Goal: Task Accomplishment & Management: Manage account settings

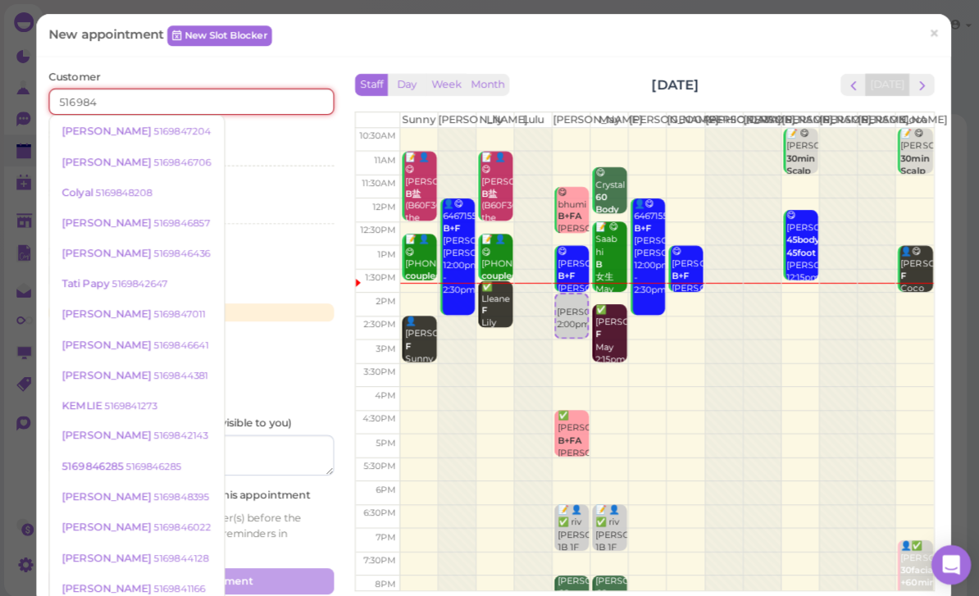
type input "5169846"
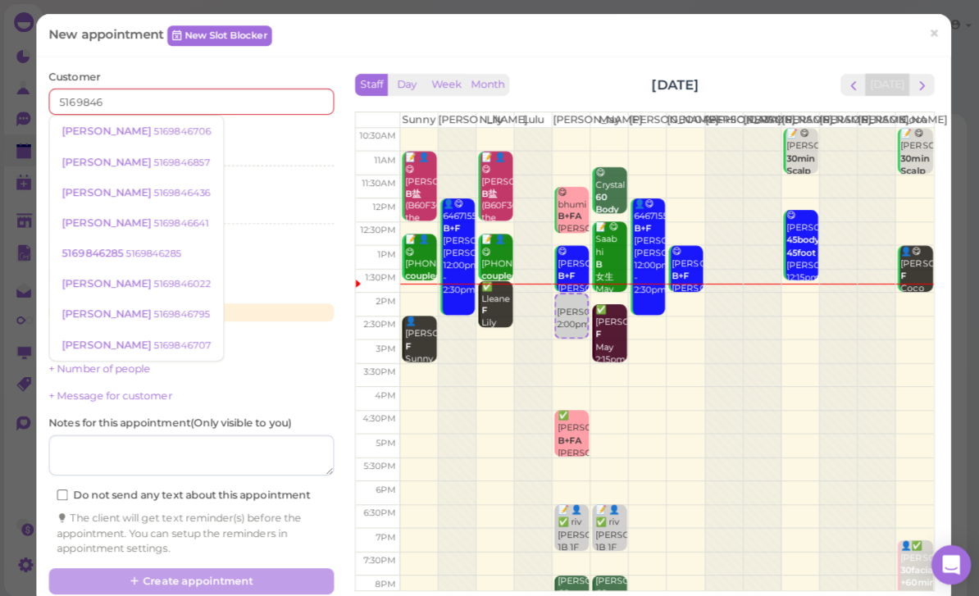
click at [153, 135] on small "5169846706" at bounding box center [181, 130] width 57 height 11
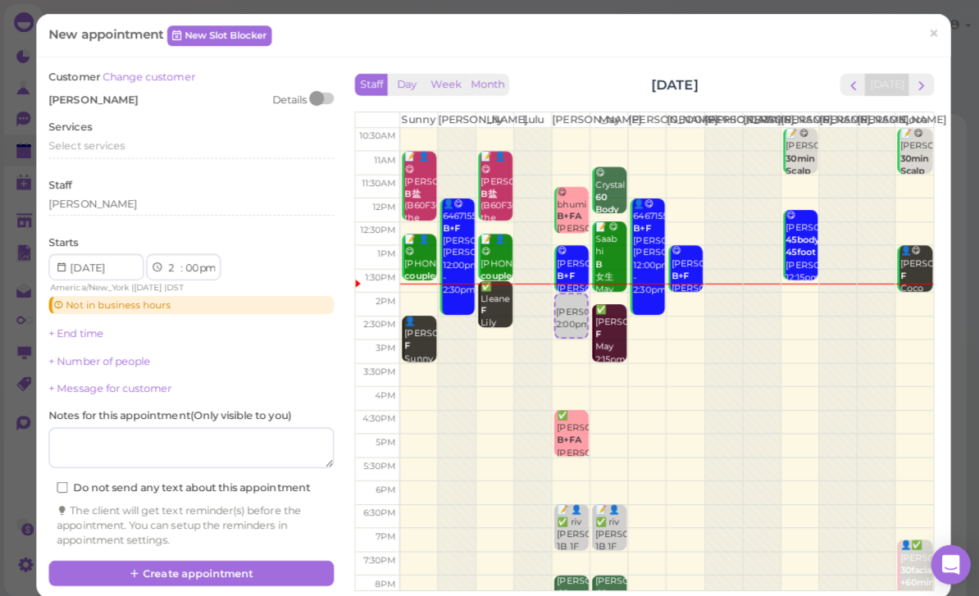
click at [120, 143] on span "Select services" at bounding box center [85, 145] width 75 height 12
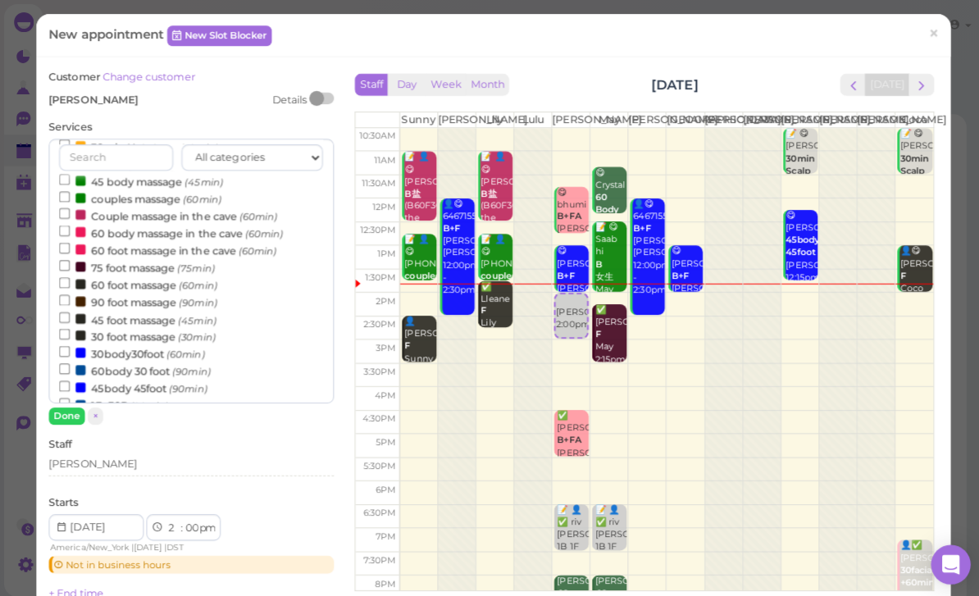
scroll to position [122, 0]
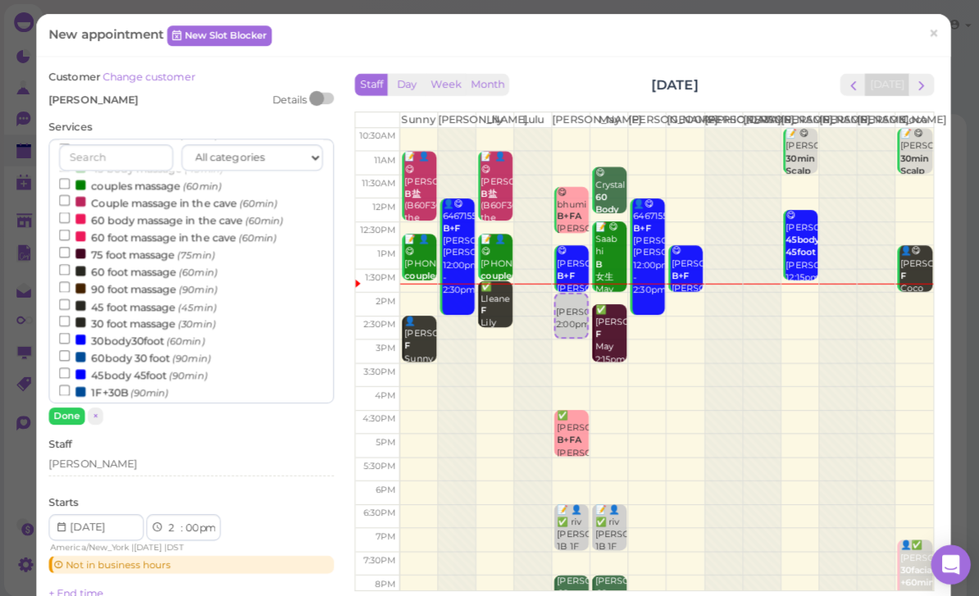
click at [160, 329] on label "30body30foot (60min)" at bounding box center [131, 337] width 144 height 17
click at [70, 331] on input "30body30foot (60min)" at bounding box center [64, 336] width 11 height 11
click at [66, 413] on button "Done" at bounding box center [66, 412] width 36 height 17
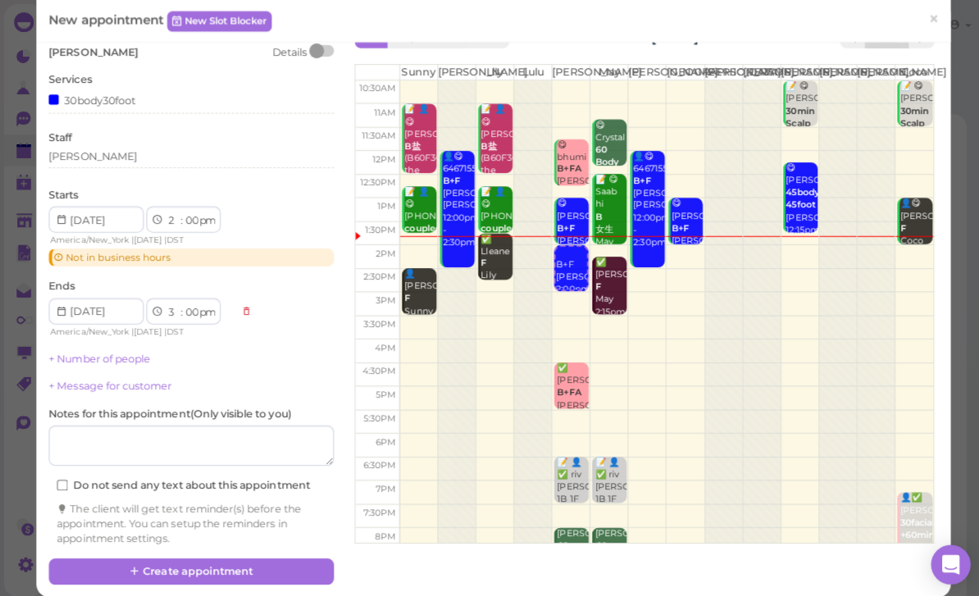
scroll to position [47, 0]
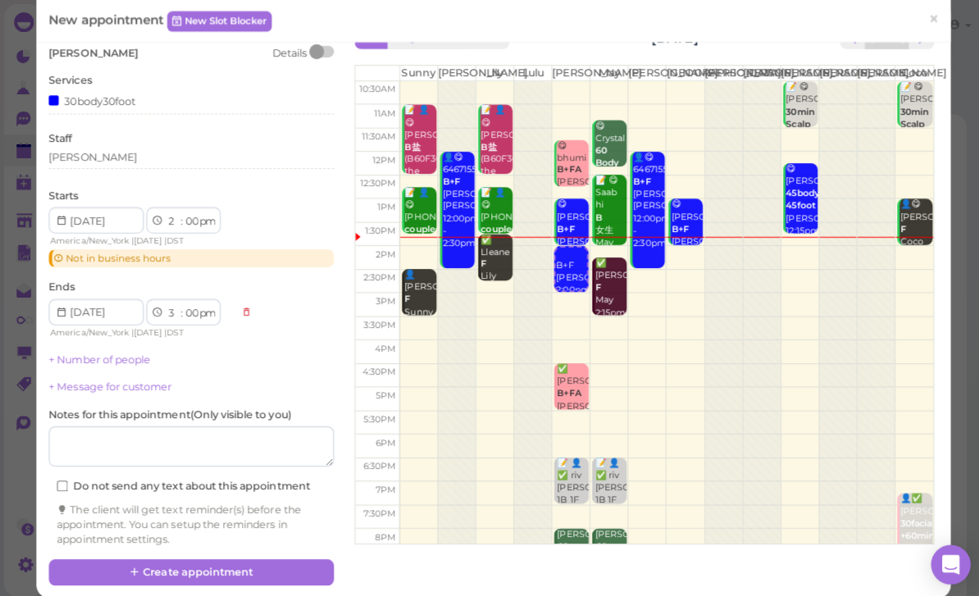
click at [244, 560] on button "Create appointment" at bounding box center [189, 568] width 283 height 26
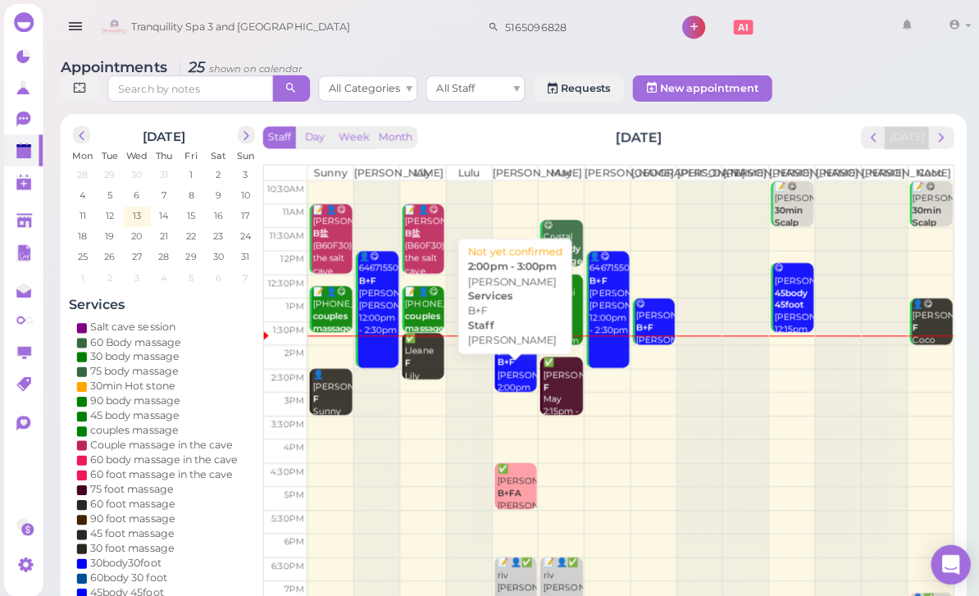
click at [503, 365] on b "B+F" at bounding box center [502, 359] width 17 height 11
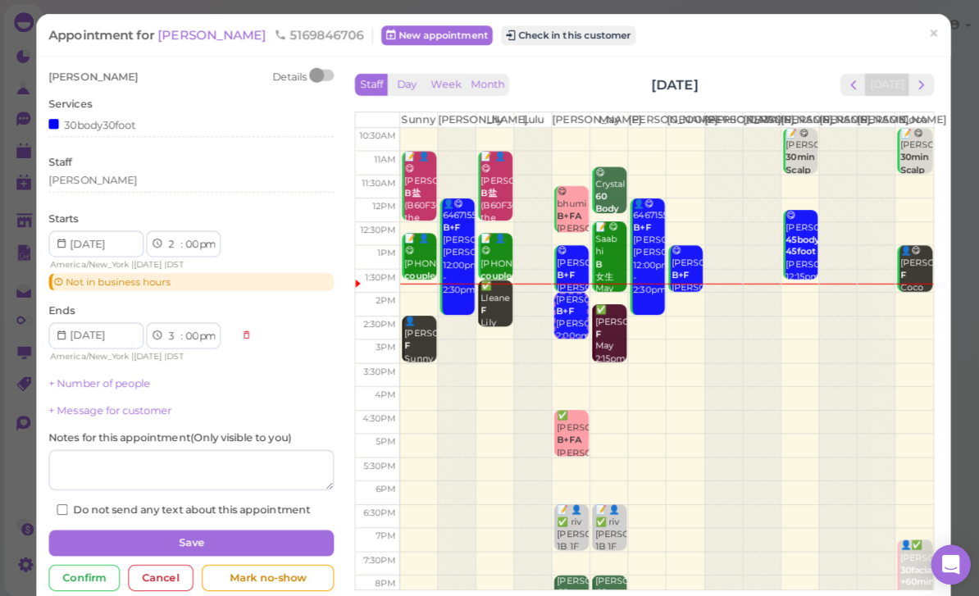
click at [526, 39] on button "Check in this customer" at bounding box center [564, 35] width 134 height 20
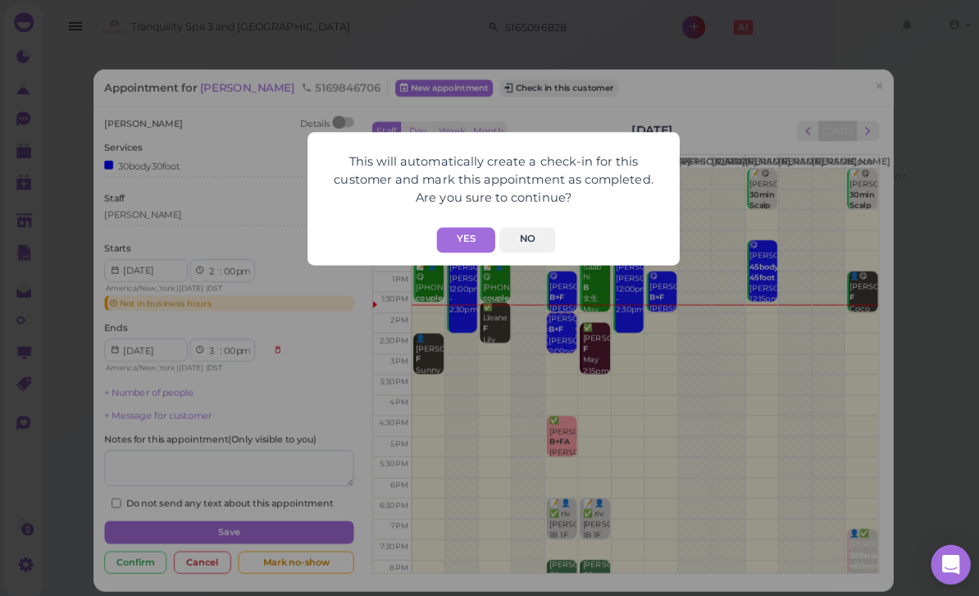
click at [463, 228] on button "Yes" at bounding box center [462, 238] width 58 height 25
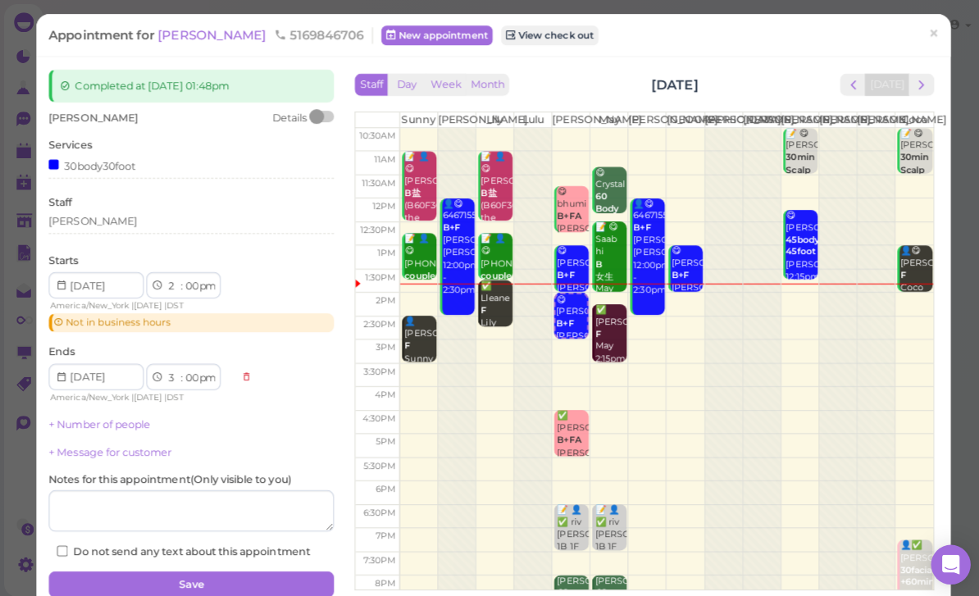
click at [922, 43] on span "×" at bounding box center [926, 33] width 11 height 23
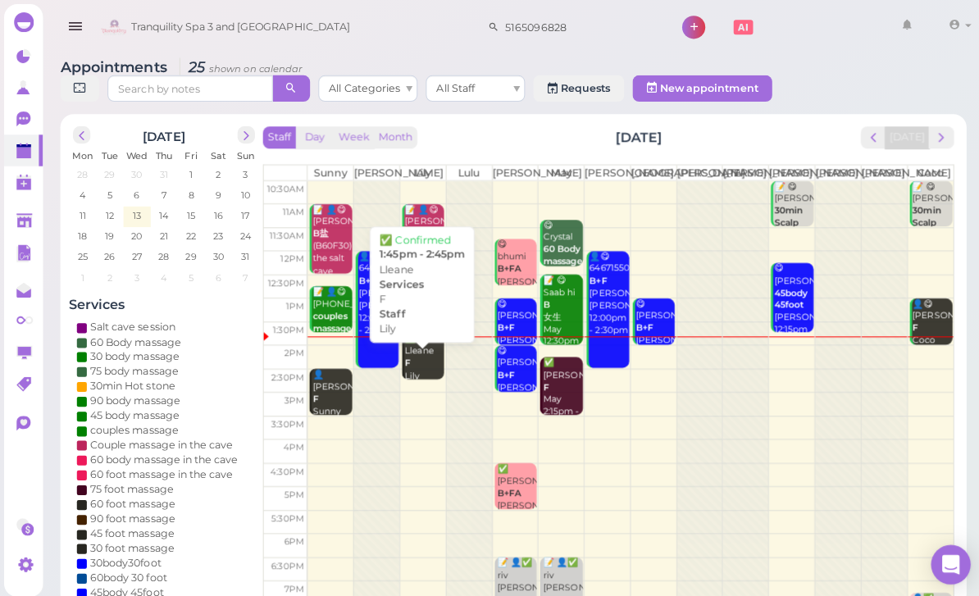
click at [425, 372] on div "✅ Lleane F Lily 1:45pm - 2:45pm" at bounding box center [420, 367] width 39 height 73
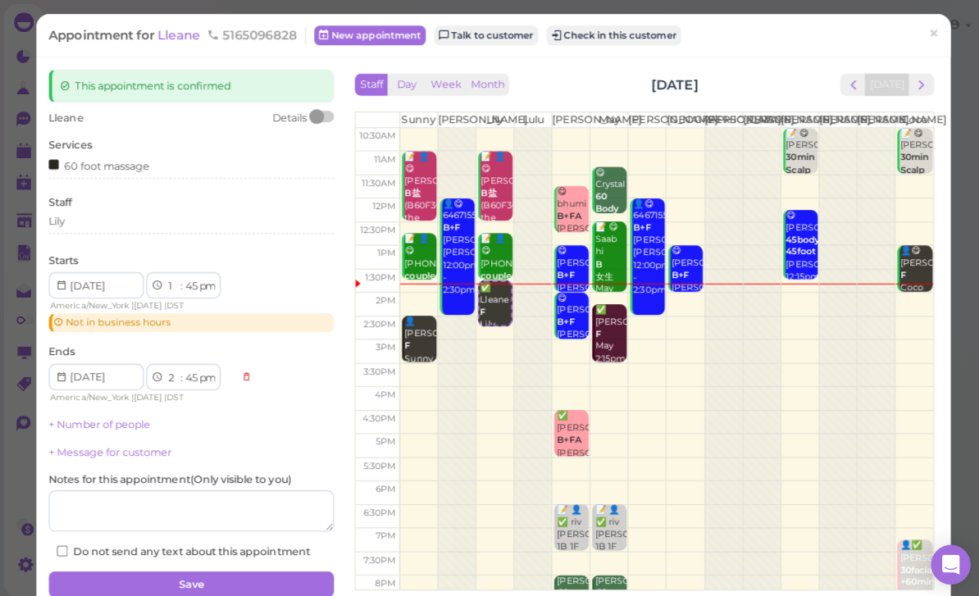
click at [626, 38] on button "Check in this customer" at bounding box center [609, 35] width 134 height 20
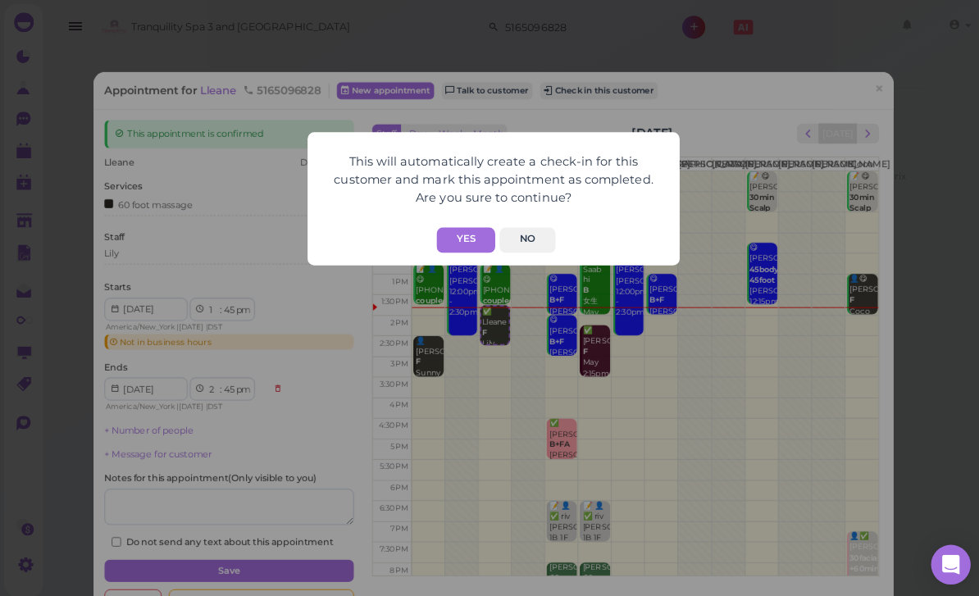
click at [460, 230] on button "Yes" at bounding box center [462, 238] width 58 height 25
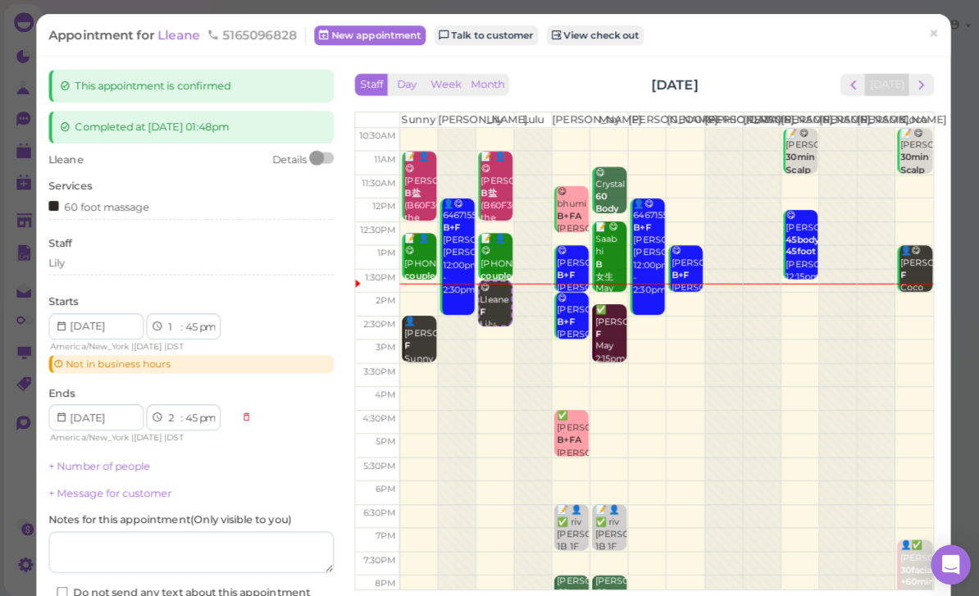
click at [934, 31] on link "×" at bounding box center [926, 35] width 30 height 39
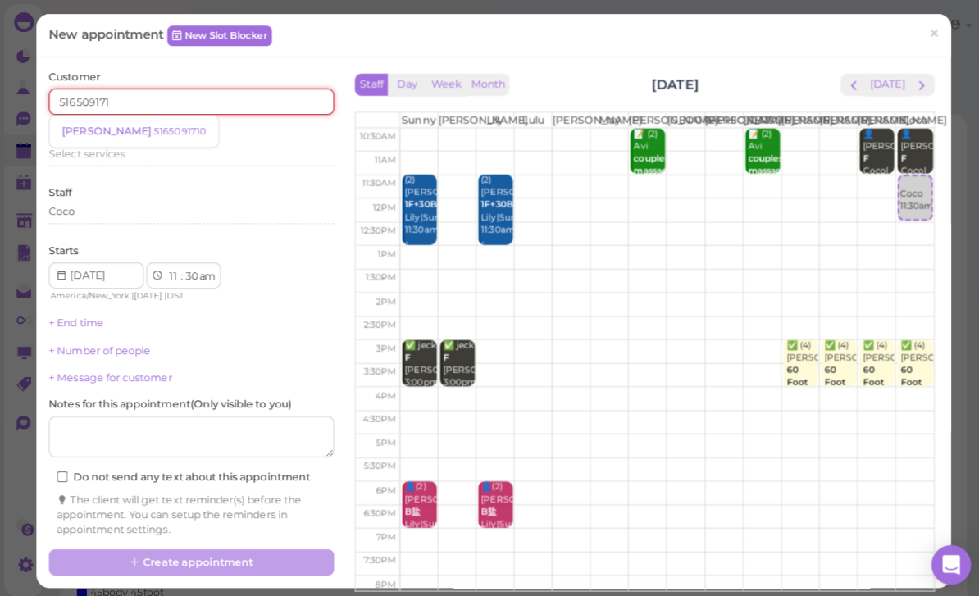
type input "5165091710"
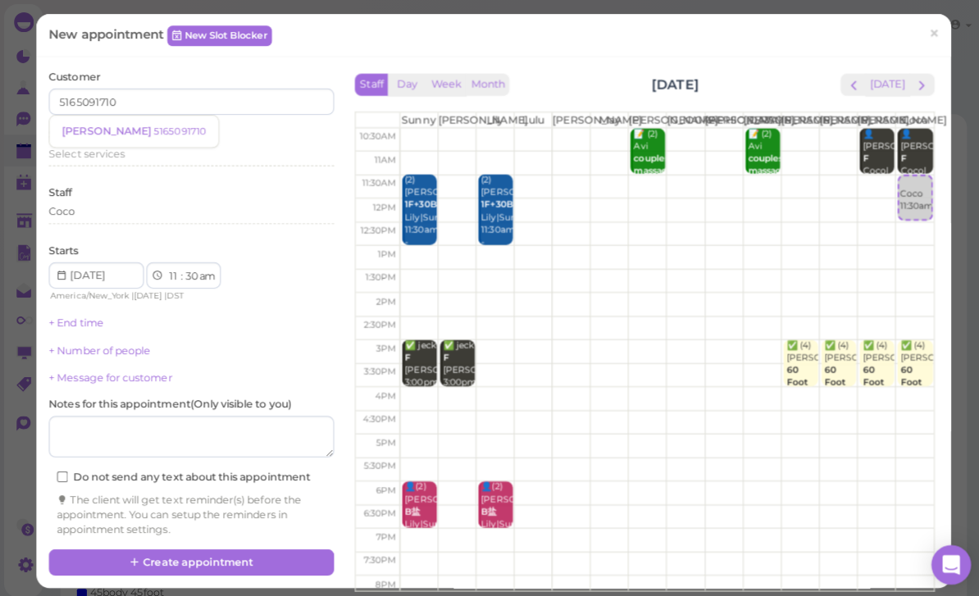
click at [153, 135] on small "5165091710" at bounding box center [179, 130] width 52 height 11
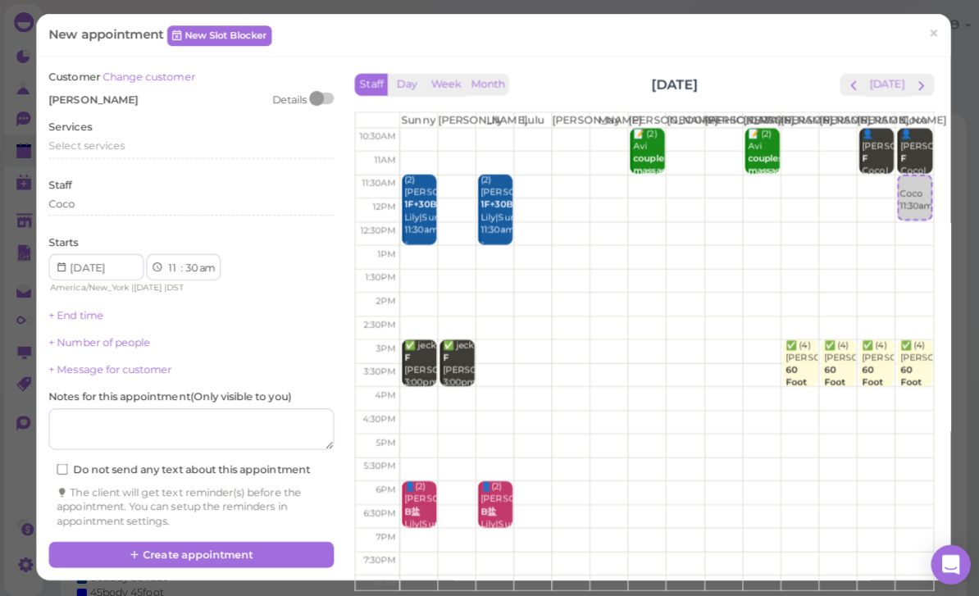
click at [117, 140] on span "Select services" at bounding box center [85, 145] width 75 height 12
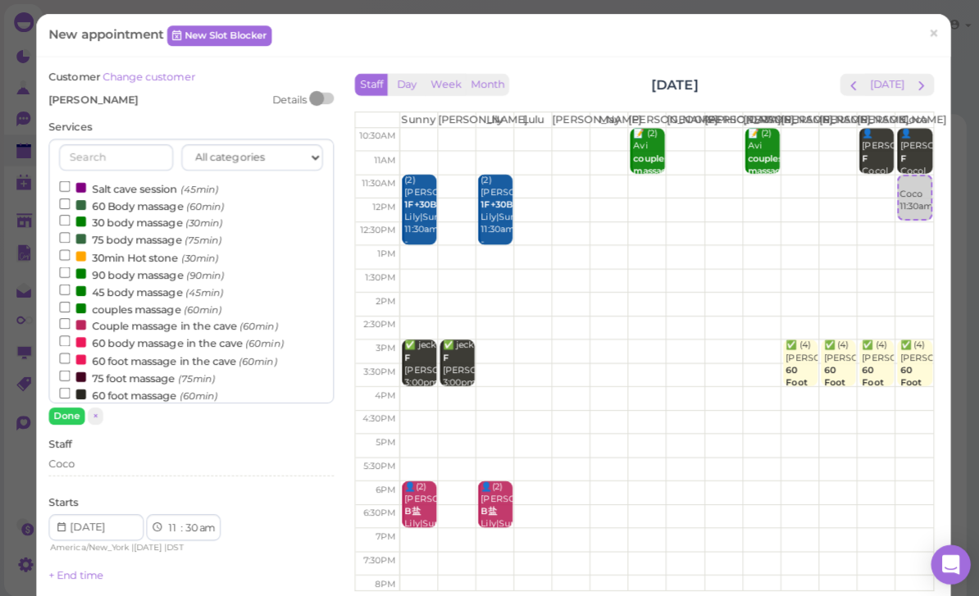
click at [162, 349] on label "60 foot massage in the cave (60min)" at bounding box center [167, 357] width 216 height 17
click at [70, 350] on input "60 foot massage in the cave (60min)" at bounding box center [64, 355] width 11 height 11
click at [76, 413] on button "Done" at bounding box center [66, 412] width 36 height 17
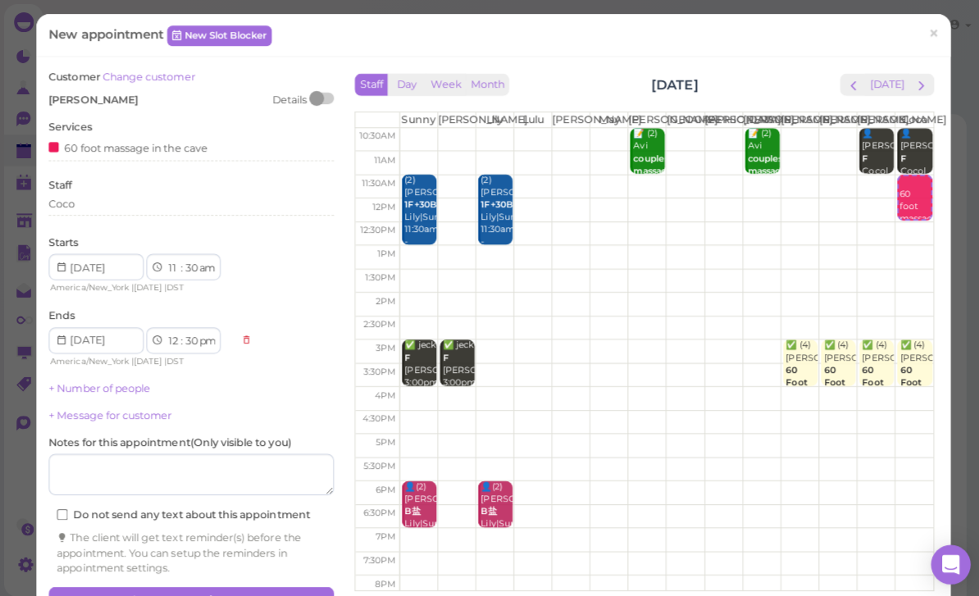
click at [130, 203] on div "Coco" at bounding box center [189, 202] width 283 height 15
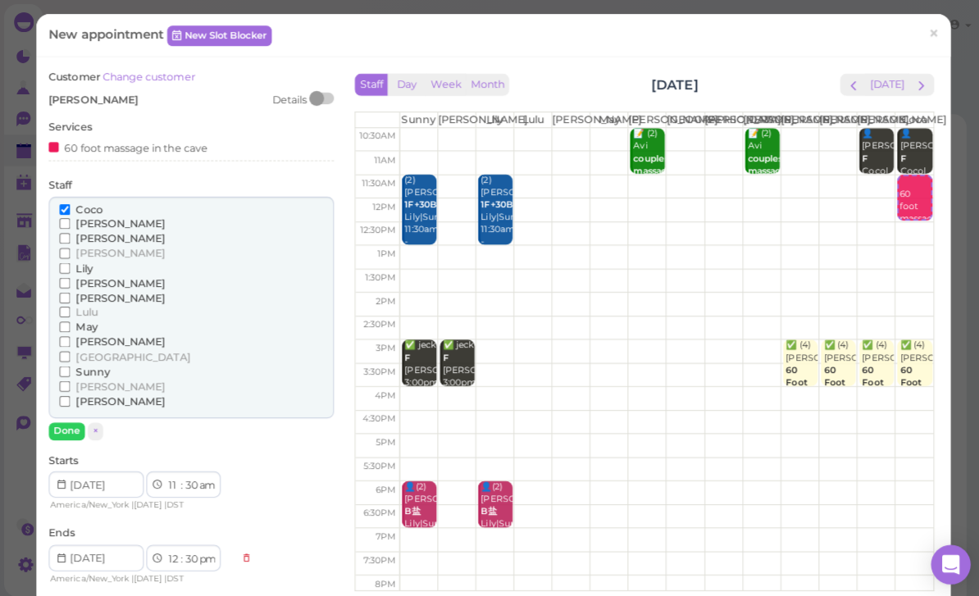
click at [85, 377] on span "[PERSON_NAME]" at bounding box center [119, 383] width 89 height 12
click at [70, 378] on input "[PERSON_NAME]" at bounding box center [64, 383] width 11 height 11
click at [71, 419] on button "Done" at bounding box center [66, 427] width 36 height 17
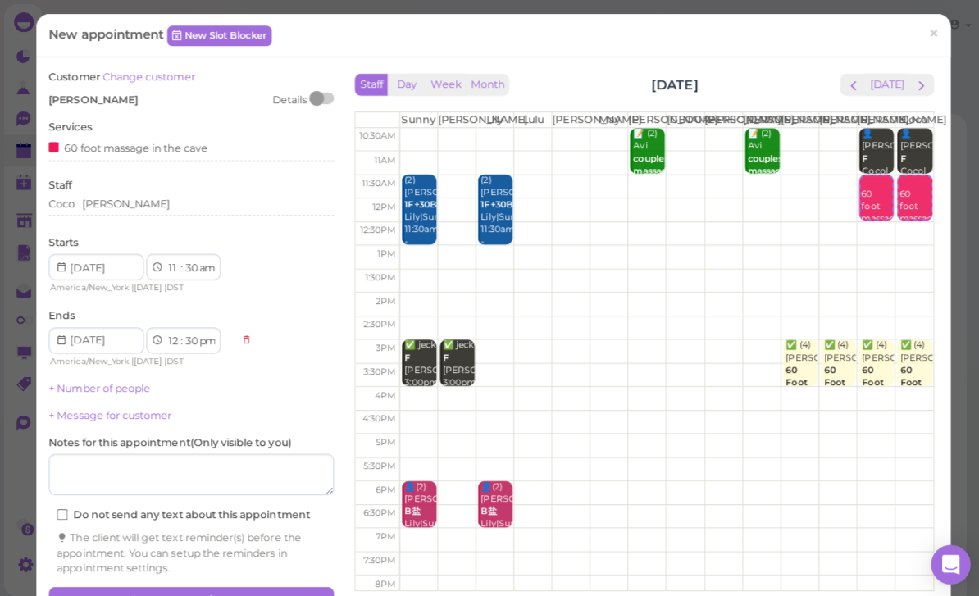
click at [143, 379] on link "+ Number of people" at bounding box center [98, 385] width 101 height 12
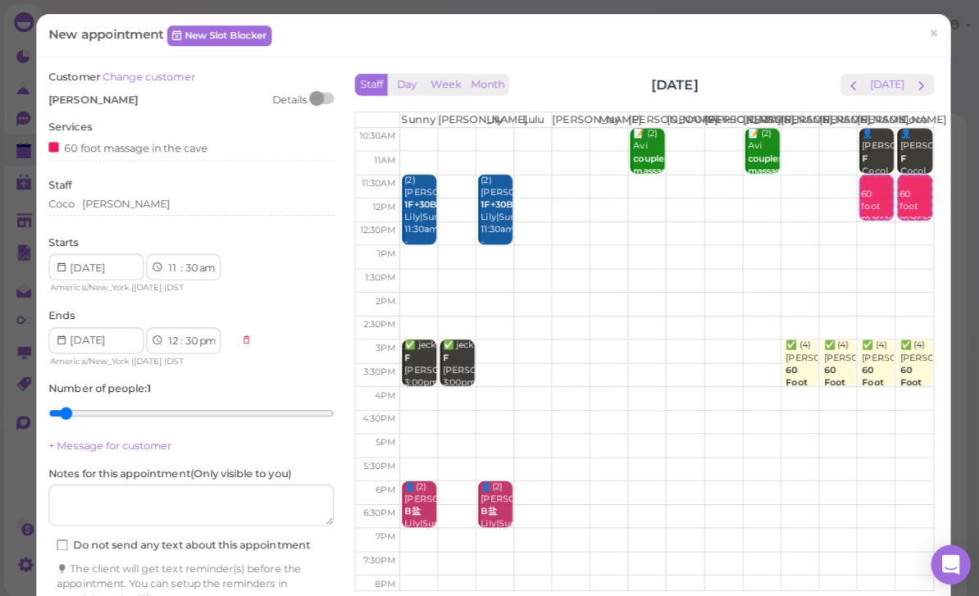
type input "2"
click at [105, 403] on input "range" at bounding box center [189, 410] width 283 height 26
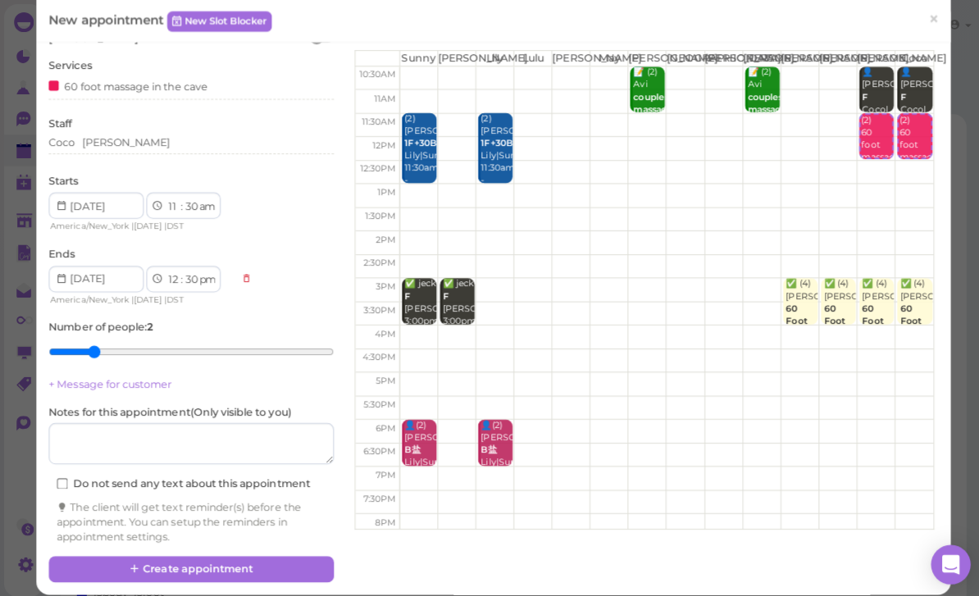
scroll to position [59, 0]
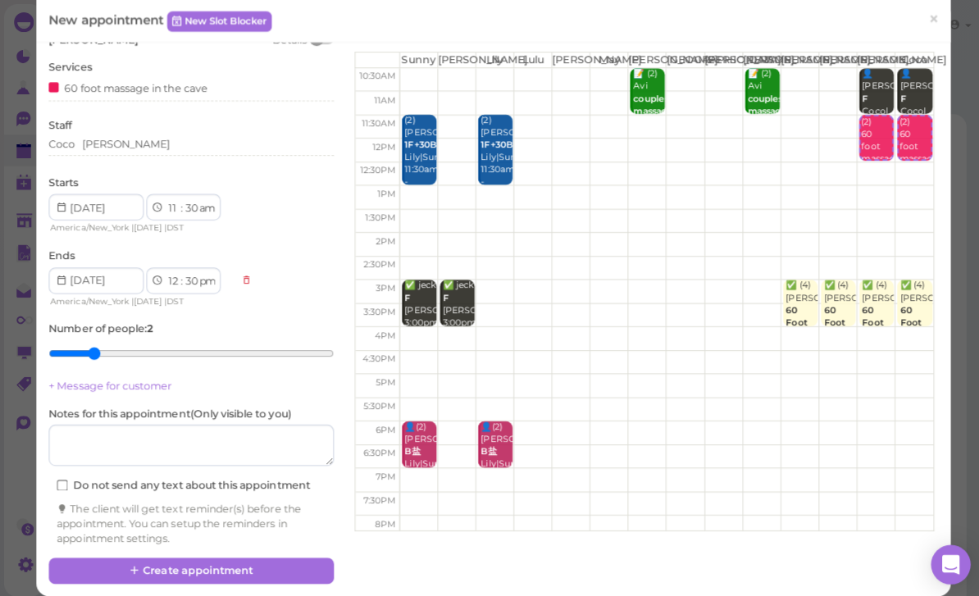
click at [240, 564] on button "Create appointment" at bounding box center [189, 567] width 283 height 26
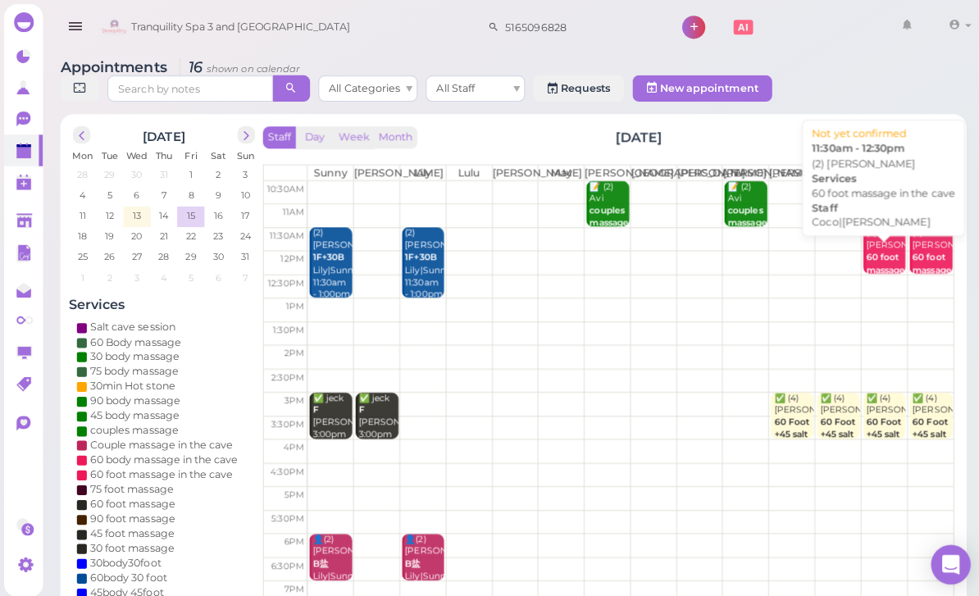
click at [875, 269] on b "60 foot massage in the cave" at bounding box center [879, 274] width 39 height 48
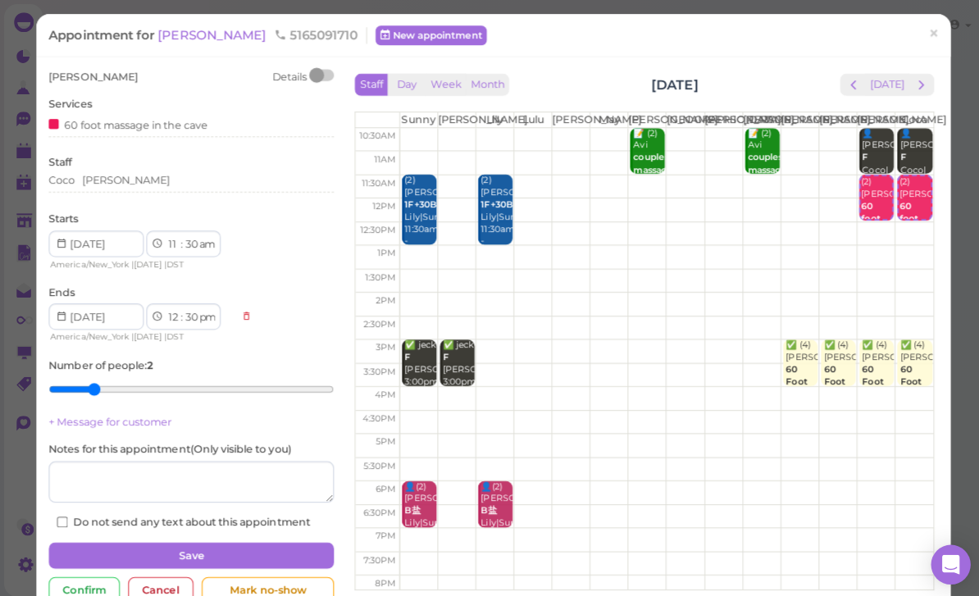
click at [191, 39] on span "[PERSON_NAME]" at bounding box center [212, 35] width 111 height 16
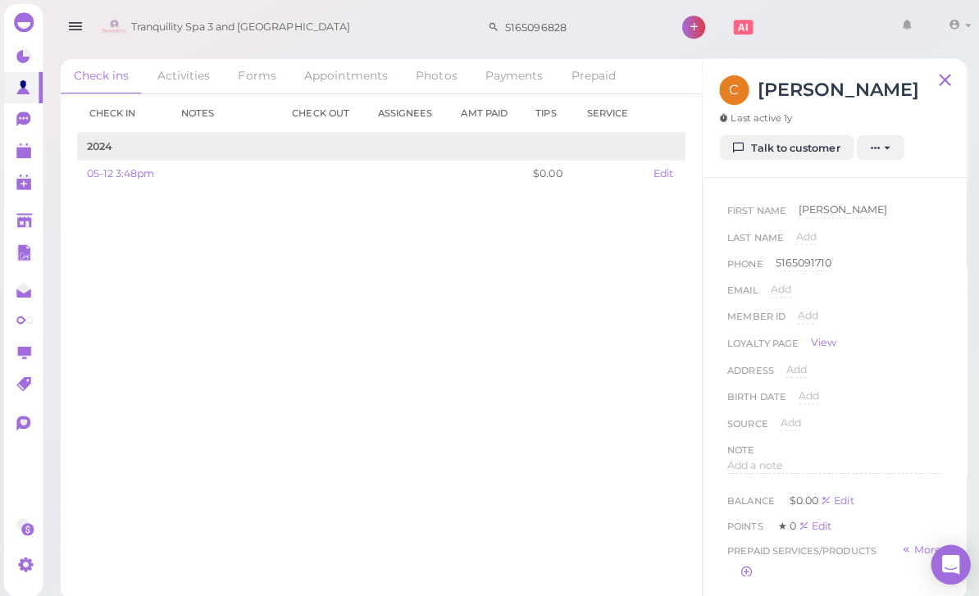
click at [771, 158] on link "Talk to customer" at bounding box center [781, 147] width 134 height 26
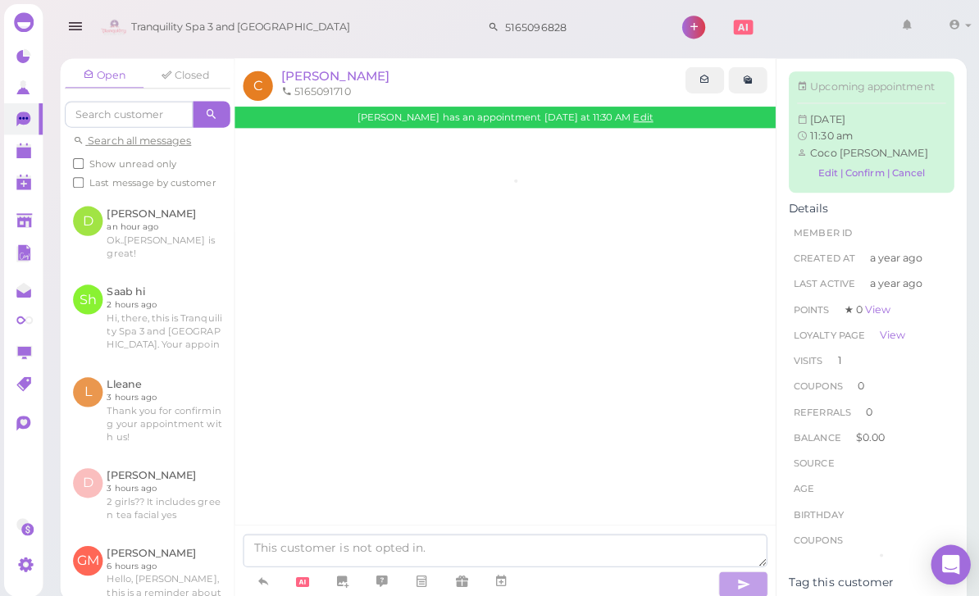
scroll to position [57, 0]
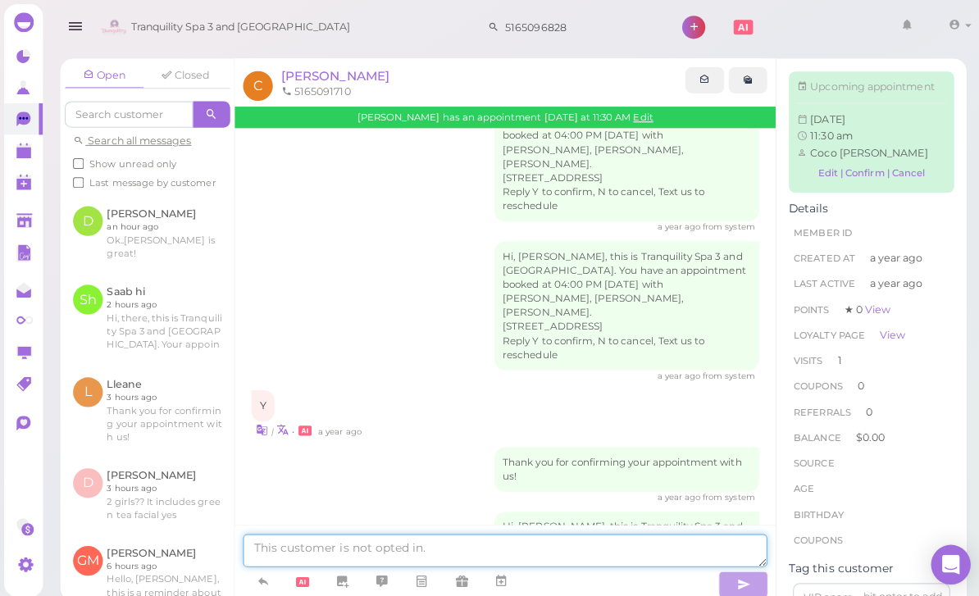
click at [432, 563] on textarea at bounding box center [501, 546] width 520 height 33
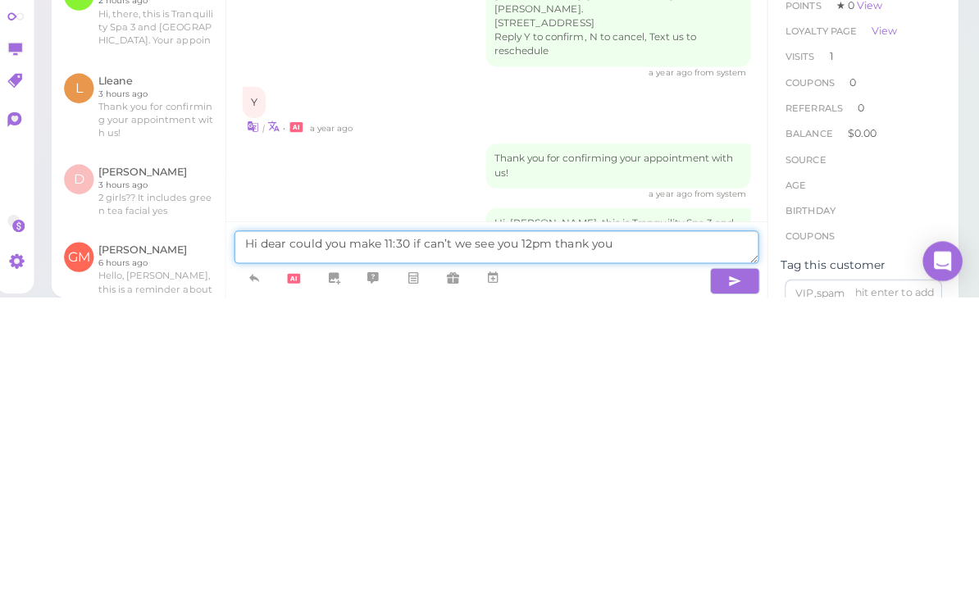
type textarea "Hi dear could you make 11:30 if can’t we see you 12pm thank you"
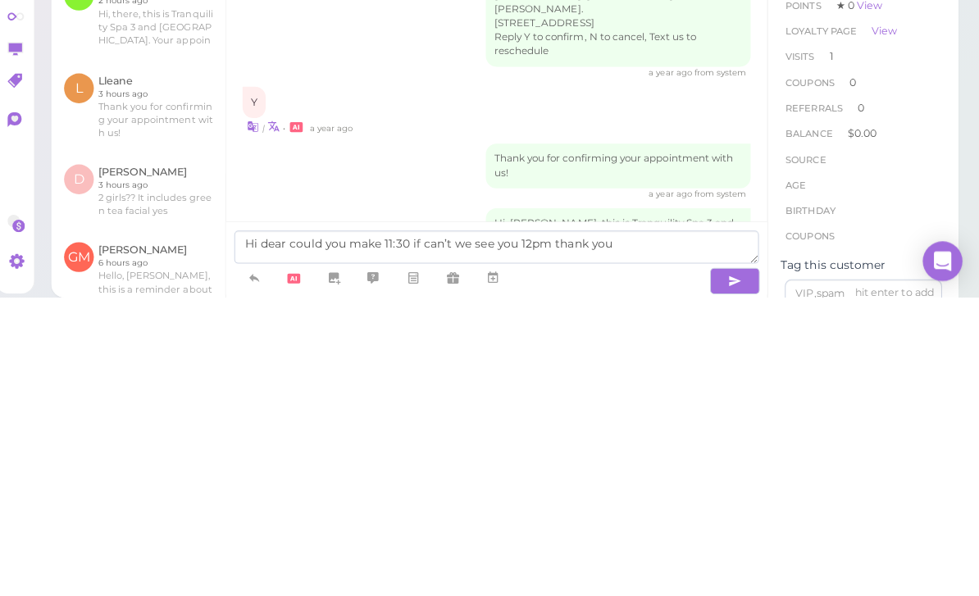
click at [714, 567] on button "button" at bounding box center [737, 580] width 49 height 26
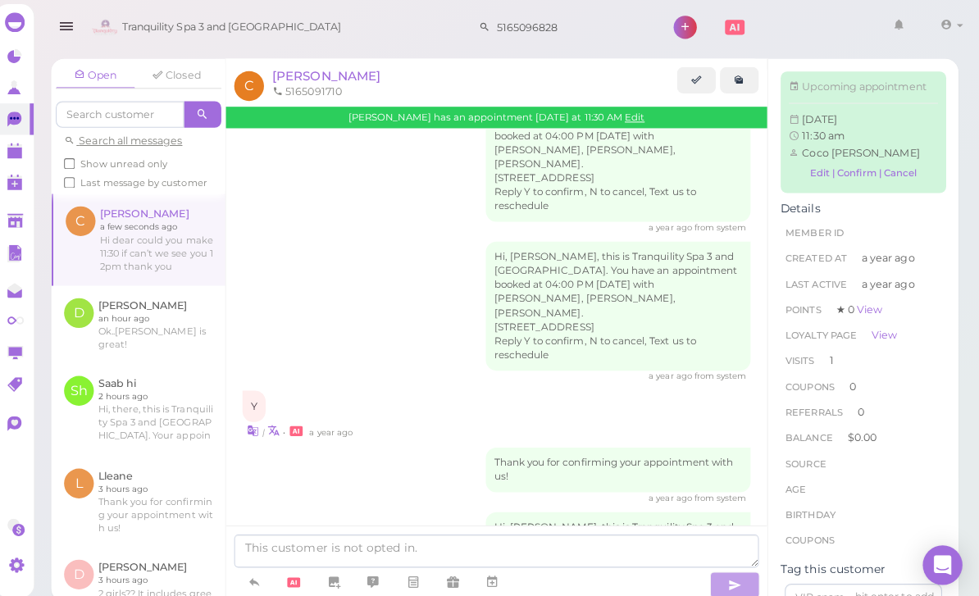
scroll to position [119, 0]
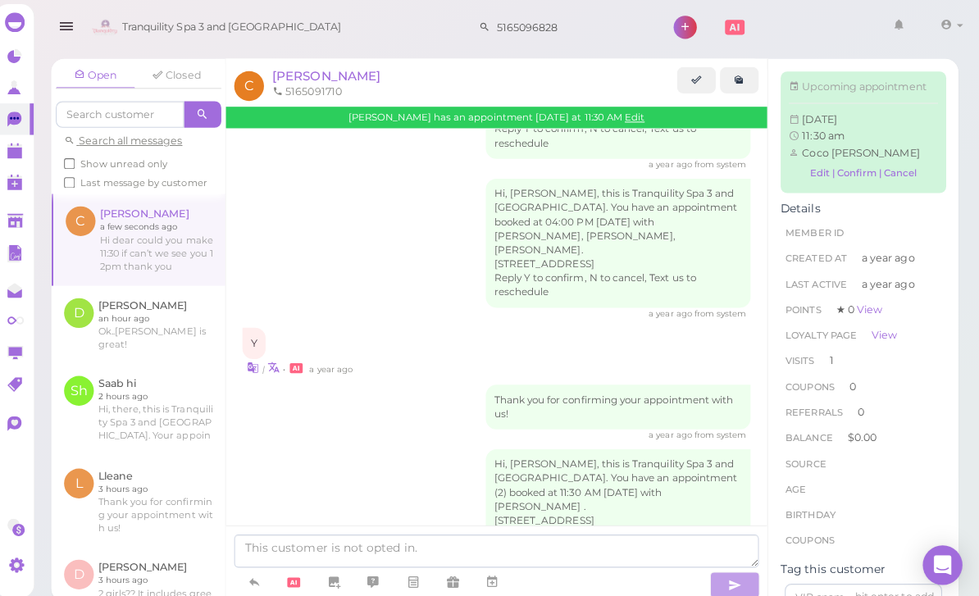
click at [5, 152] on link at bounding box center [23, 149] width 39 height 31
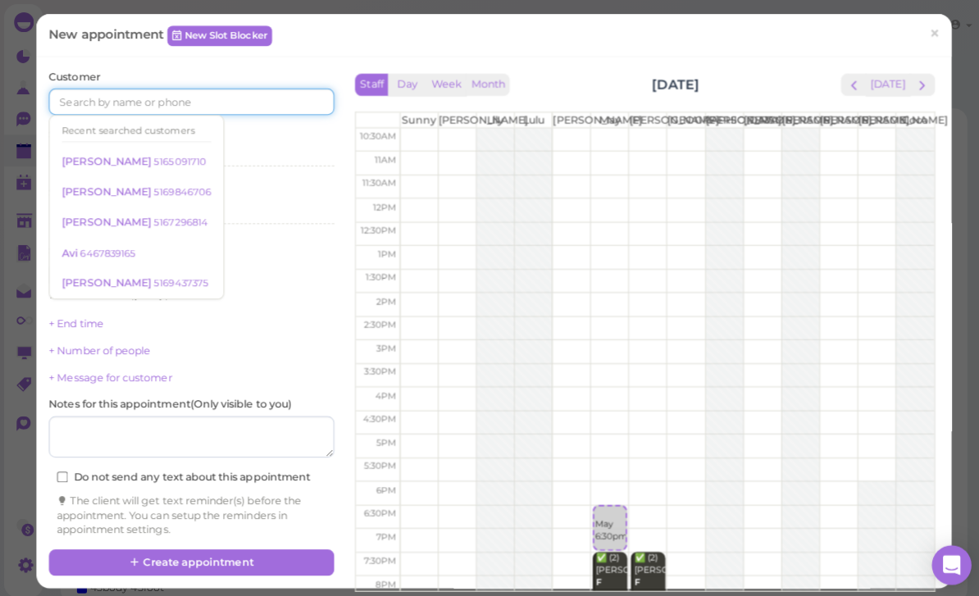
scroll to position [5, 0]
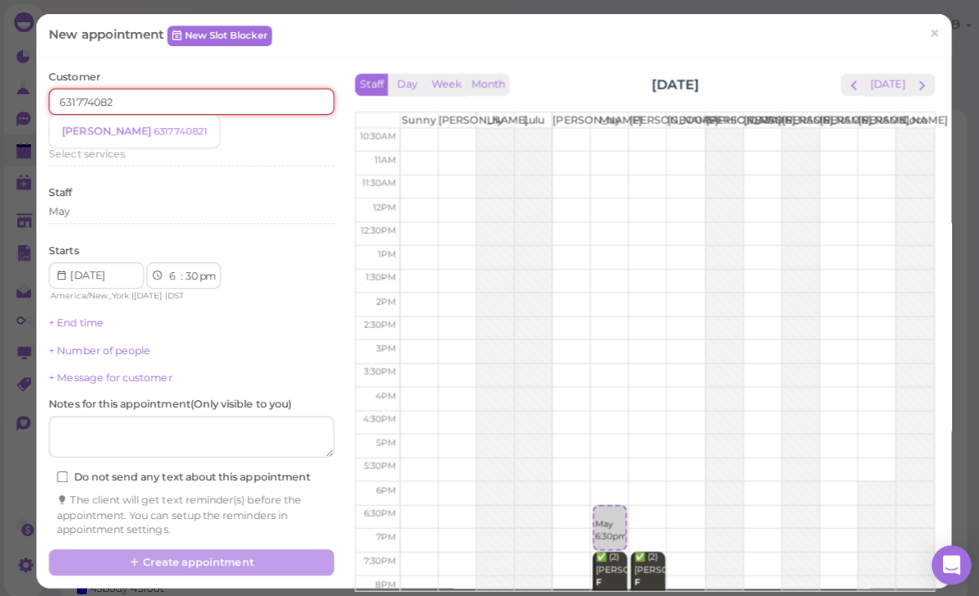
type input "6317740821"
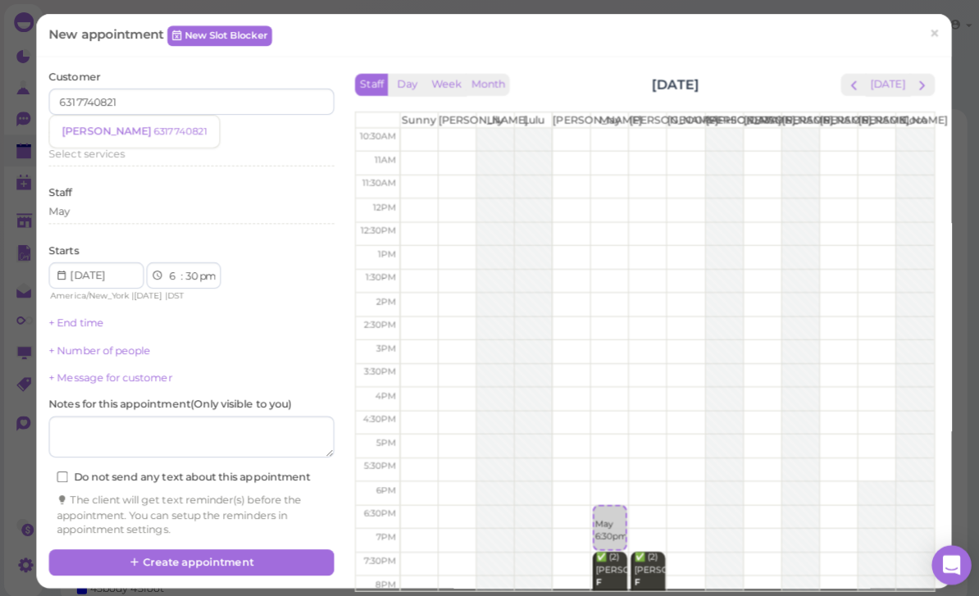
click at [153, 132] on small "6317740821" at bounding box center [179, 130] width 53 height 11
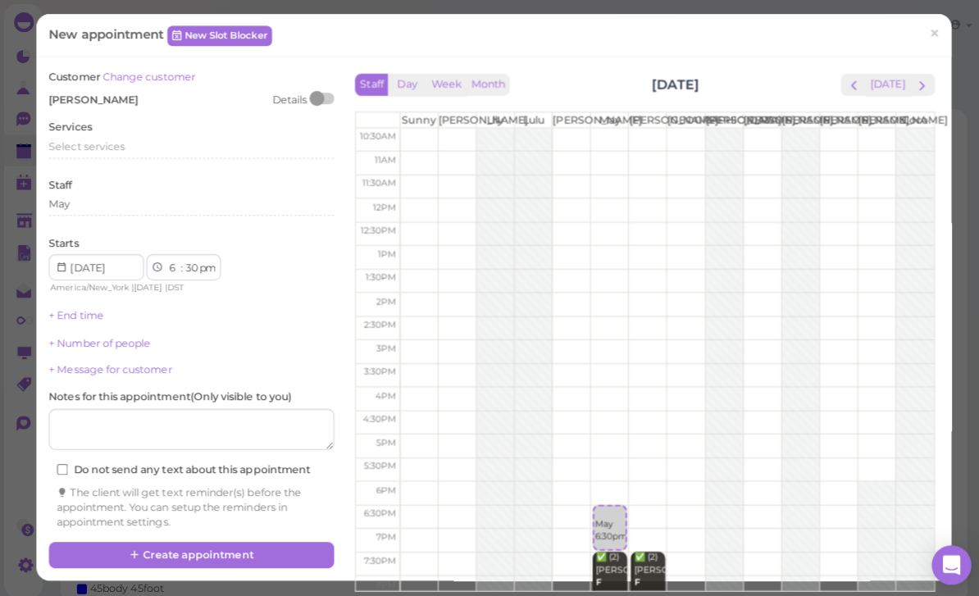
scroll to position [6, 0]
click at [114, 144] on span "Select services" at bounding box center [85, 145] width 75 height 12
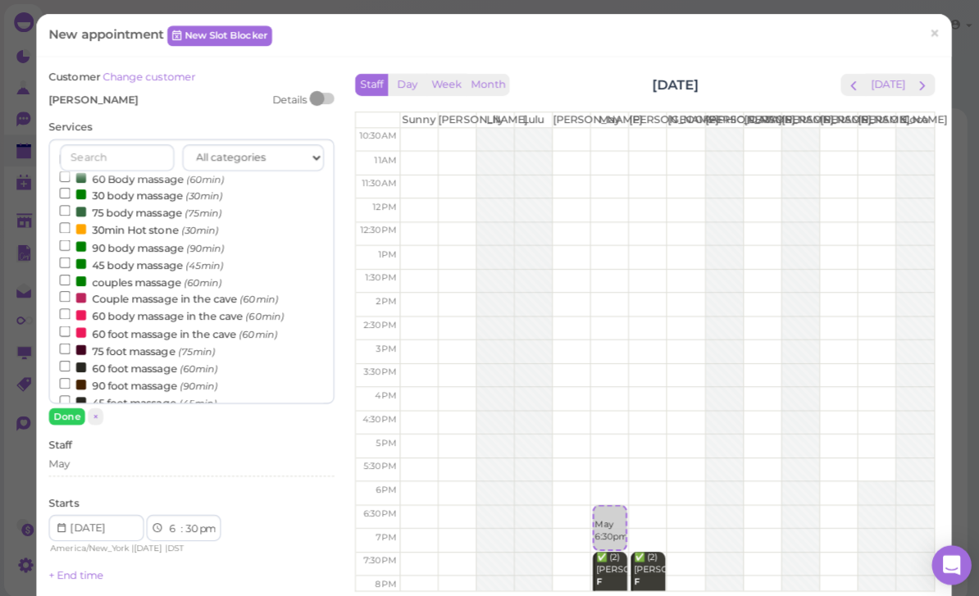
scroll to position [31, 0]
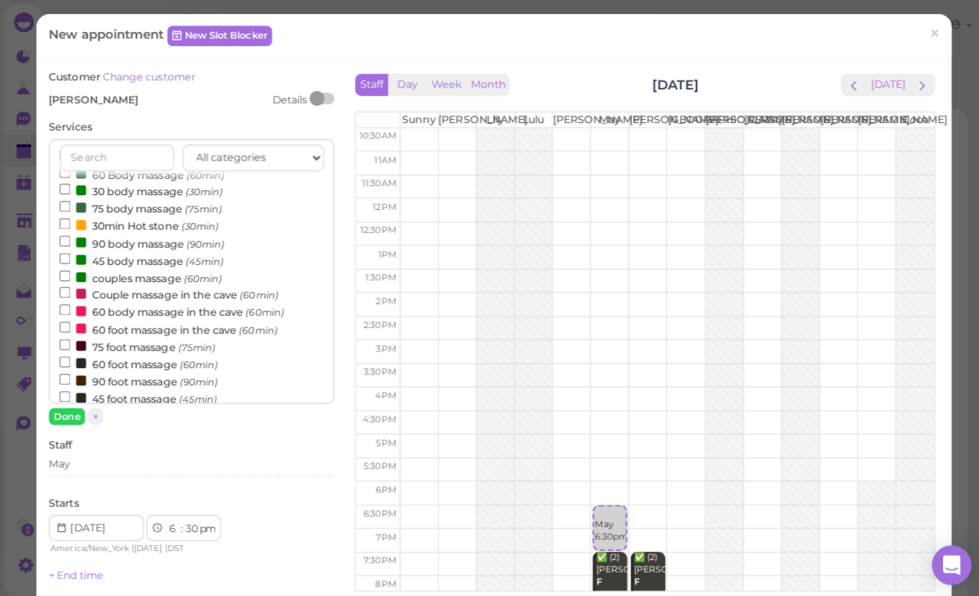
click at [157, 352] on label "60 foot massage (60min)" at bounding box center [137, 360] width 157 height 17
click at [70, 354] on input "60 foot massage (60min)" at bounding box center [64, 359] width 11 height 11
click at [67, 412] on button "Done" at bounding box center [66, 412] width 36 height 17
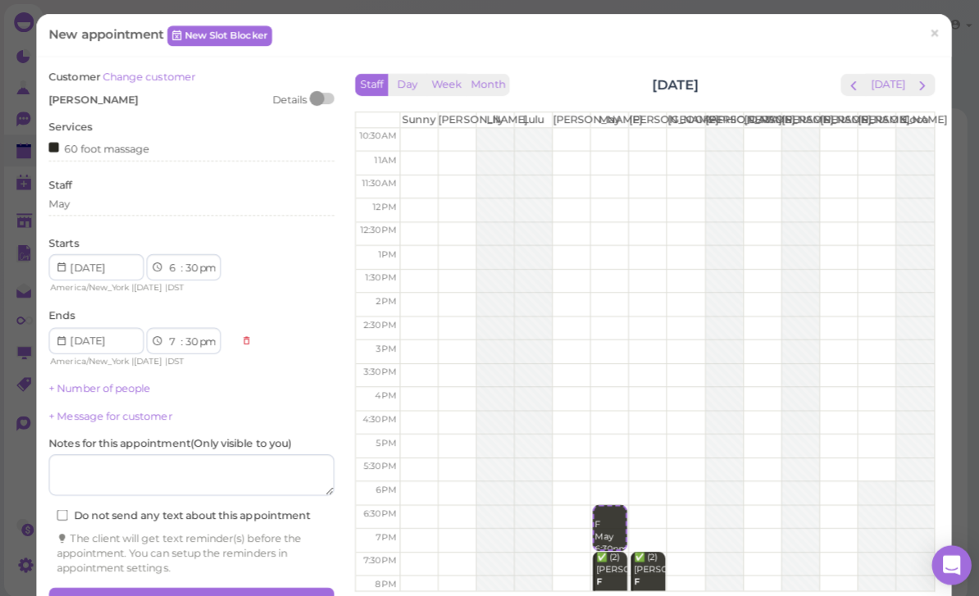
click at [126, 208] on div "May" at bounding box center [189, 205] width 283 height 20
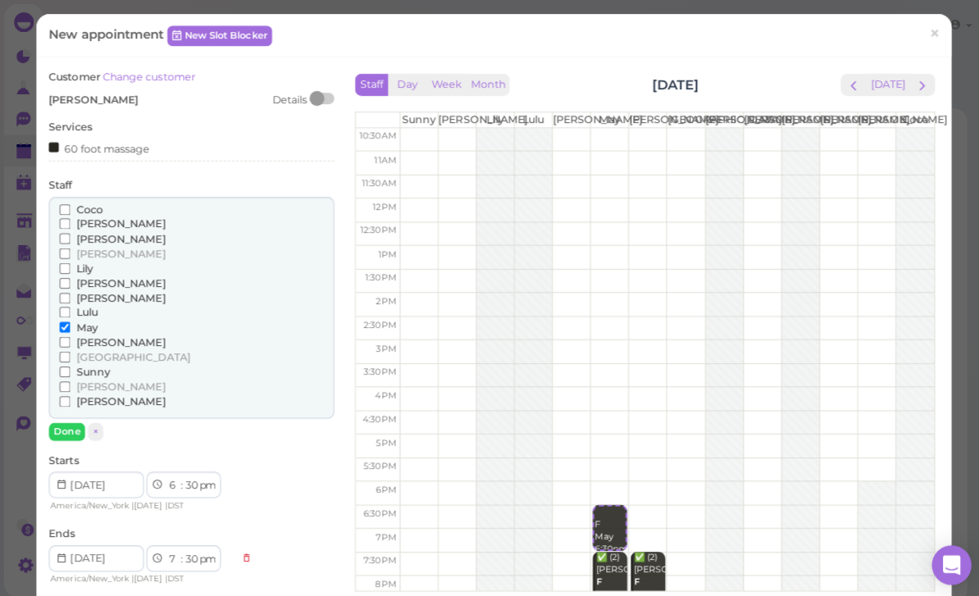
click at [100, 216] on span "[PERSON_NAME]" at bounding box center [119, 222] width 89 height 12
click at [70, 217] on input "[PERSON_NAME]" at bounding box center [64, 222] width 11 height 11
click at [85, 248] on span "[PERSON_NAME]" at bounding box center [119, 251] width 89 height 12
click at [70, 248] on input "[PERSON_NAME]" at bounding box center [64, 251] width 11 height 11
click at [80, 263] on span "Lily" at bounding box center [83, 266] width 16 height 12
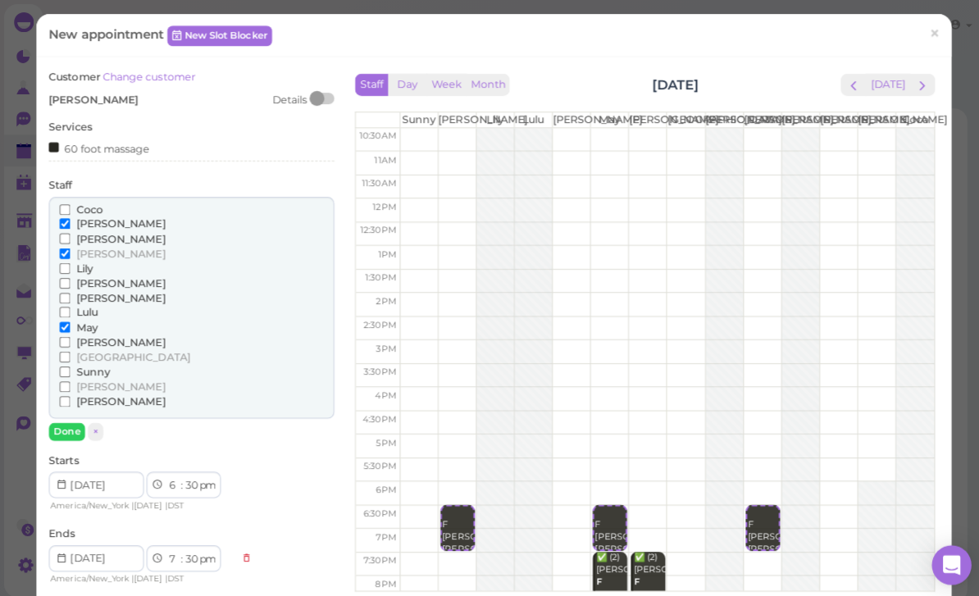
click at [70, 263] on input "Lily" at bounding box center [64, 266] width 11 height 11
click at [86, 263] on span "Lily" at bounding box center [83, 266] width 16 height 12
click at [70, 263] on input "Lily" at bounding box center [64, 266] width 11 height 11
click at [98, 278] on span "[PERSON_NAME]" at bounding box center [119, 281] width 89 height 12
click at [70, 278] on input "[PERSON_NAME]" at bounding box center [64, 281] width 11 height 11
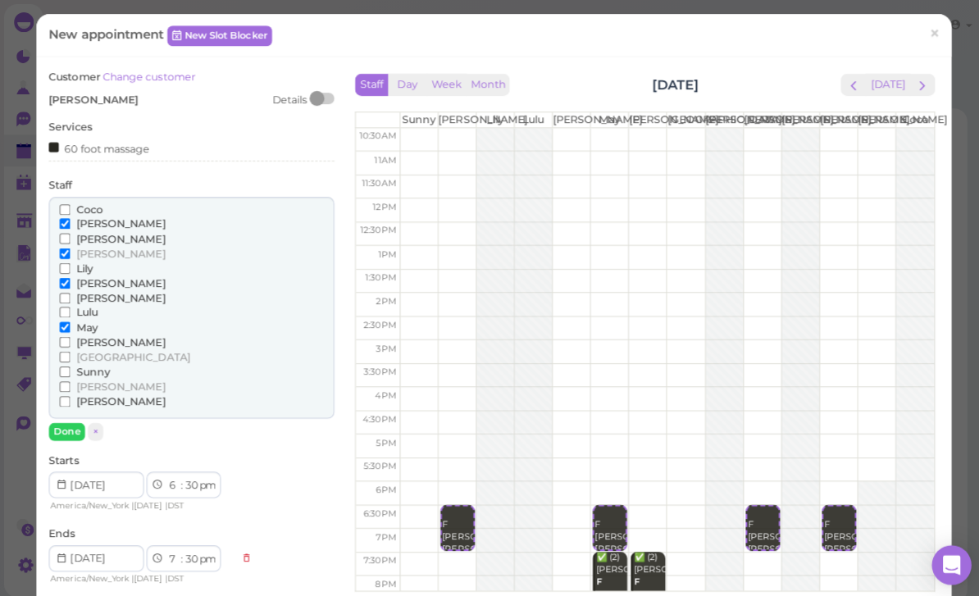
click at [87, 290] on span "[PERSON_NAME]" at bounding box center [119, 296] width 89 height 12
click at [70, 290] on input "[PERSON_NAME]" at bounding box center [64, 295] width 11 height 11
click at [94, 333] on span "[PERSON_NAME]" at bounding box center [119, 339] width 89 height 12
click at [70, 334] on input "[PERSON_NAME]" at bounding box center [64, 339] width 11 height 11
click at [104, 349] on span "[GEOGRAPHIC_DATA]" at bounding box center [131, 354] width 113 height 12
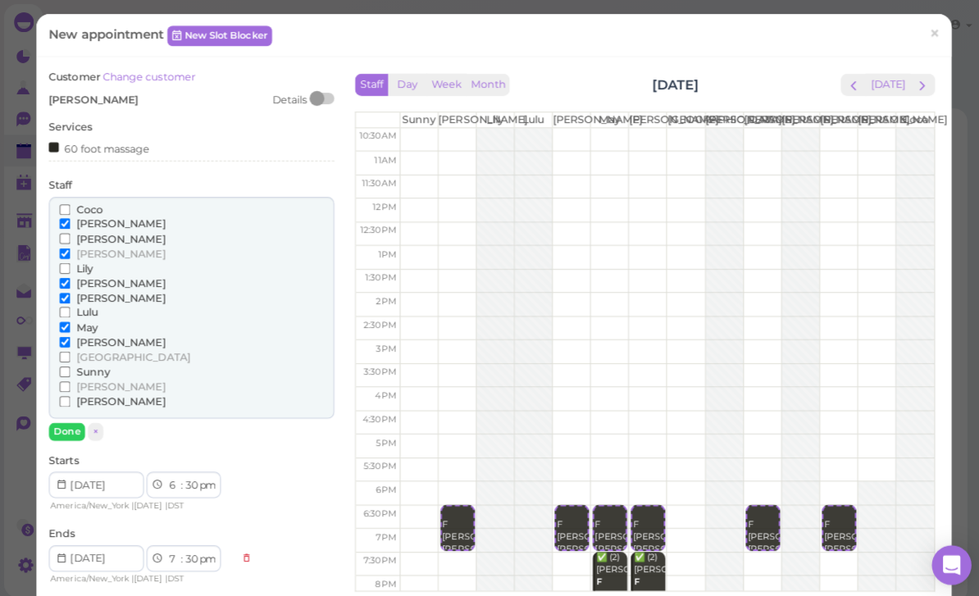
click at [70, 349] on input "[GEOGRAPHIC_DATA]" at bounding box center [64, 354] width 11 height 11
click at [98, 348] on span "[GEOGRAPHIC_DATA]" at bounding box center [131, 354] width 113 height 12
click at [70, 349] on input "[GEOGRAPHIC_DATA]" at bounding box center [64, 354] width 11 height 11
click at [97, 363] on span "Sunny" at bounding box center [92, 369] width 34 height 12
click at [70, 363] on input "Sunny" at bounding box center [64, 368] width 11 height 11
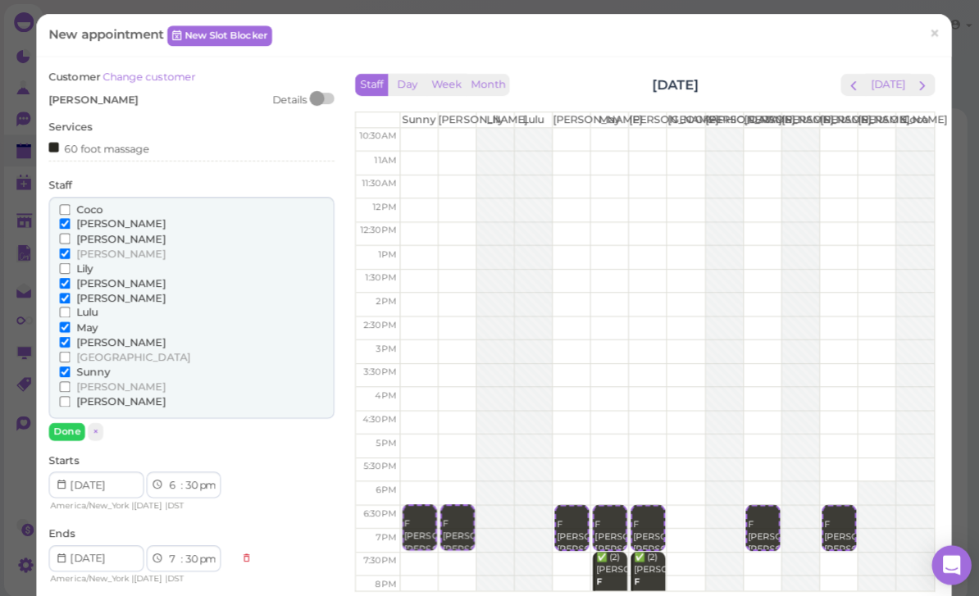
click at [70, 378] on input "[PERSON_NAME]" at bounding box center [64, 383] width 11 height 11
click at [57, 422] on button "Done" at bounding box center [66, 427] width 36 height 17
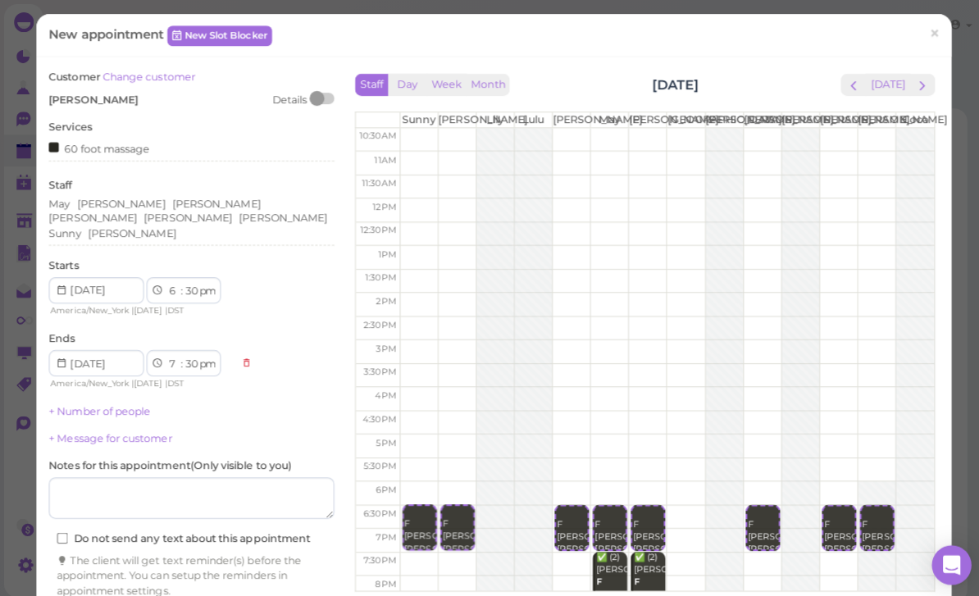
click at [138, 401] on link "+ Number of people" at bounding box center [98, 407] width 101 height 12
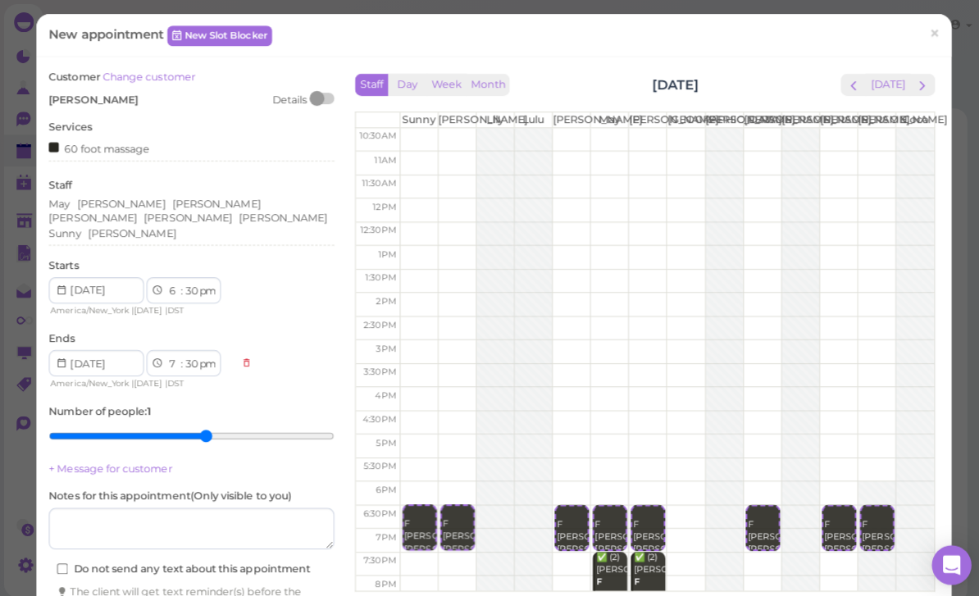
click at [191, 419] on input "range" at bounding box center [189, 432] width 283 height 26
click at [241, 419] on input "range" at bounding box center [189, 432] width 283 height 26
type input "8"
click at [267, 419] on input "range" at bounding box center [189, 432] width 283 height 26
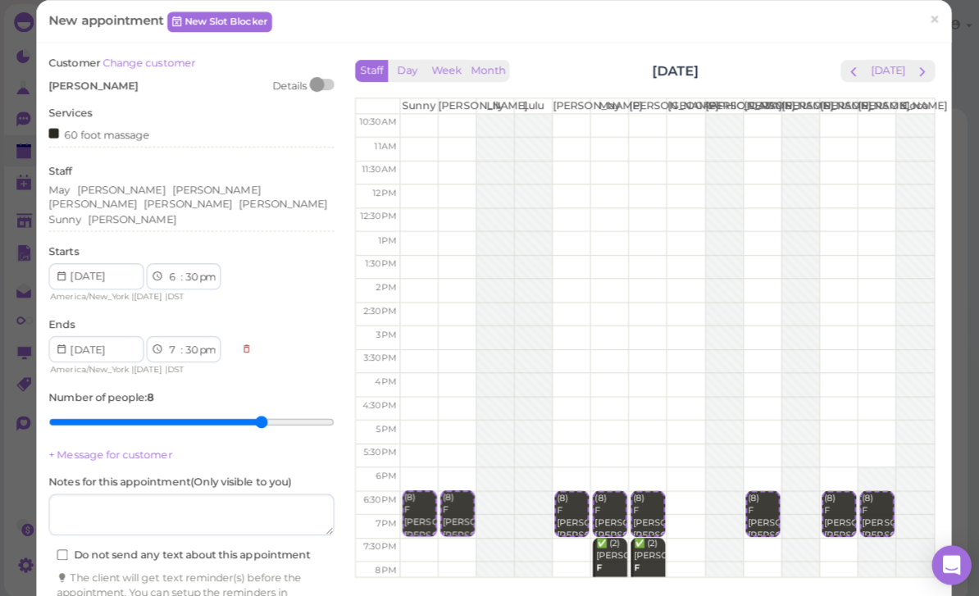
scroll to position [12, 0]
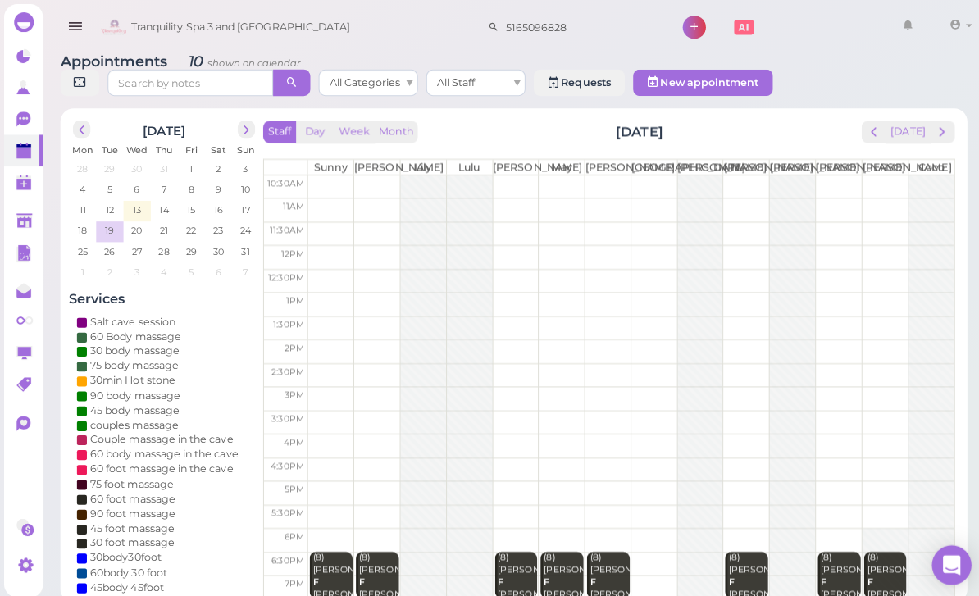
scroll to position [0, 0]
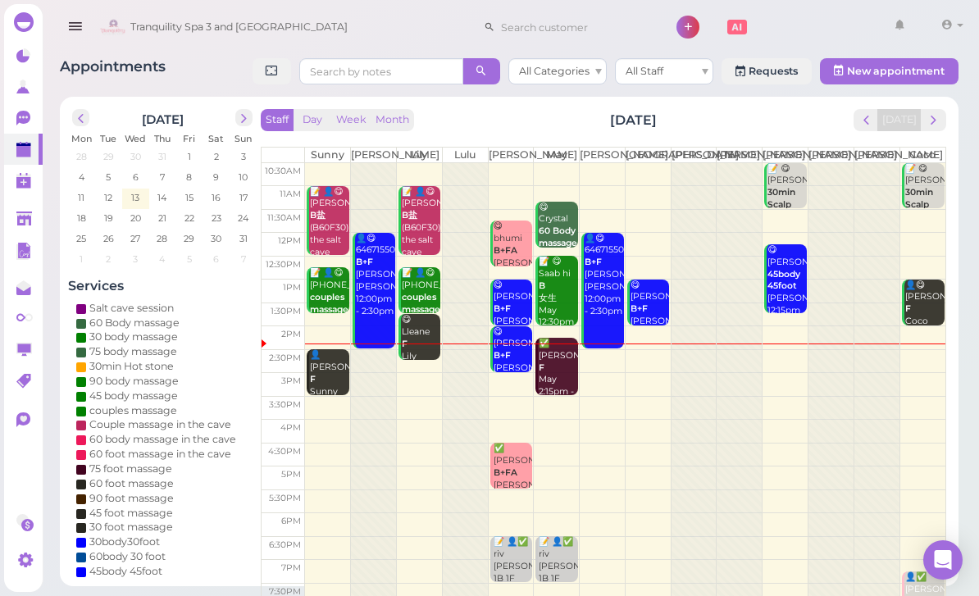
click at [129, 199] on td "13" at bounding box center [135, 197] width 27 height 16
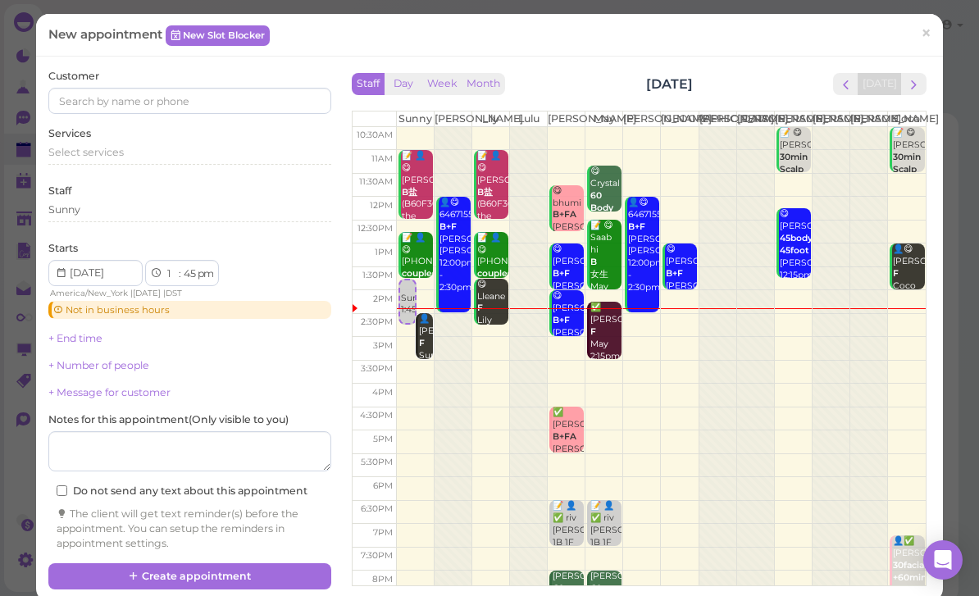
click at [918, 90] on span "next" at bounding box center [914, 85] width 16 height 16
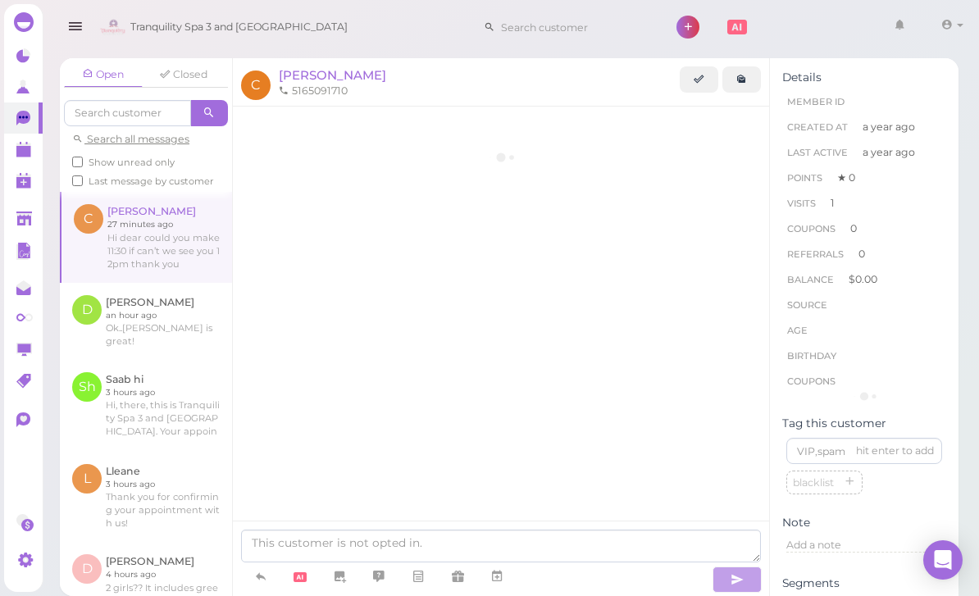
scroll to position [119, 0]
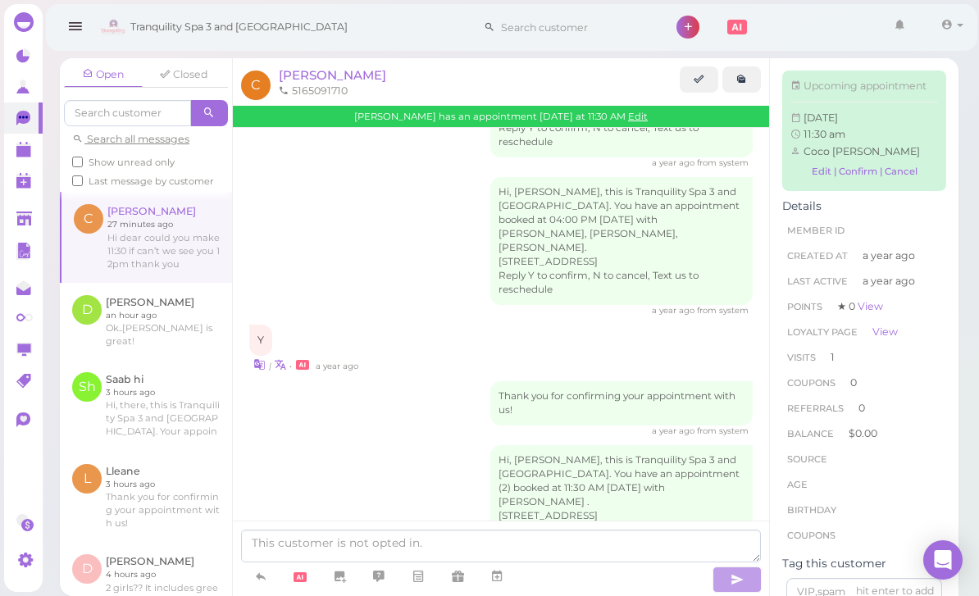
click at [23, 158] on icon at bounding box center [24, 150] width 17 height 17
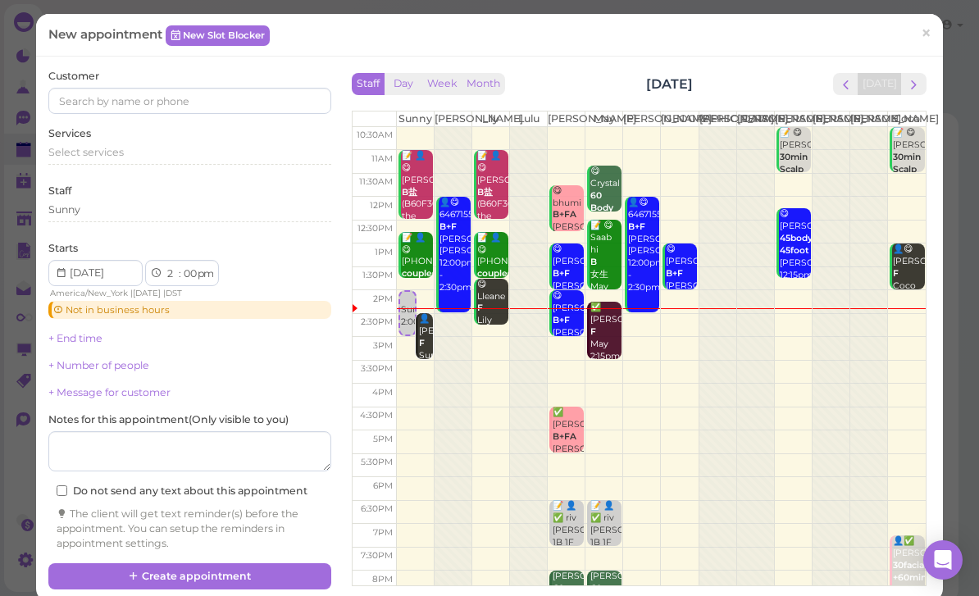
click at [917, 94] on button "next" at bounding box center [914, 84] width 25 height 22
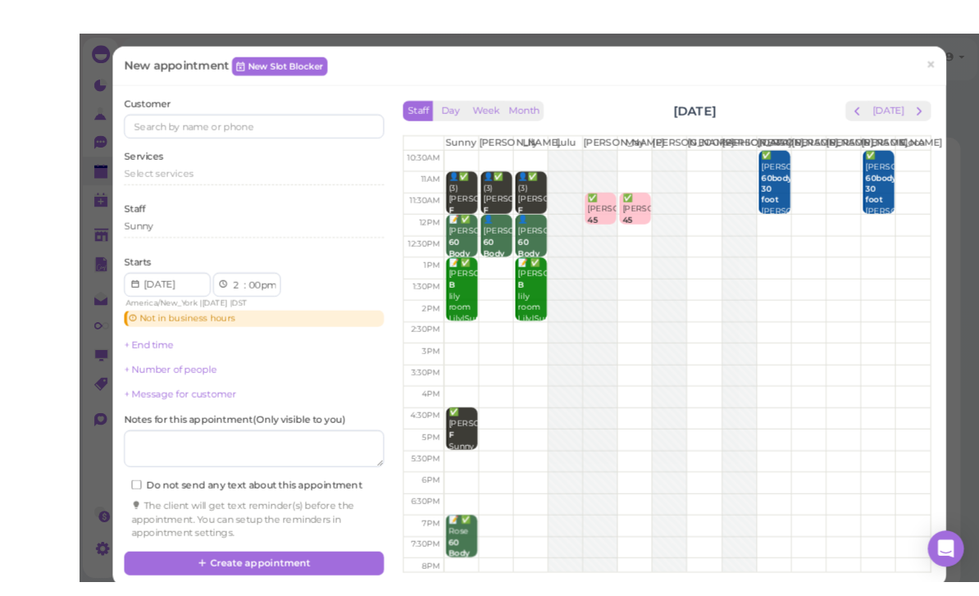
scroll to position [28, 0]
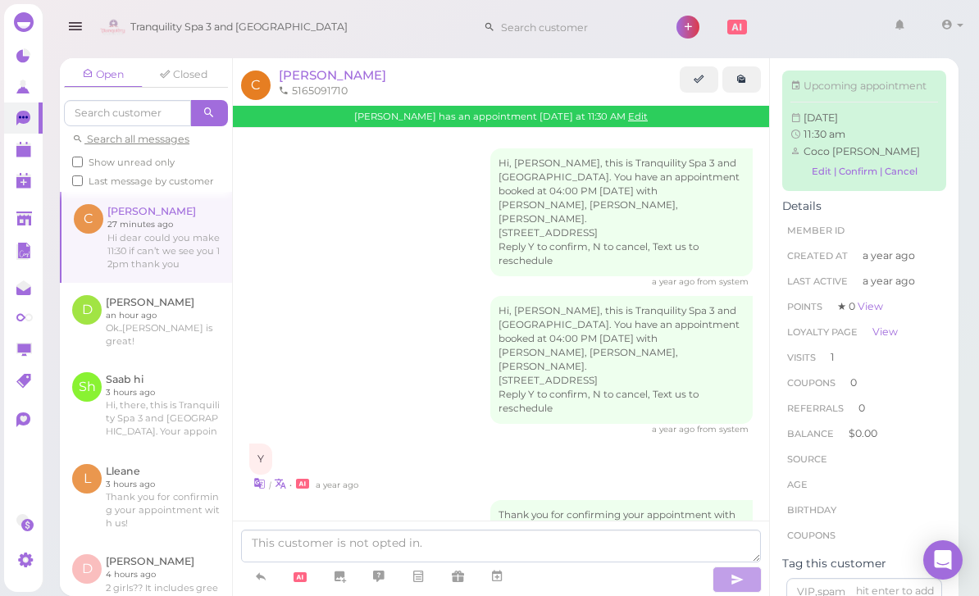
scroll to position [119, 0]
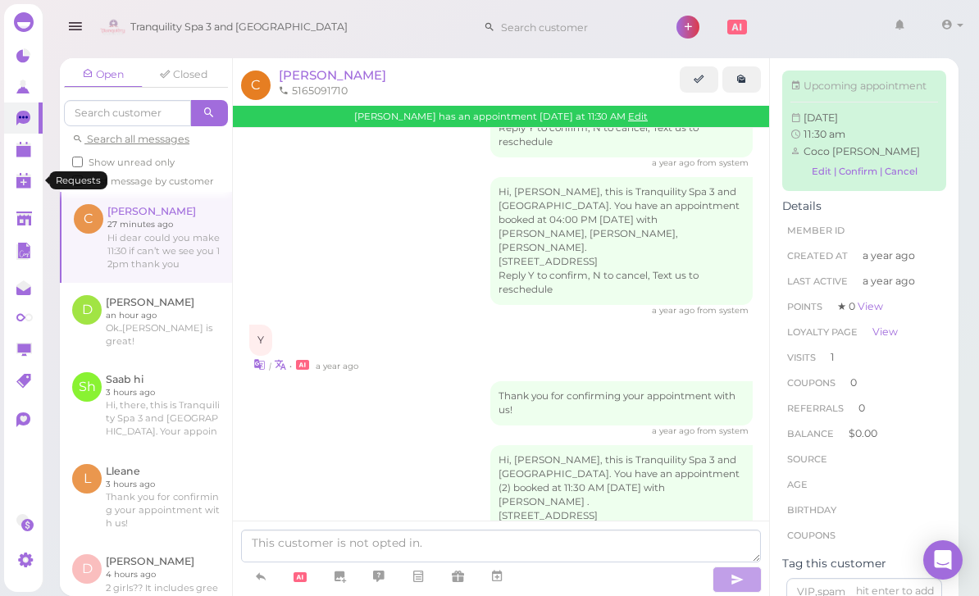
click at [23, 165] on link "0" at bounding box center [23, 180] width 39 height 31
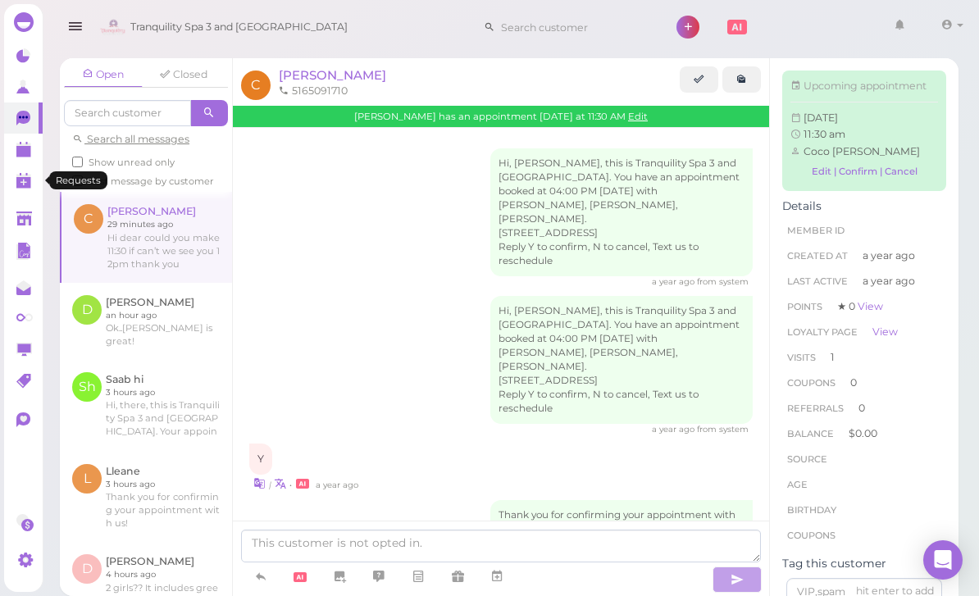
scroll to position [119, 0]
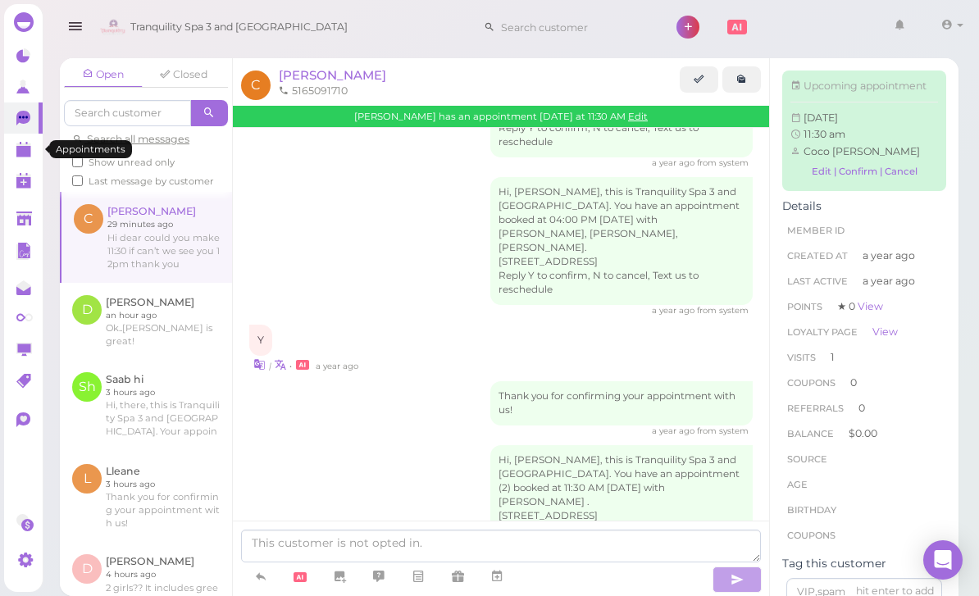
click at [25, 161] on link at bounding box center [23, 149] width 39 height 31
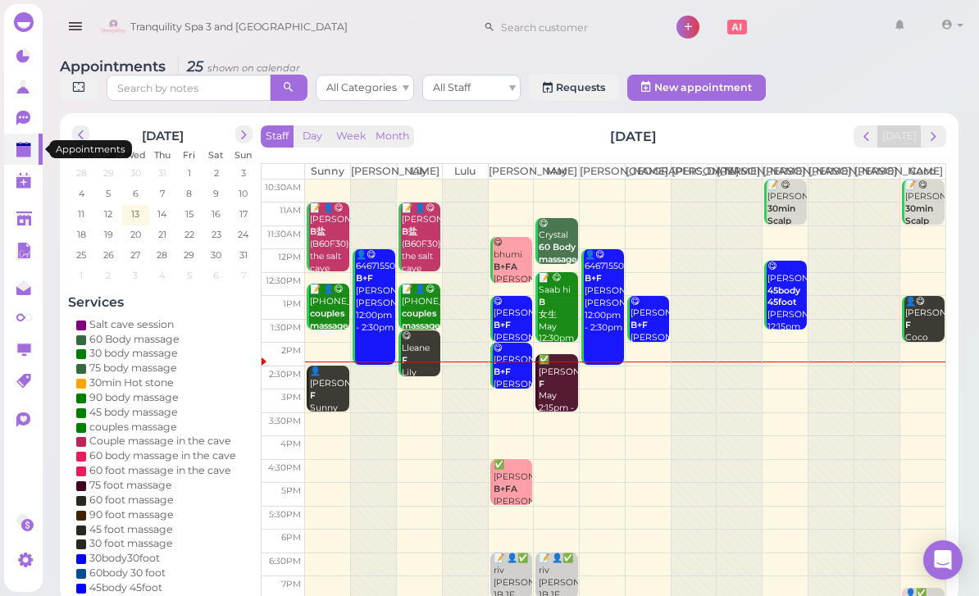
click at [331, 406] on div "👤anjani F Sunny 2:30pm - 3:30pm" at bounding box center [328, 402] width 39 height 73
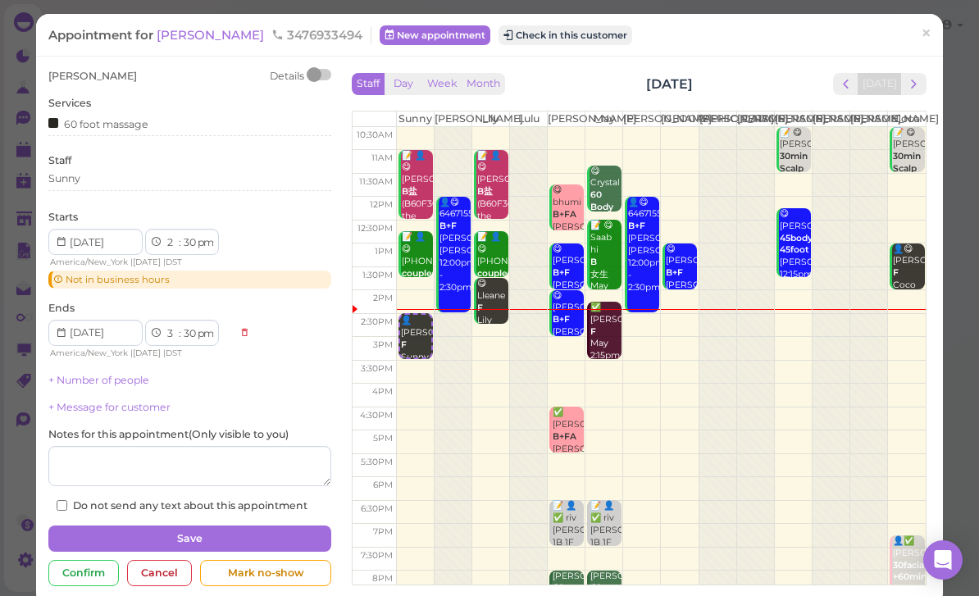
click at [524, 41] on button "Check in this customer" at bounding box center [566, 35] width 134 height 20
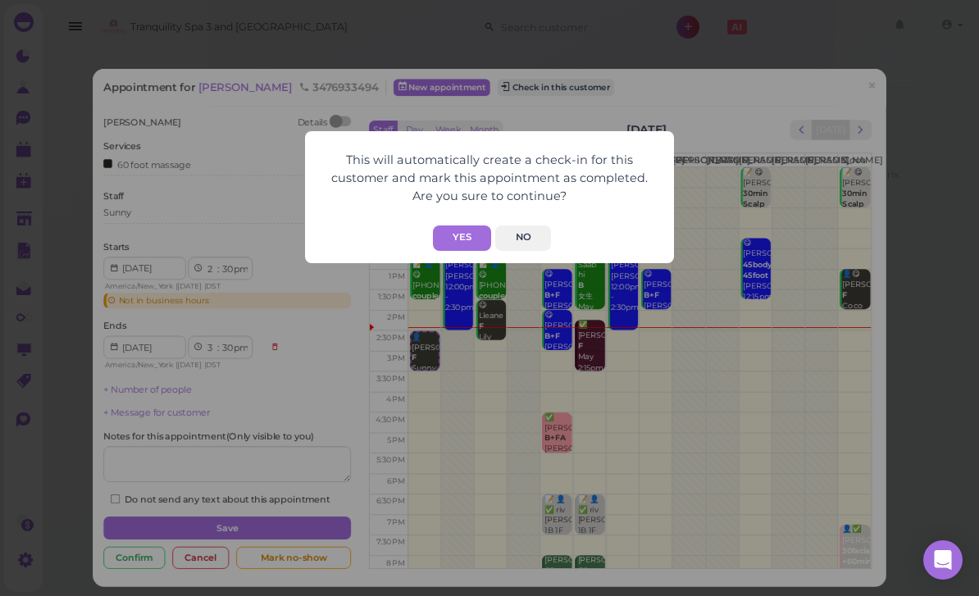
click at [477, 237] on button "Yes" at bounding box center [462, 238] width 58 height 25
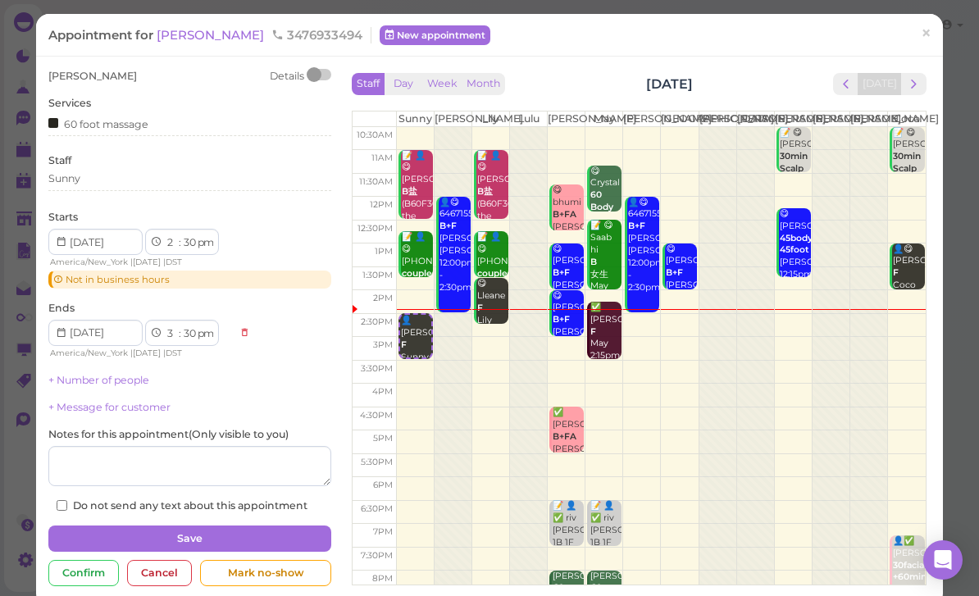
click at [929, 34] on span "×" at bounding box center [926, 33] width 11 height 23
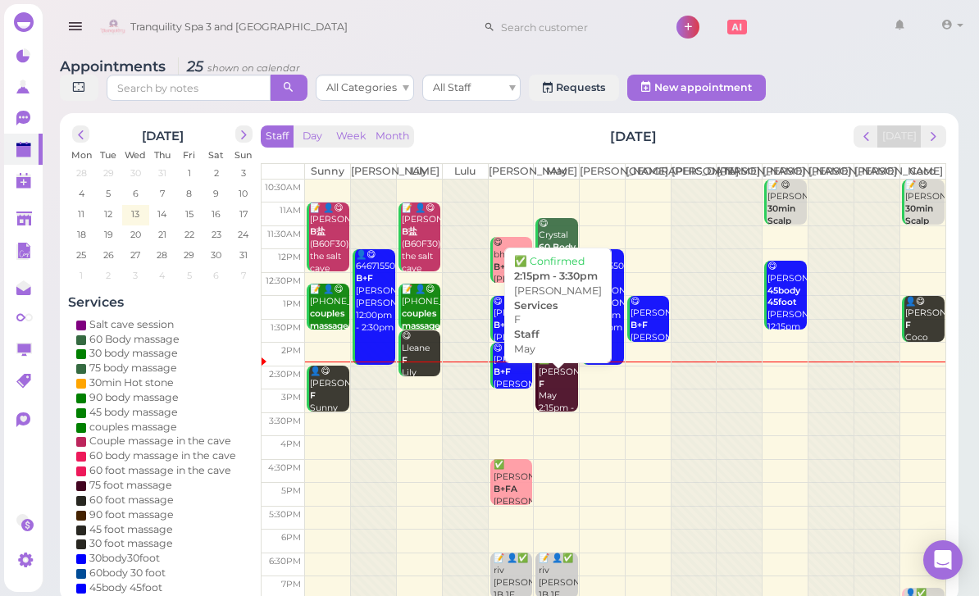
click at [559, 404] on div "✅ Donna F May 2:15pm - 3:30pm" at bounding box center [557, 390] width 39 height 73
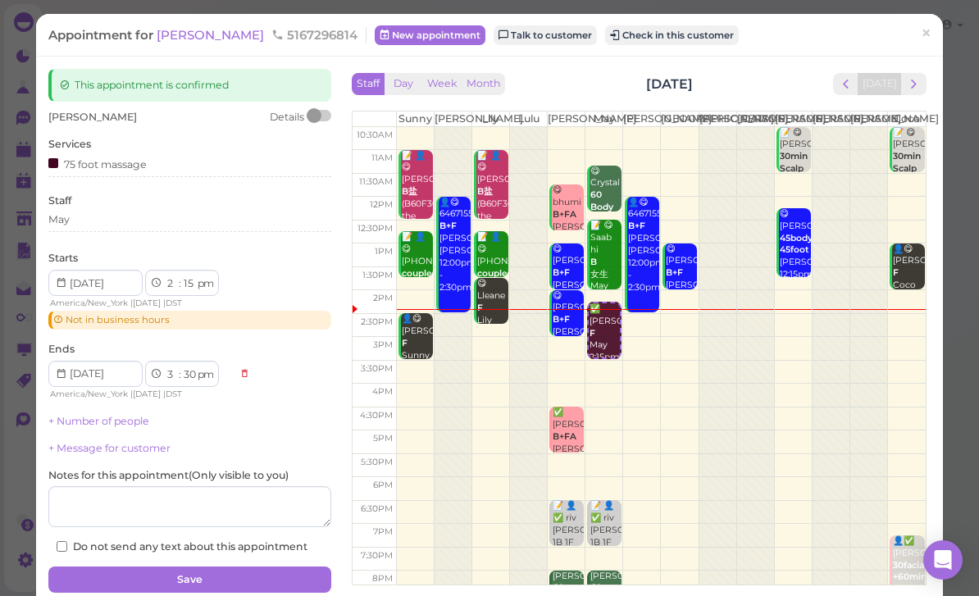
click at [623, 40] on button "Check in this customer" at bounding box center [672, 35] width 134 height 20
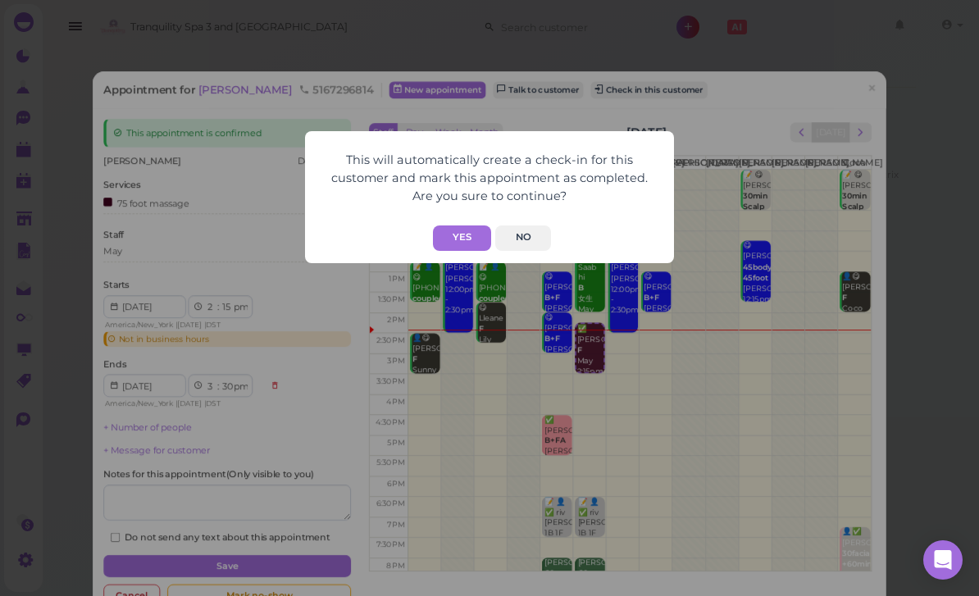
click at [454, 242] on button "Yes" at bounding box center [462, 238] width 58 height 25
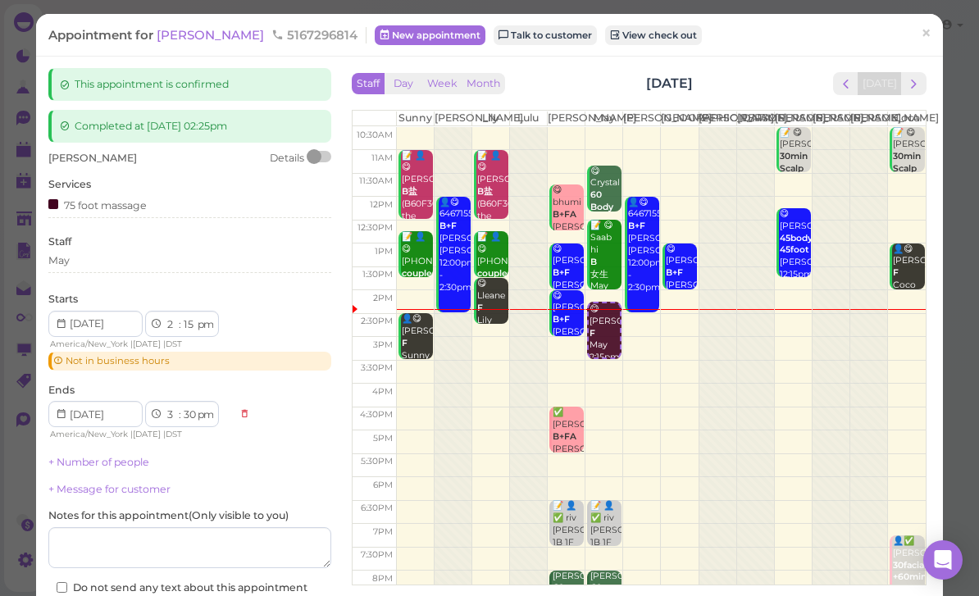
click at [916, 42] on link "×" at bounding box center [926, 35] width 30 height 39
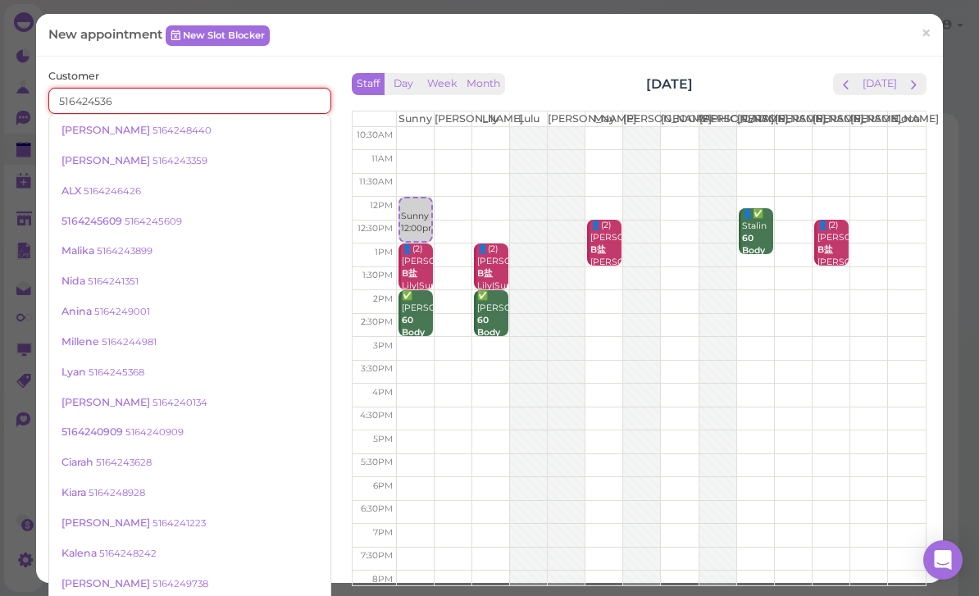
type input "5164245368"
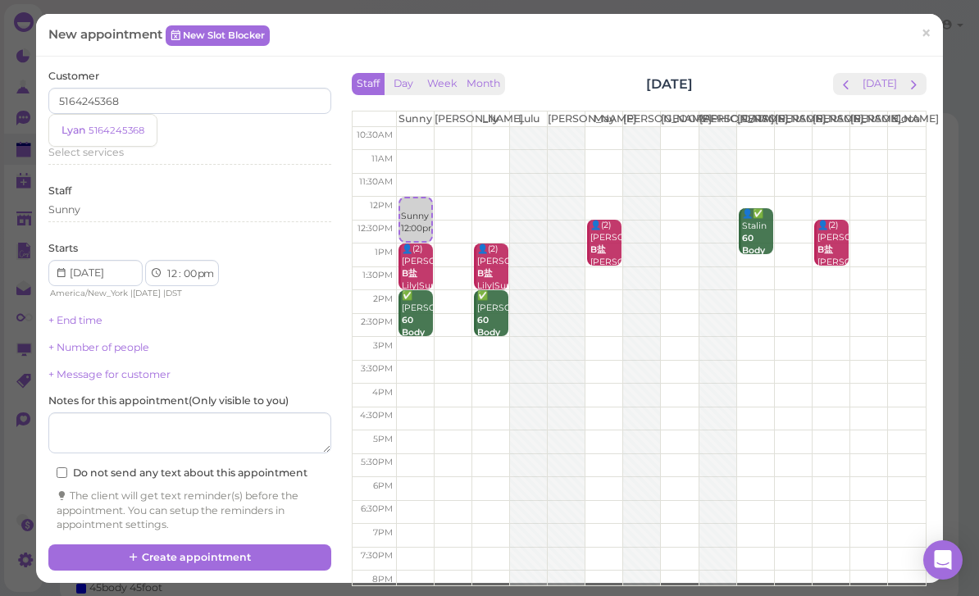
click at [123, 130] on small "5164245368" at bounding box center [117, 130] width 56 height 11
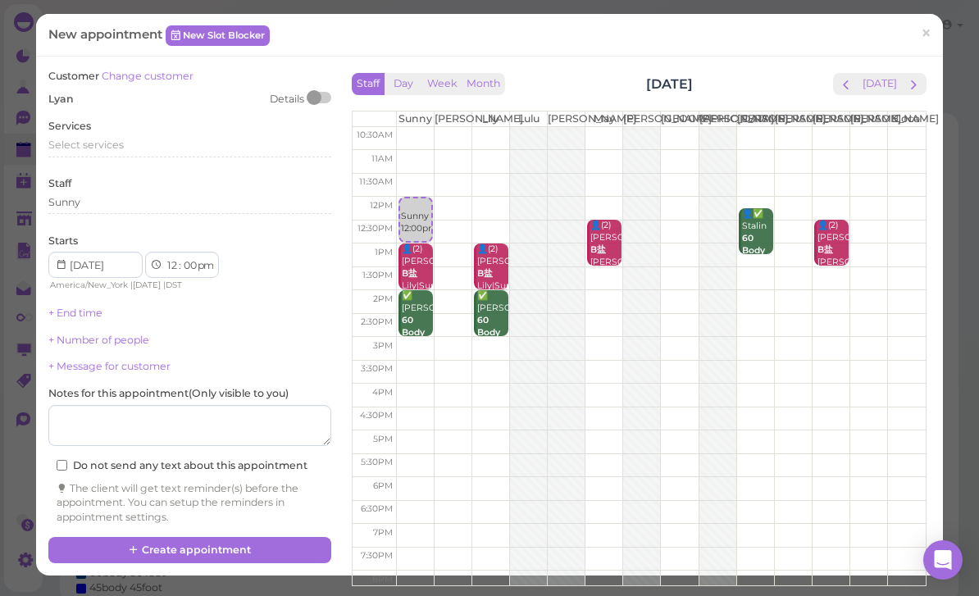
click at [123, 139] on span "Select services" at bounding box center [85, 145] width 75 height 12
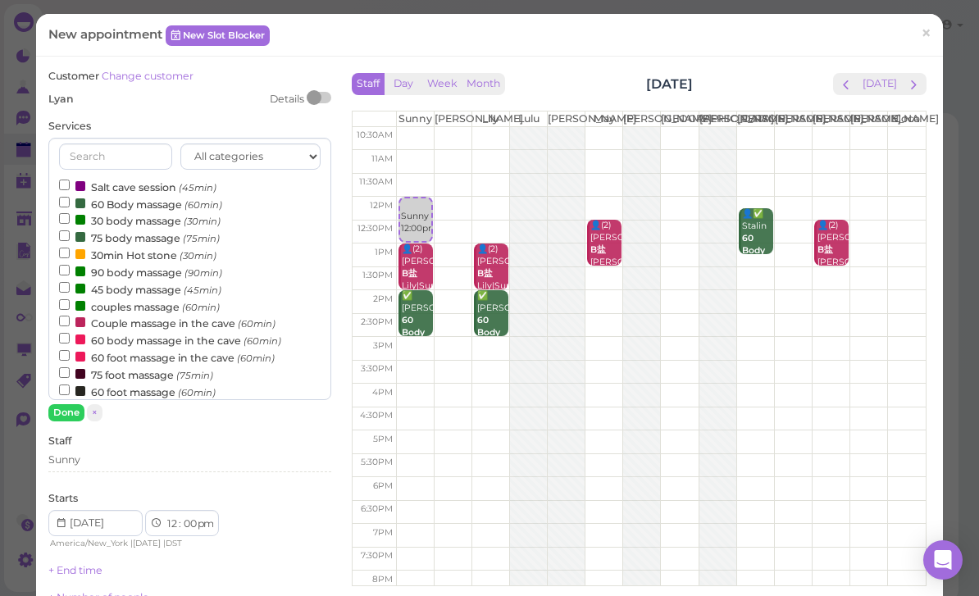
click at [156, 203] on label "60 Body massage (60min)" at bounding box center [140, 203] width 163 height 17
click at [70, 203] on input "60 Body massage (60min)" at bounding box center [64, 202] width 11 height 11
click at [73, 407] on button "Done" at bounding box center [66, 412] width 36 height 17
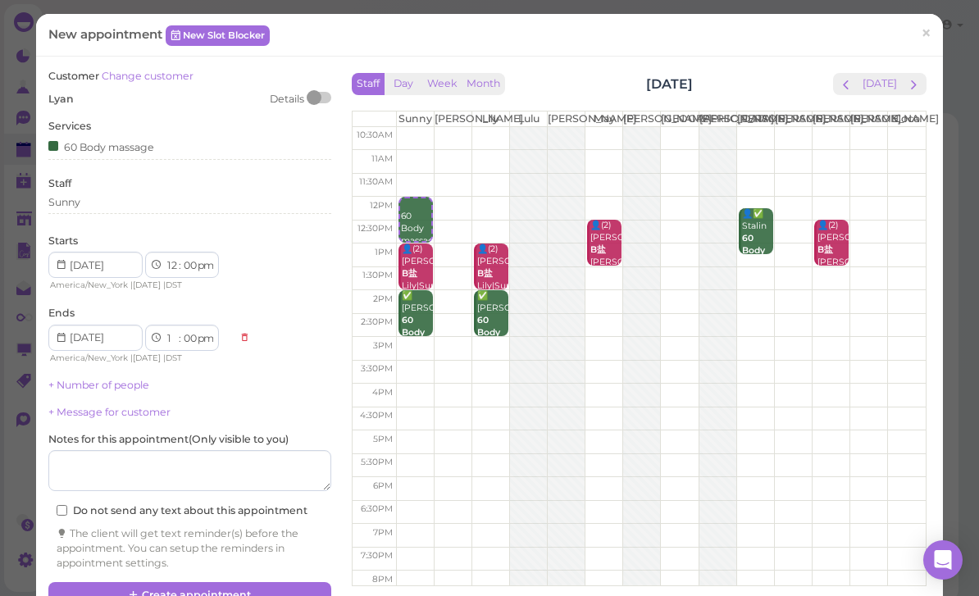
click at [137, 386] on link "+ Number of people" at bounding box center [98, 385] width 101 height 12
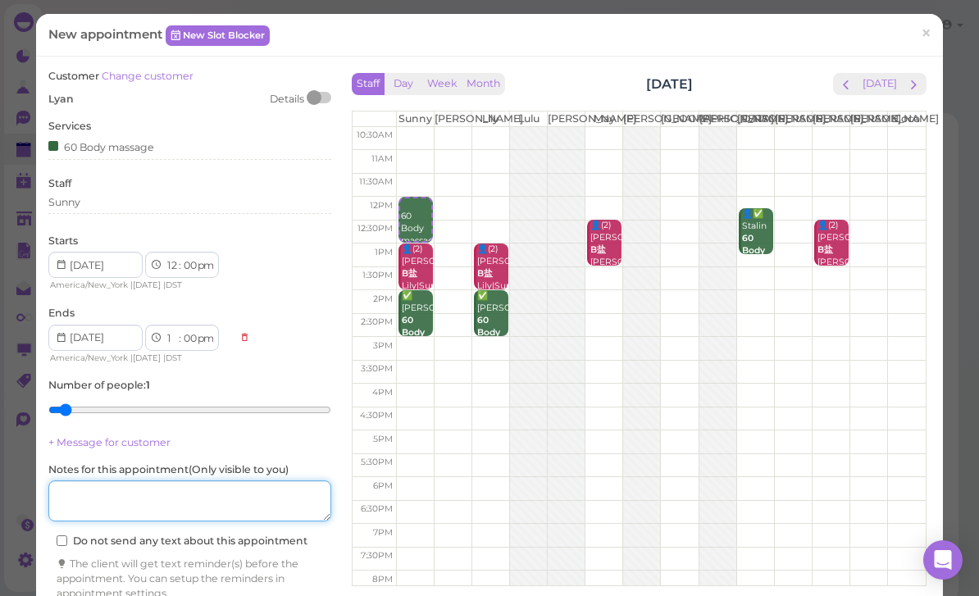
click at [150, 496] on textarea at bounding box center [189, 501] width 283 height 41
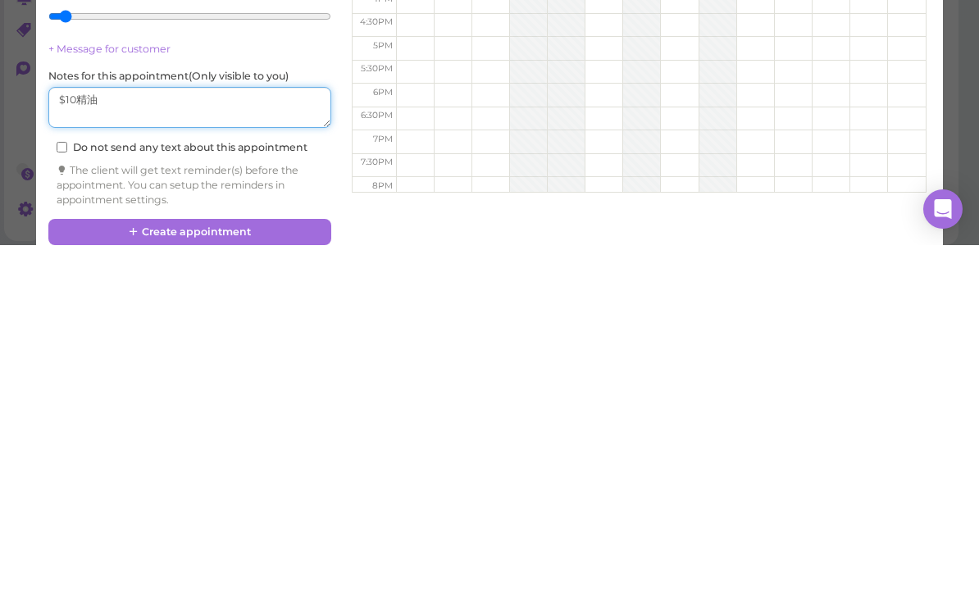
scroll to position [42, 0]
click at [54, 439] on textarea at bounding box center [189, 459] width 283 height 41
click at [201, 439] on textarea at bounding box center [189, 459] width 283 height 41
type textarea "+$10精油"
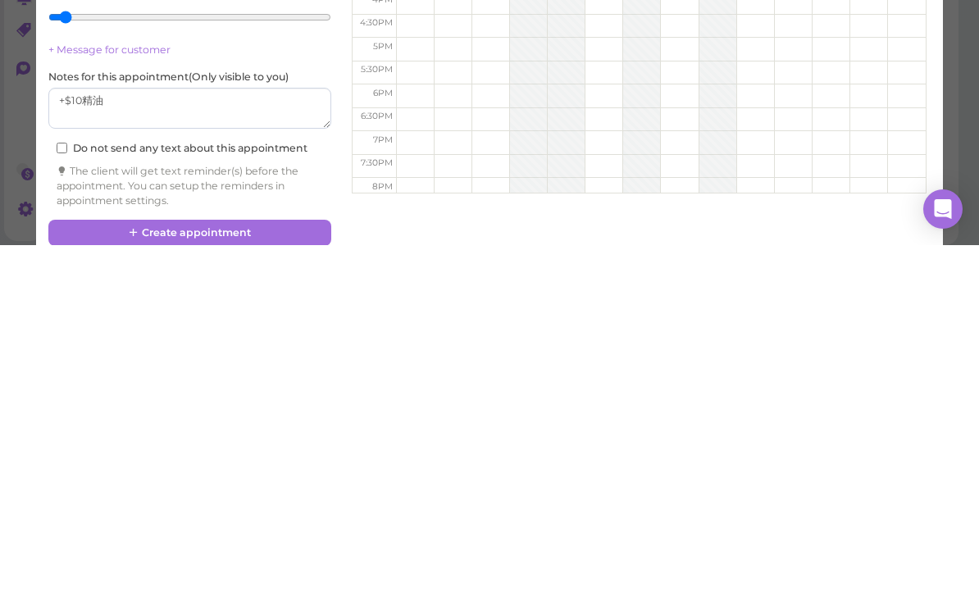
click at [221, 571] on button "Create appointment" at bounding box center [189, 584] width 283 height 26
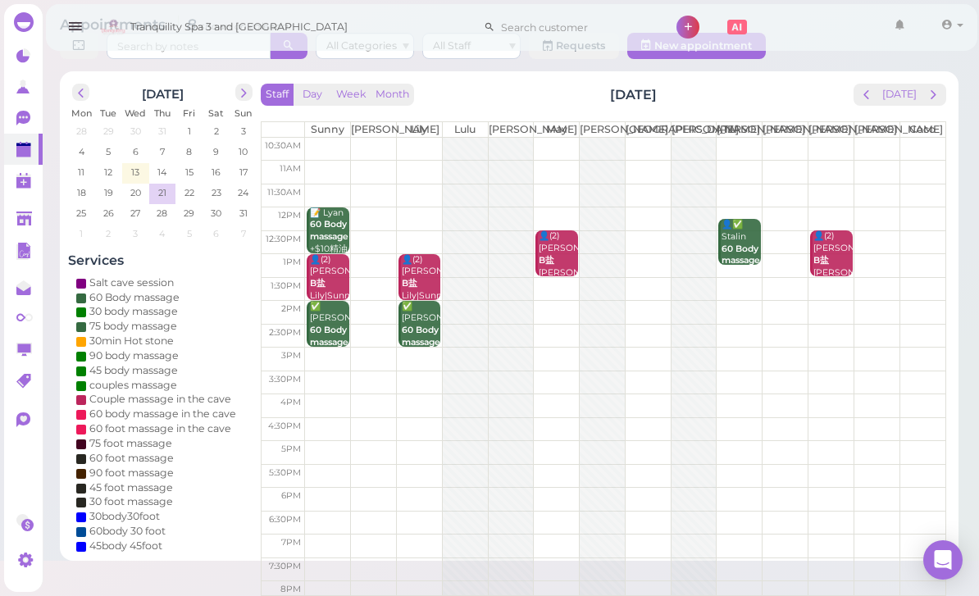
click at [331, 236] on b "60 Body massage" at bounding box center [329, 230] width 39 height 23
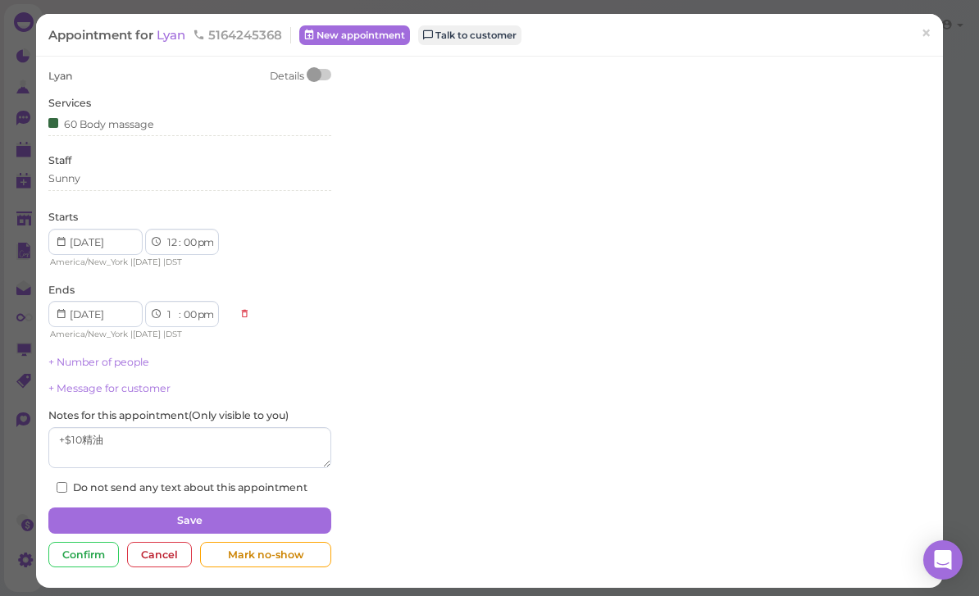
scroll to position [53, 0]
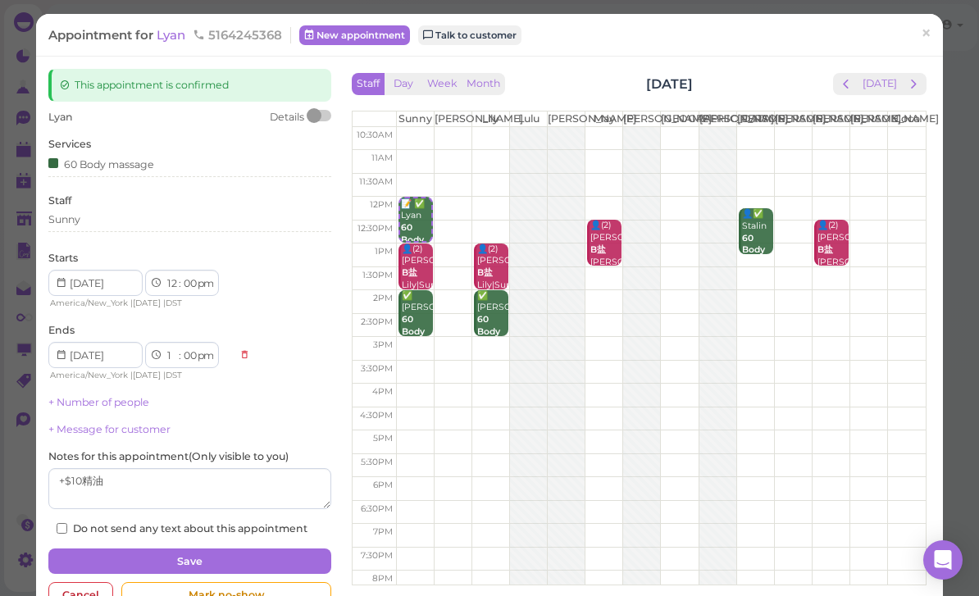
click at [487, 221] on td at bounding box center [661, 209] width 530 height 24
click at [930, 34] on span "×" at bounding box center [926, 33] width 11 height 23
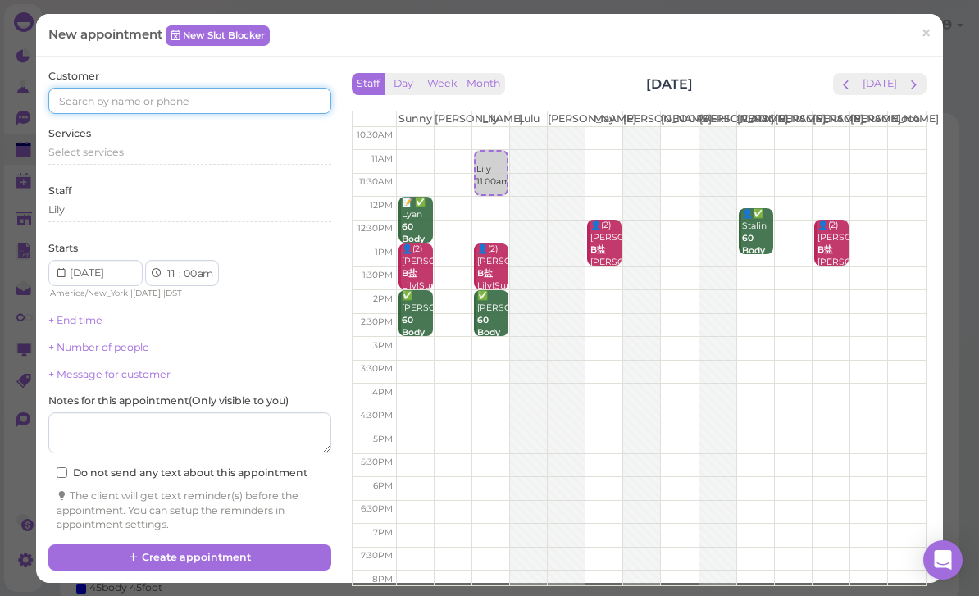
scroll to position [53, 0]
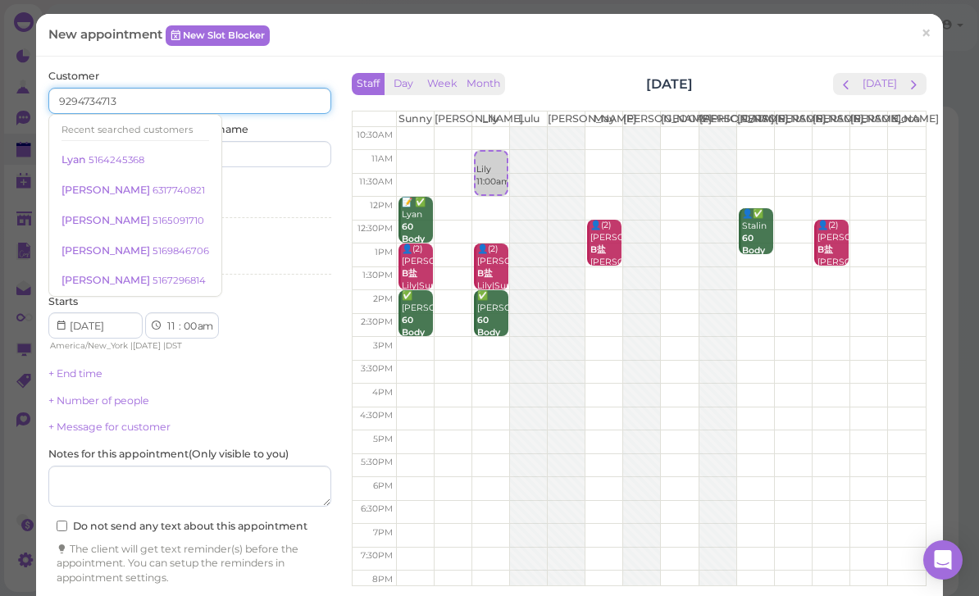
type input "9294734713"
click at [281, 162] on input at bounding box center [263, 154] width 136 height 26
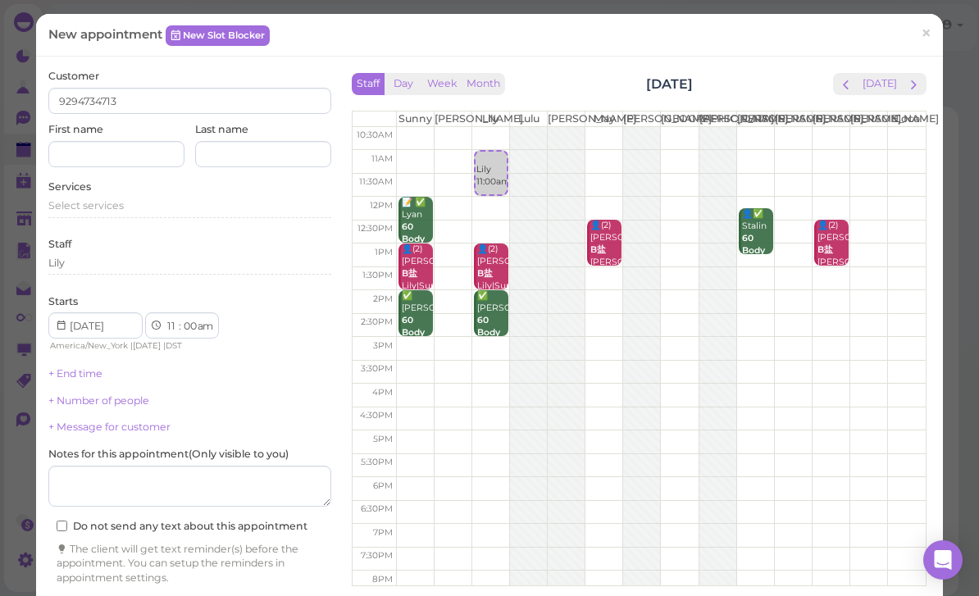
click at [117, 210] on div "Select services" at bounding box center [189, 209] width 283 height 20
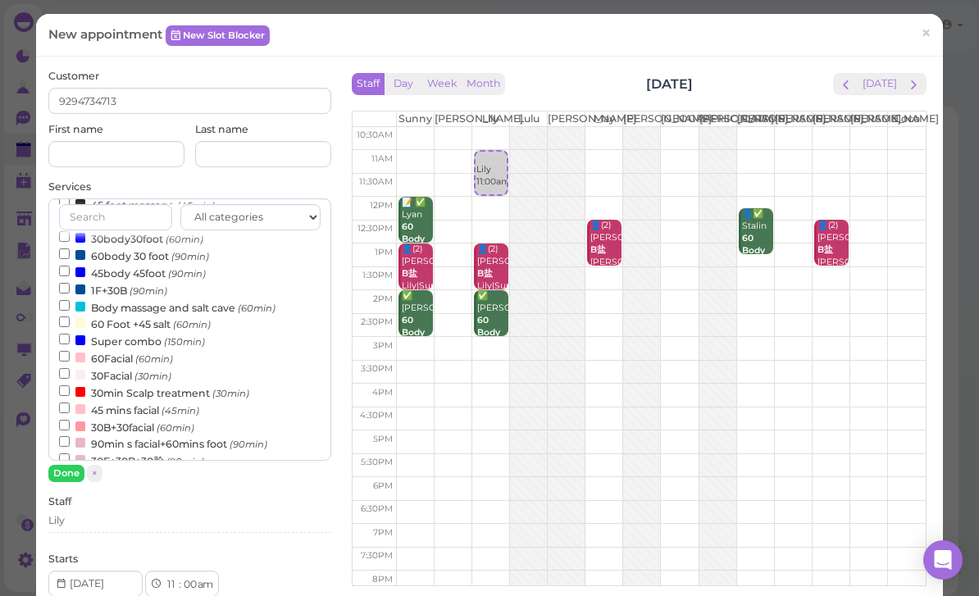
scroll to position [370, 0]
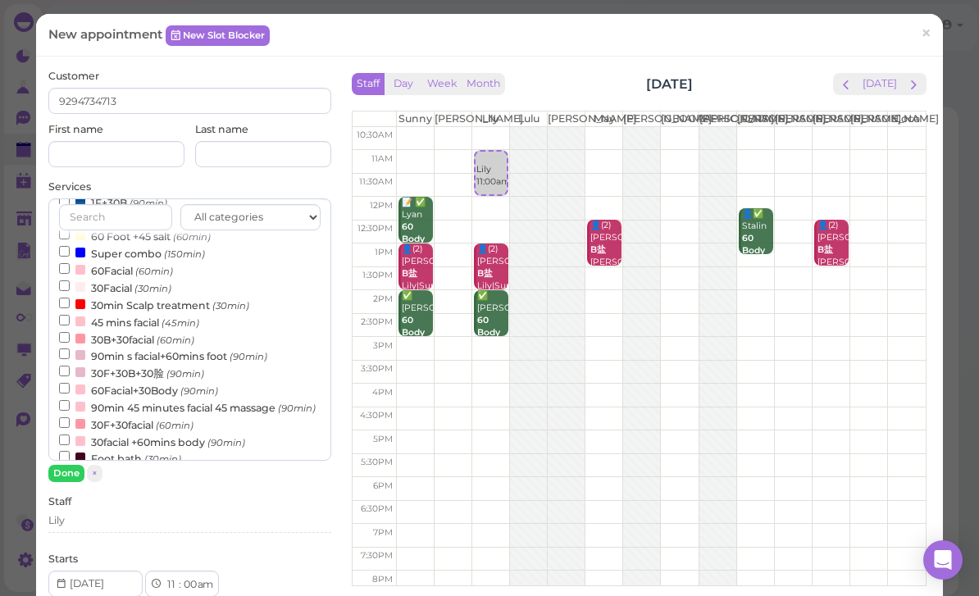
click at [203, 296] on label "30min Scalp treatment (30min)" at bounding box center [154, 304] width 190 height 17
click at [70, 298] on input "30min Scalp treatment (30min)" at bounding box center [64, 303] width 11 height 11
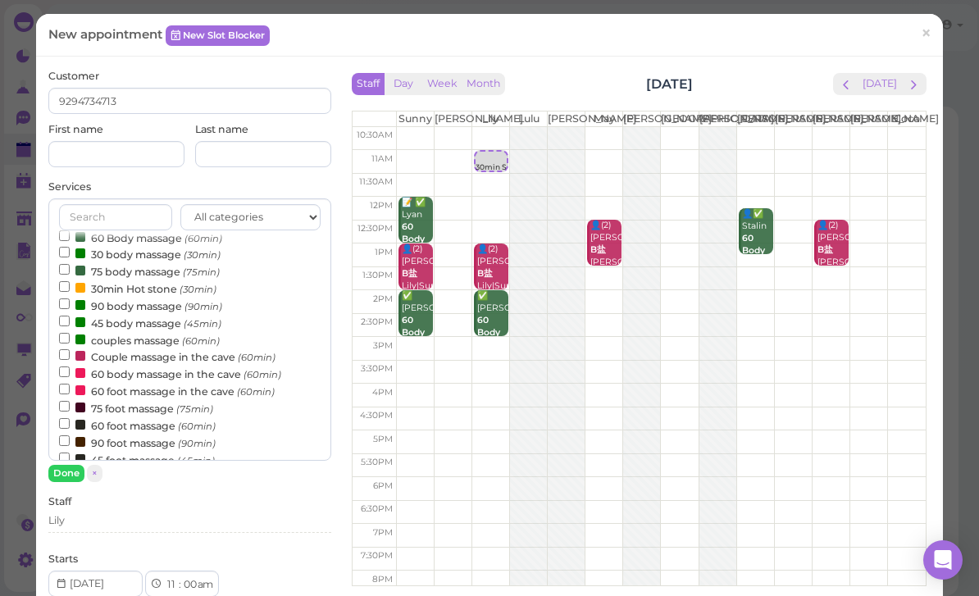
scroll to position [42, 0]
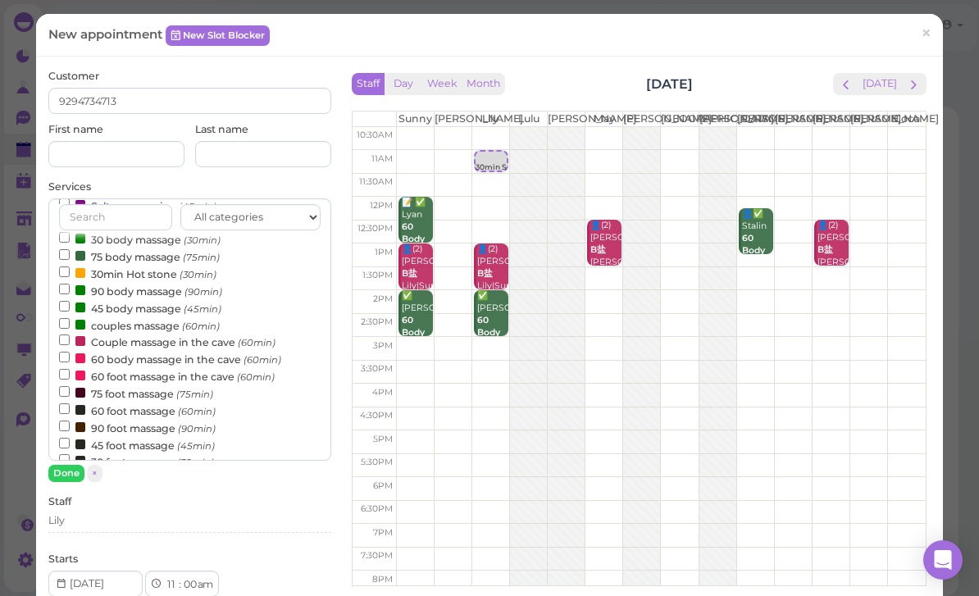
click at [144, 453] on label "30 foot massage (30min)" at bounding box center [136, 461] width 155 height 17
click at [70, 454] on input "30 foot massage (30min)" at bounding box center [64, 459] width 11 height 11
select select "12"
select select "00"
select select "pm"
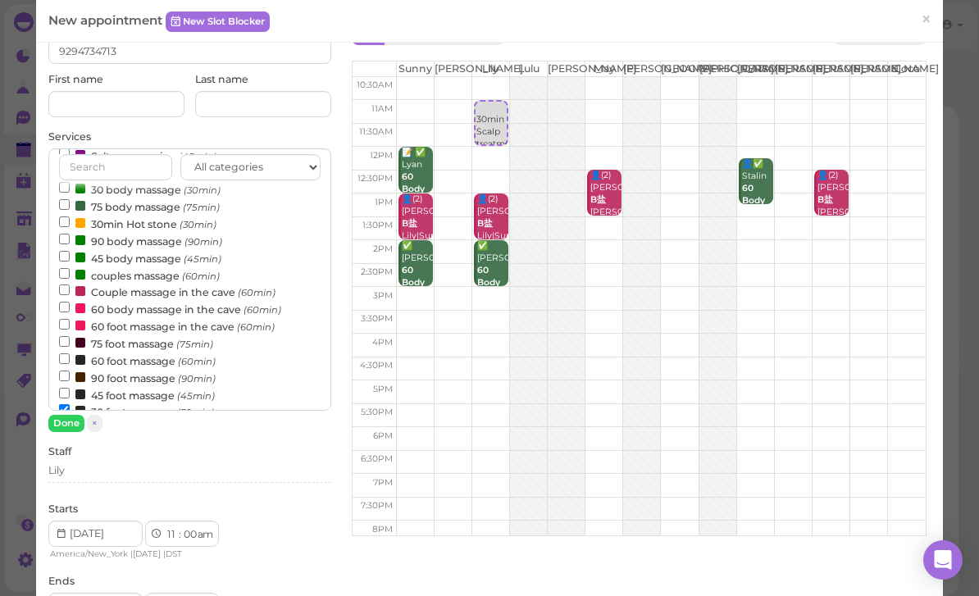
scroll to position [53, 0]
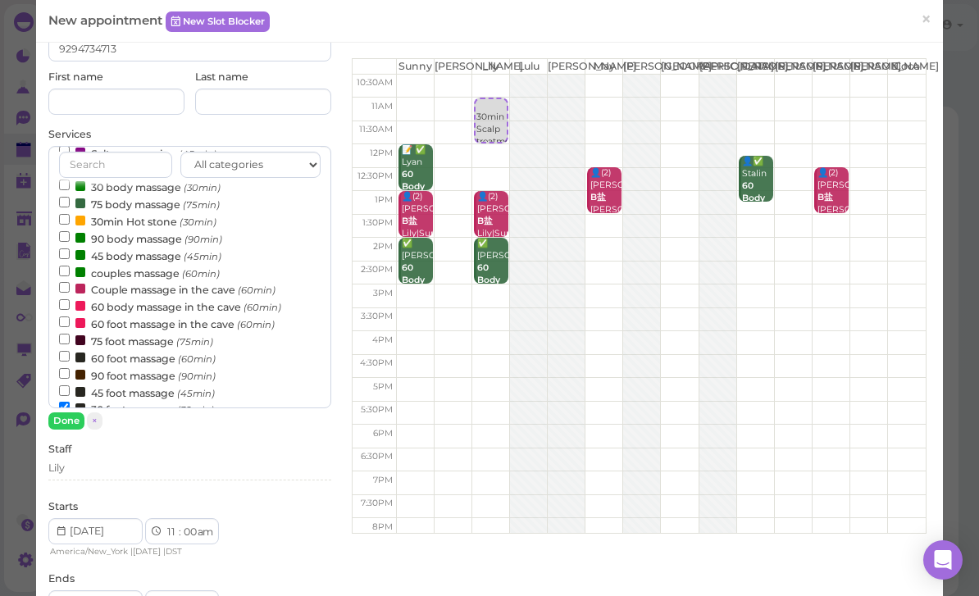
click at [170, 529] on select "1 2 3 4 5 6 7 8 9 10 11 12" at bounding box center [172, 532] width 14 height 17
select select "12"
select select "1"
select select "am"
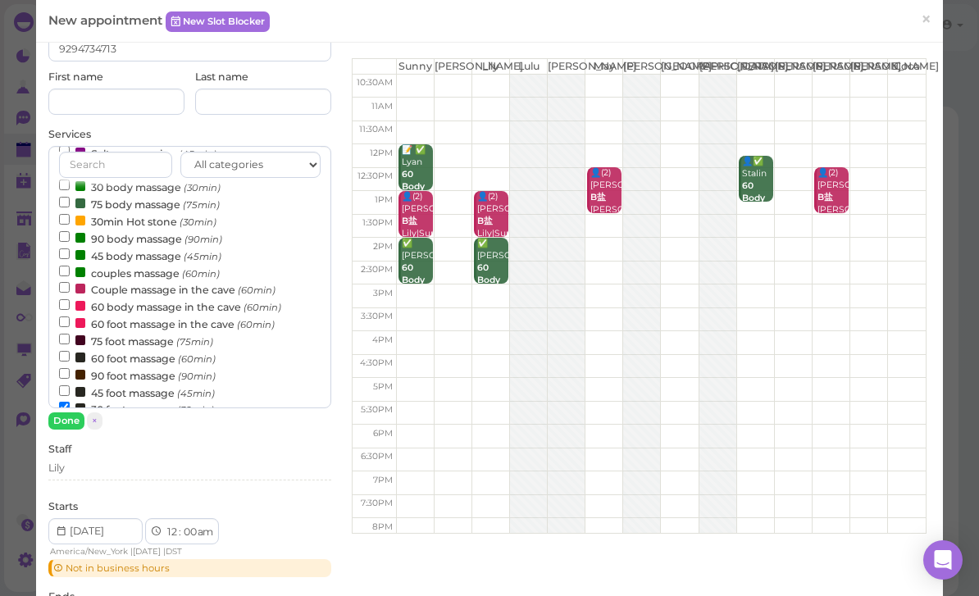
click at [206, 527] on select "am pm" at bounding box center [204, 532] width 19 height 17
select select "pm"
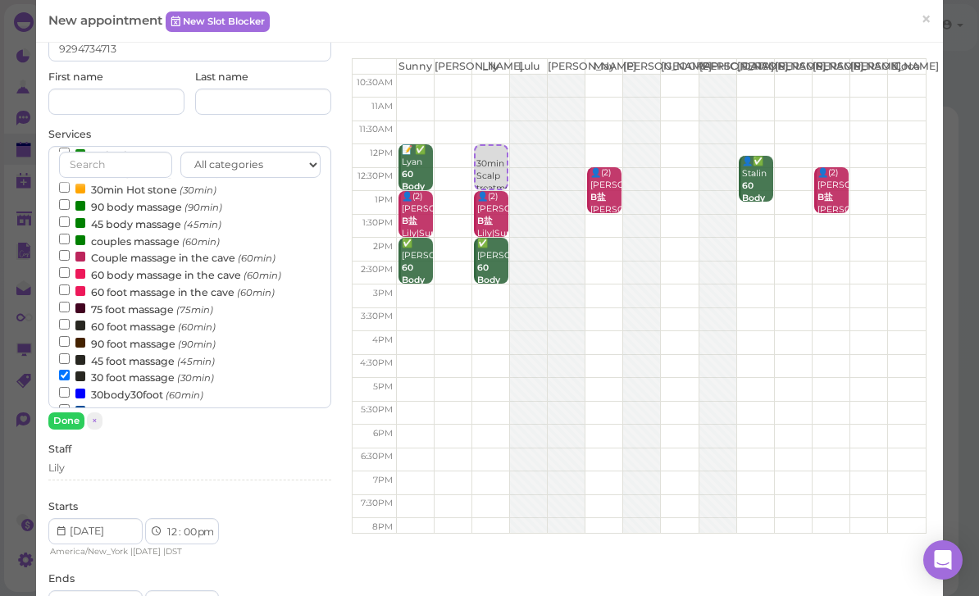
scroll to position [80, 0]
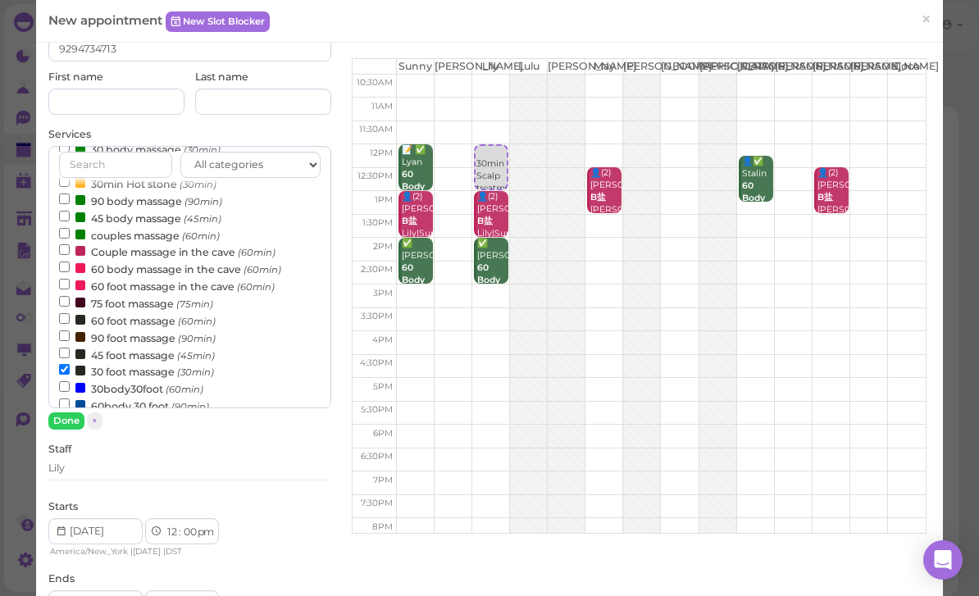
click at [72, 420] on button "Done" at bounding box center [66, 421] width 36 height 17
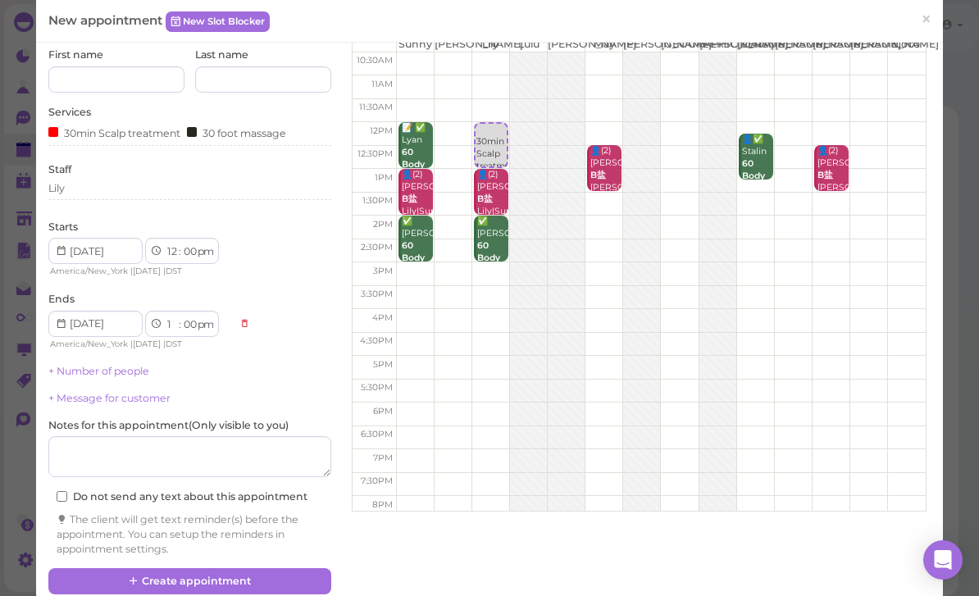
scroll to position [75, 0]
click at [235, 582] on button "Create appointment" at bounding box center [189, 581] width 283 height 26
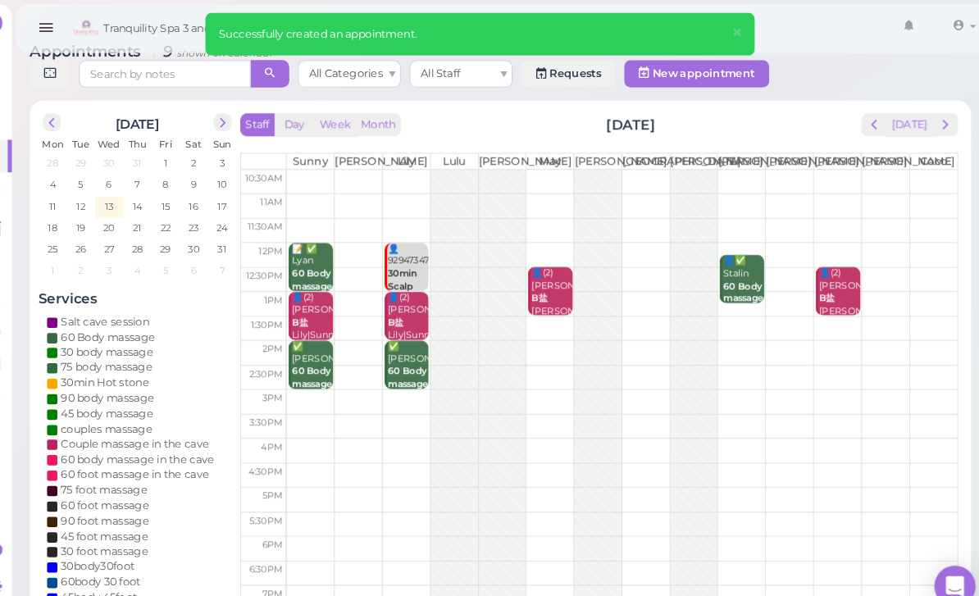
scroll to position [0, 0]
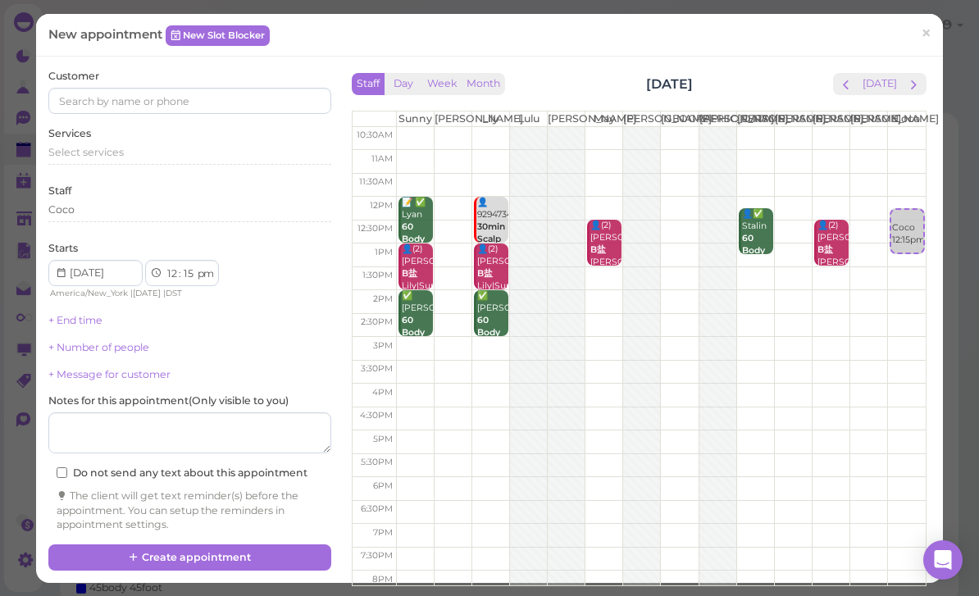
select select "00"
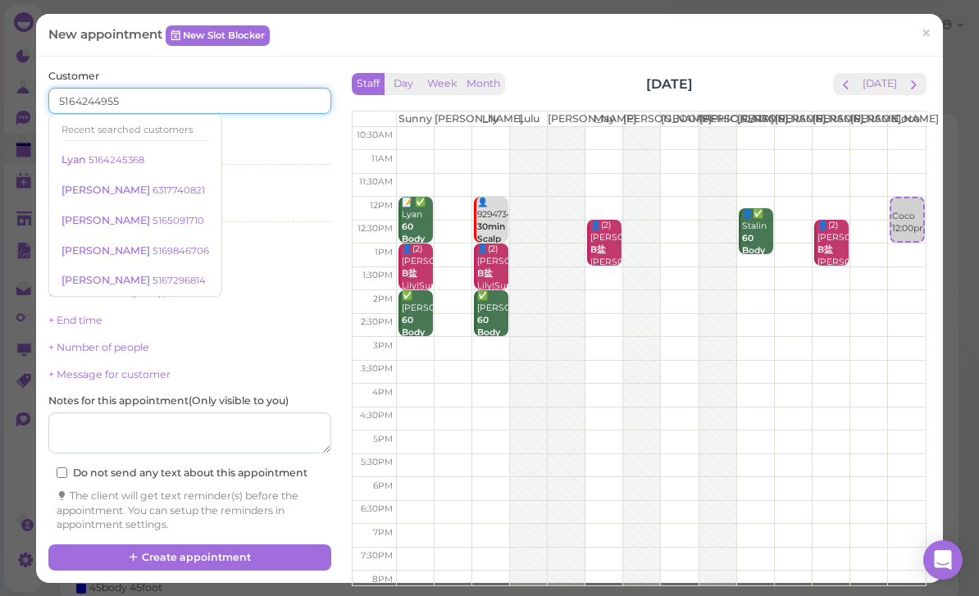
type input "5164244955"
click at [119, 129] on div "Recent searched customers" at bounding box center [136, 129] width 148 height 21
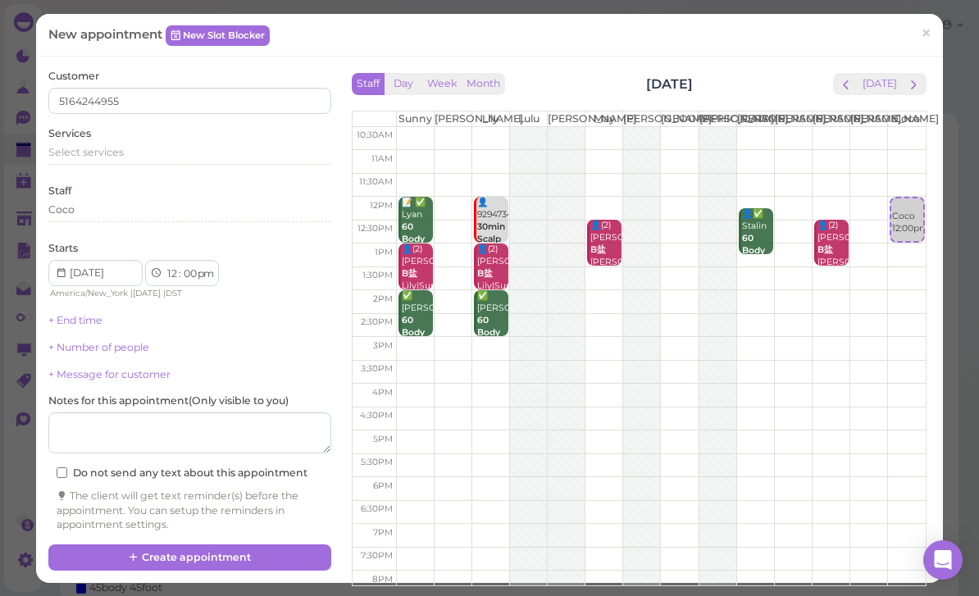
click at [272, 158] on div "Select services" at bounding box center [189, 155] width 283 height 20
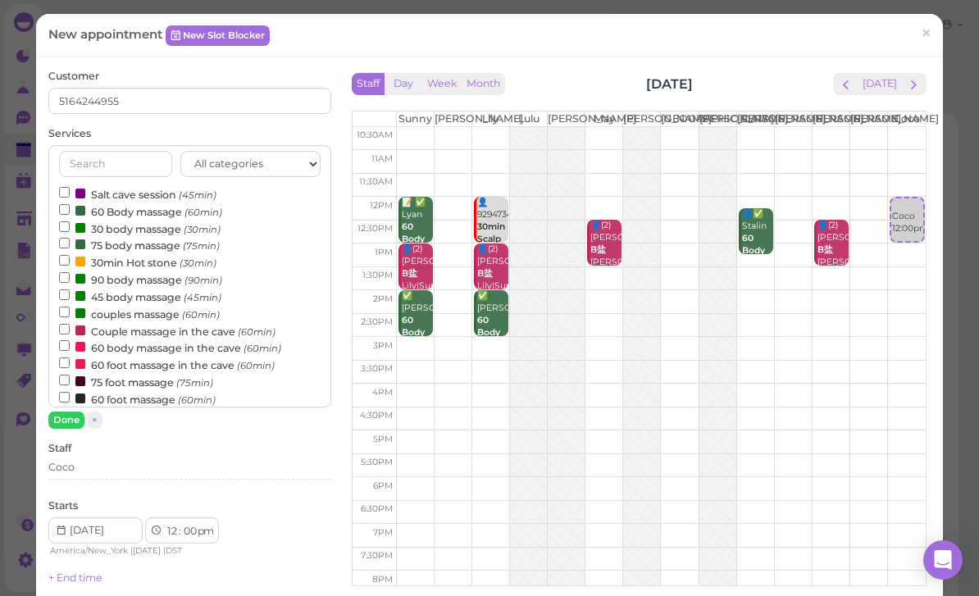
click at [138, 212] on label "60 Body massage (60min)" at bounding box center [140, 211] width 163 height 17
click at [70, 212] on input "60 Body massage (60min)" at bounding box center [64, 209] width 11 height 11
click at [58, 425] on button "Done" at bounding box center [66, 420] width 36 height 17
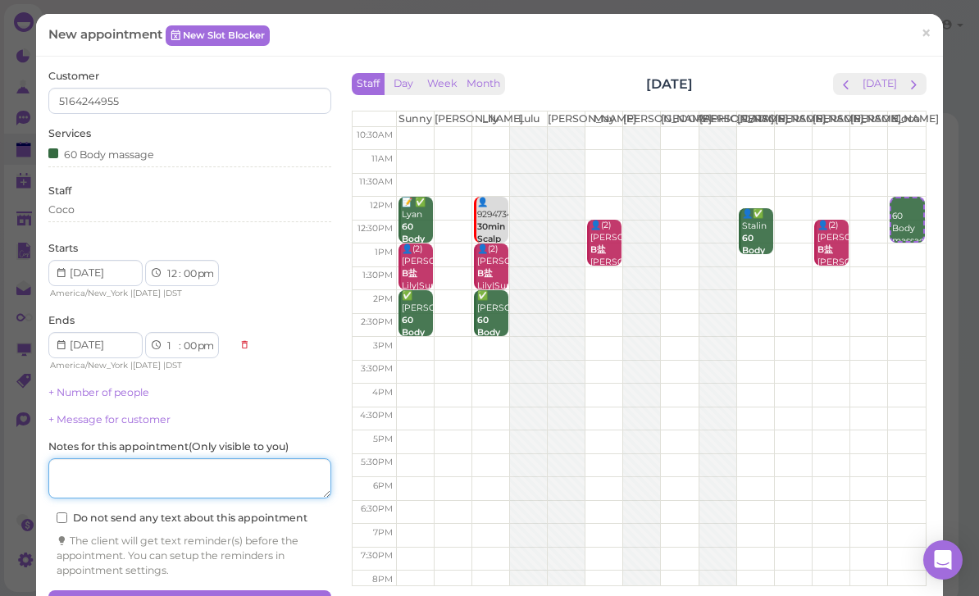
click at [151, 468] on textarea at bounding box center [189, 479] width 283 height 41
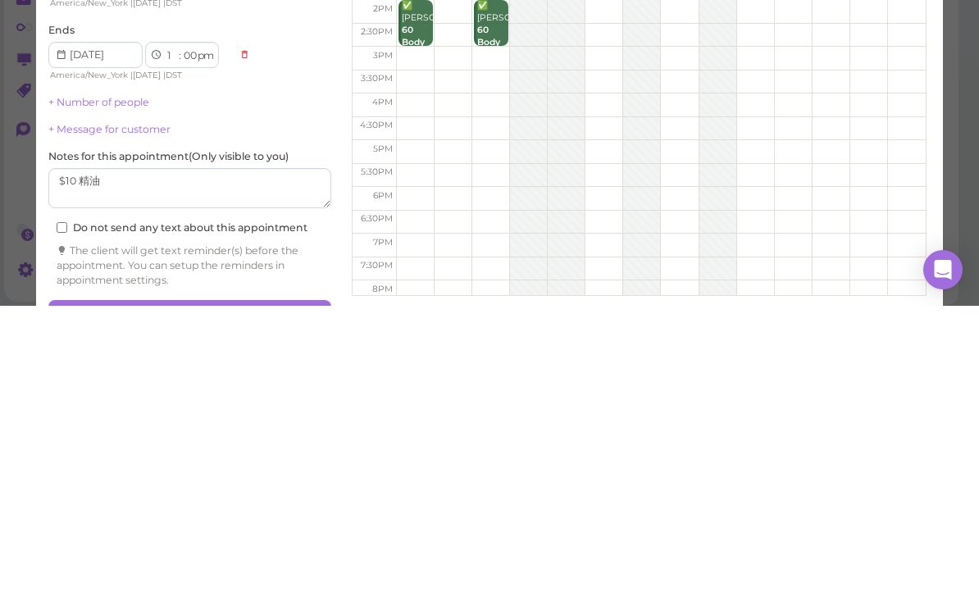
scroll to position [6, 0]
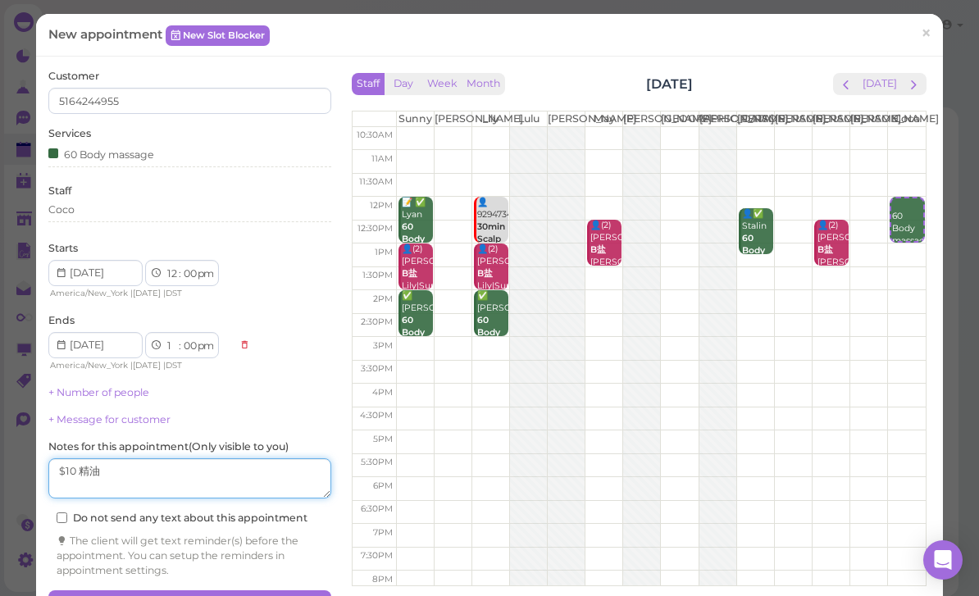
type textarea "$10 精油"
click at [234, 596] on button "Create appointment" at bounding box center [189, 604] width 283 height 26
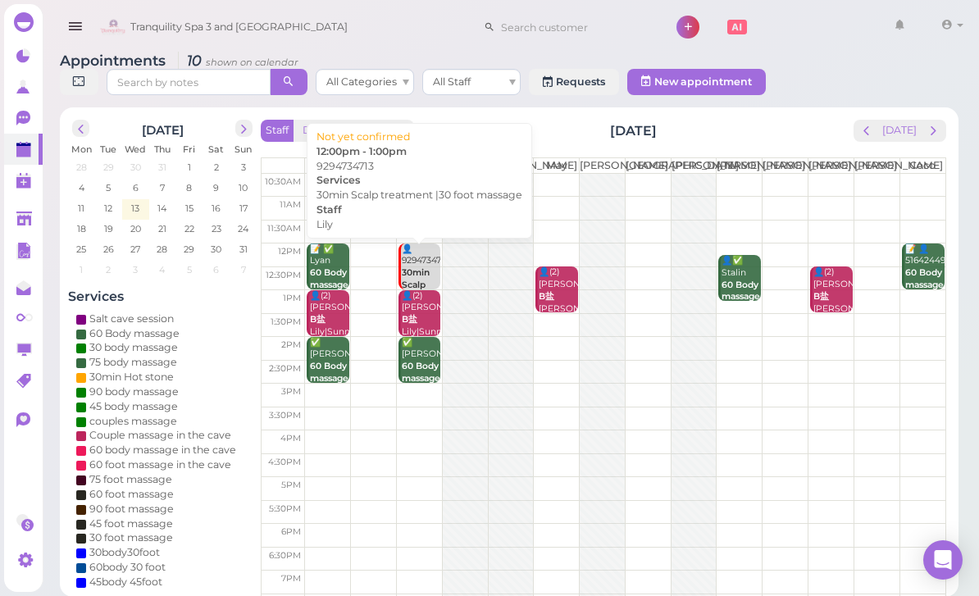
click at [420, 283] on b "30min Scalp treatment |30 foot massage" at bounding box center [425, 297] width 47 height 60
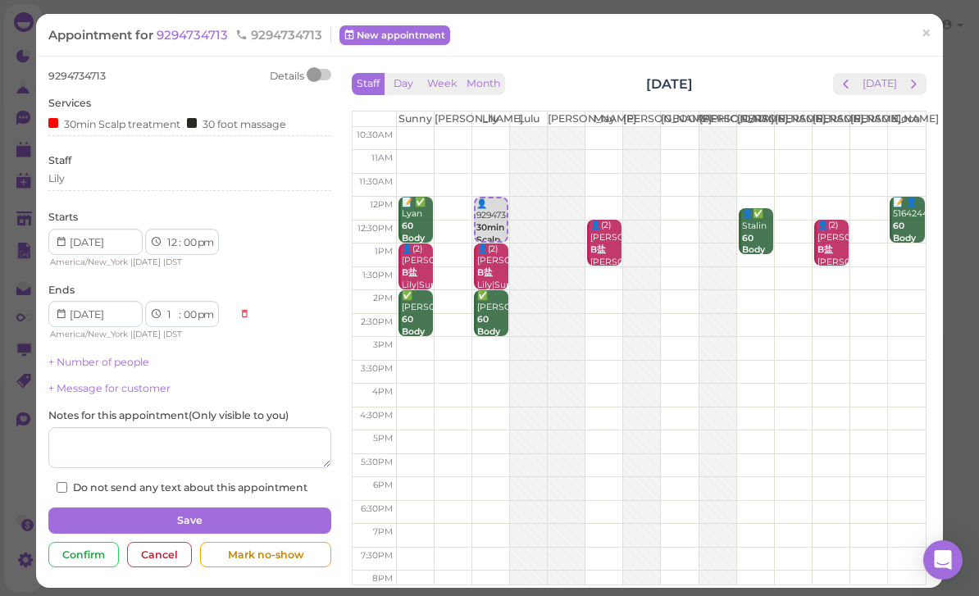
click at [241, 511] on button "Save" at bounding box center [189, 521] width 283 height 26
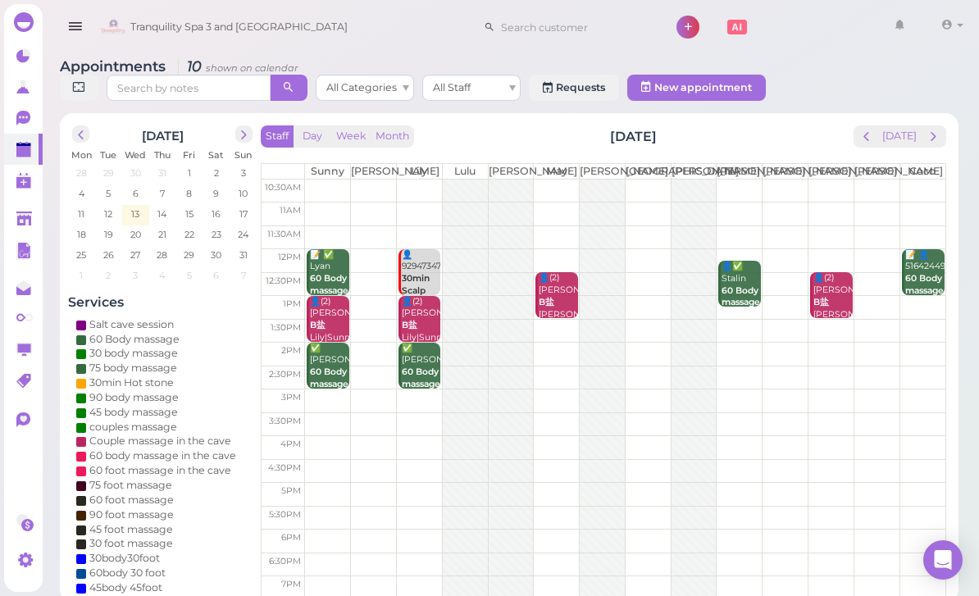
click at [961, 580] on div "Open Intercom Messenger" at bounding box center [943, 560] width 39 height 39
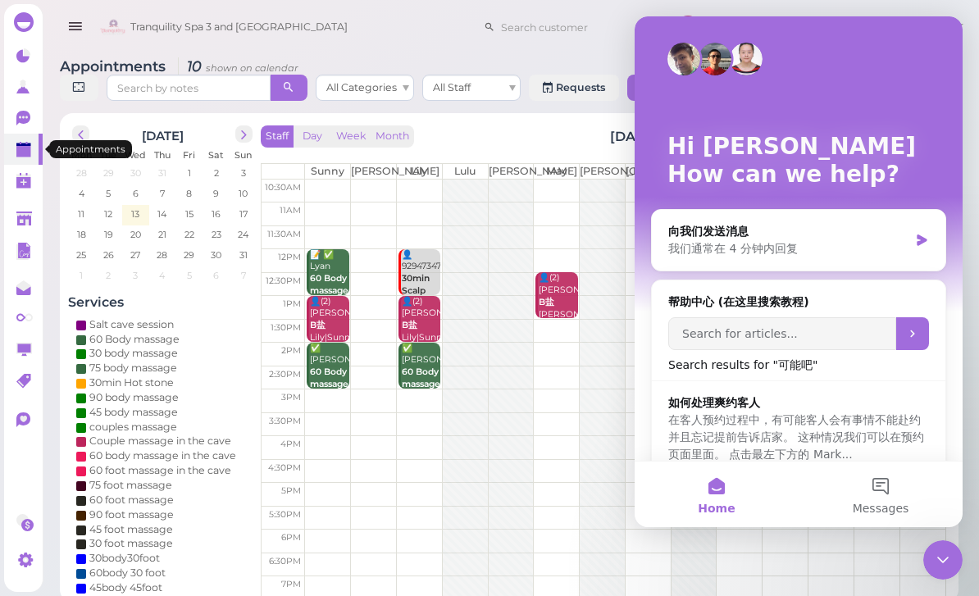
click at [7, 162] on link at bounding box center [23, 149] width 39 height 31
click at [937, 563] on icon "Close Intercom Messenger" at bounding box center [944, 560] width 20 height 20
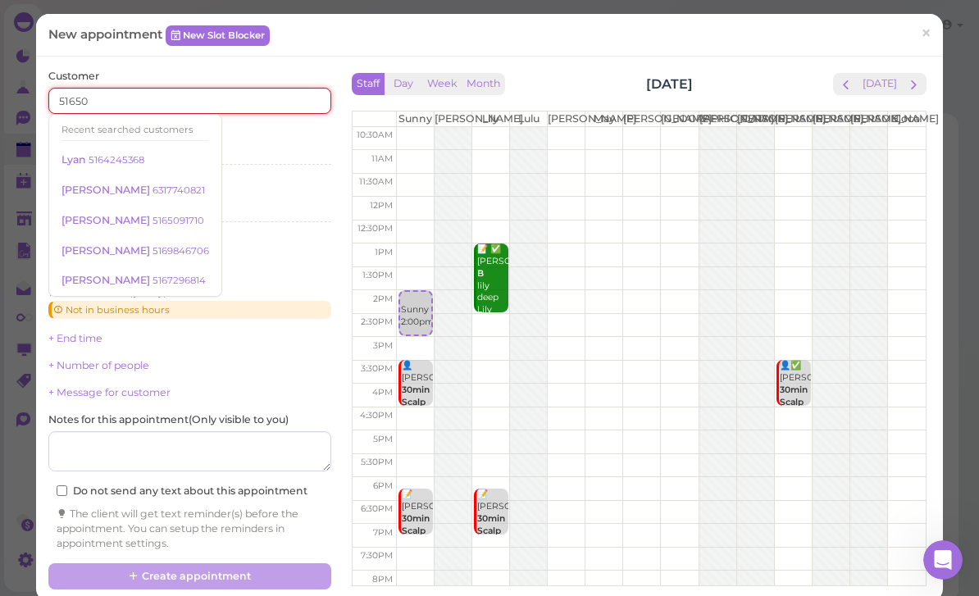
type input "516509"
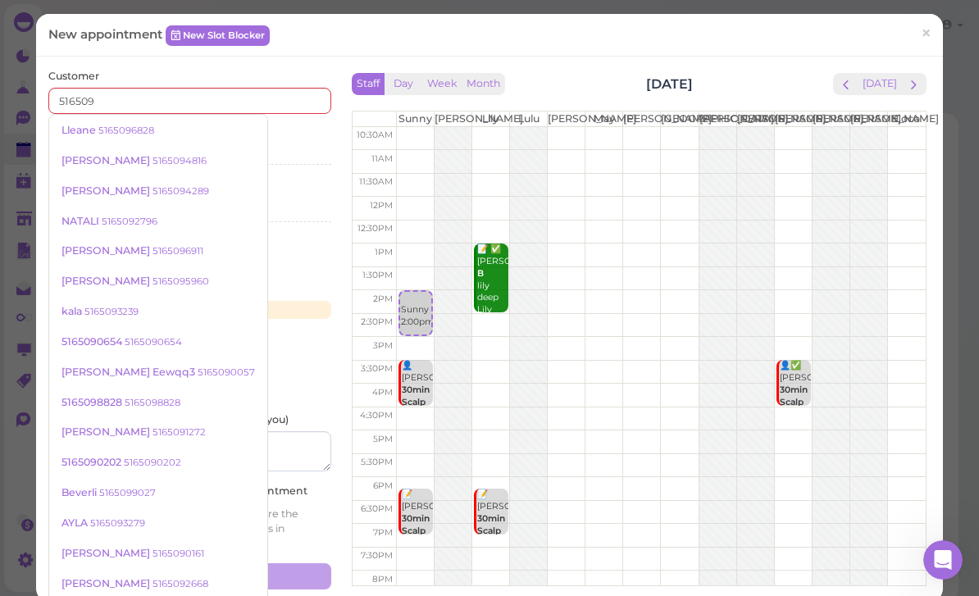
click at [120, 136] on link "Lleane 5165096828" at bounding box center [158, 130] width 218 height 31
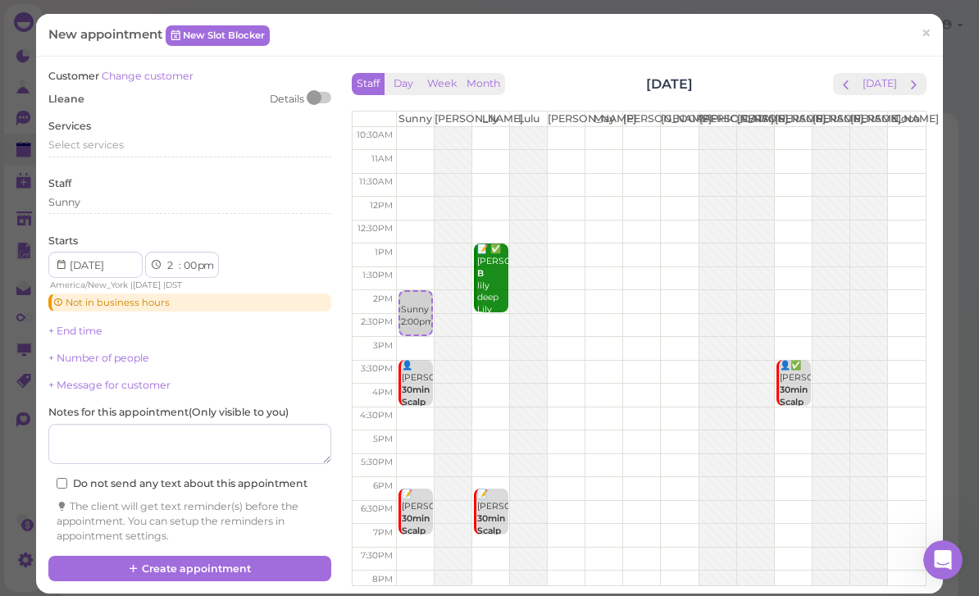
click at [112, 149] on div "Select services" at bounding box center [189, 148] width 283 height 20
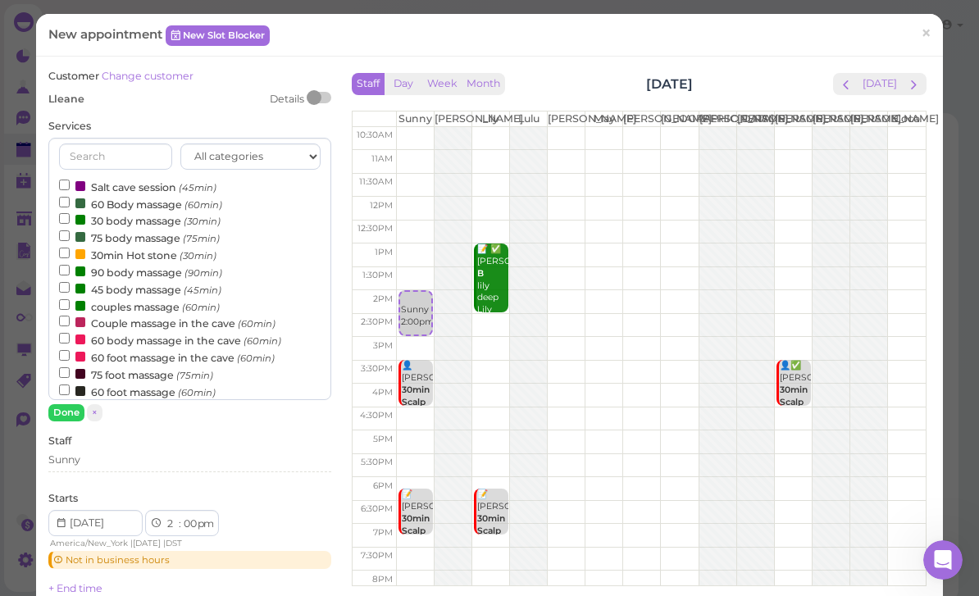
click at [155, 386] on label "60 foot massage (60min)" at bounding box center [137, 391] width 157 height 17
click at [70, 386] on input "60 foot massage (60min)" at bounding box center [64, 390] width 11 height 11
click at [69, 409] on button "Done" at bounding box center [66, 412] width 36 height 17
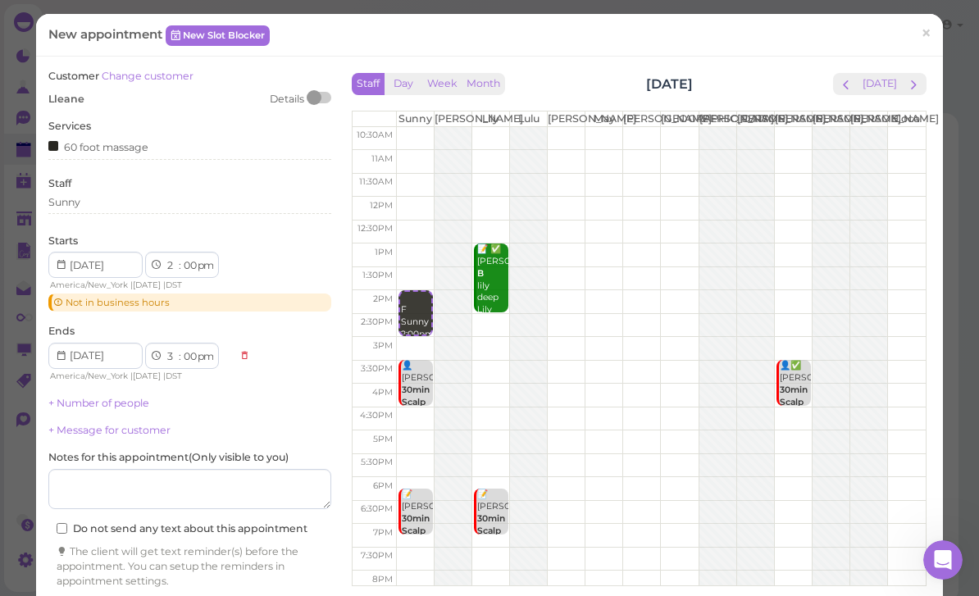
click at [143, 207] on div "Sunny" at bounding box center [189, 205] width 283 height 20
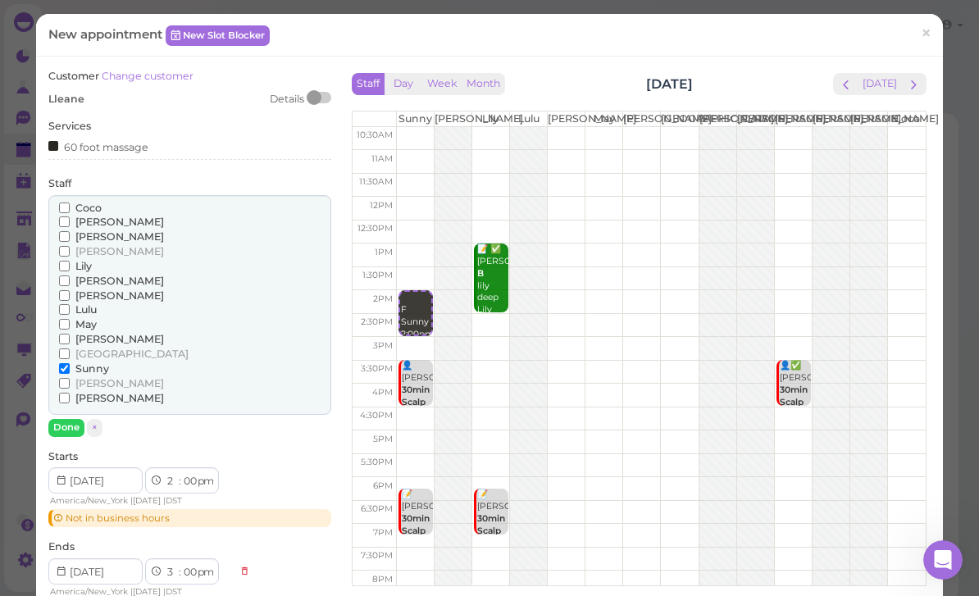
click at [87, 290] on span "[PERSON_NAME]" at bounding box center [119, 296] width 89 height 12
click at [70, 290] on input "[PERSON_NAME]" at bounding box center [64, 295] width 11 height 11
click at [67, 419] on button "Done" at bounding box center [66, 427] width 36 height 17
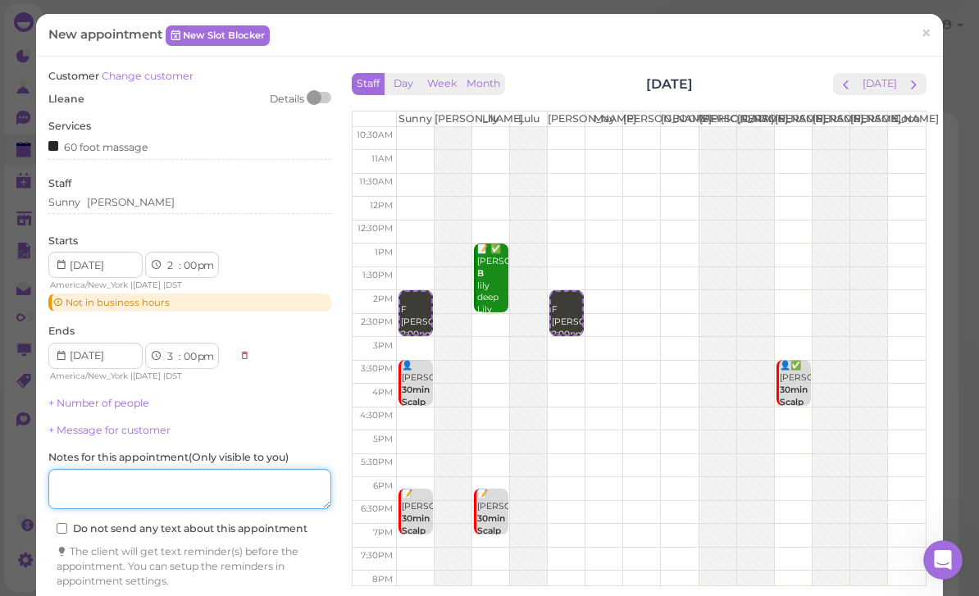
click at [263, 490] on textarea at bounding box center [189, 489] width 283 height 41
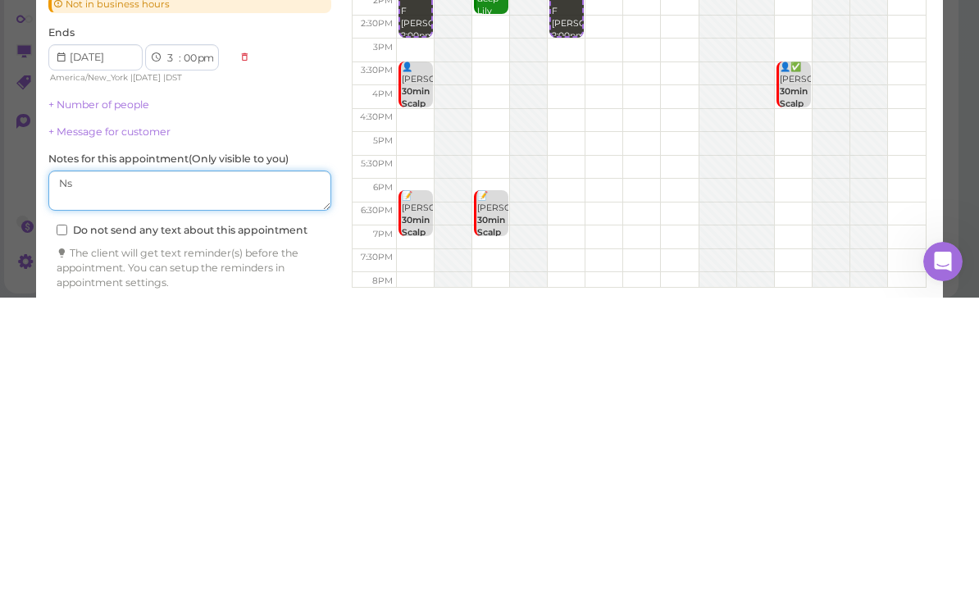
type textarea "N"
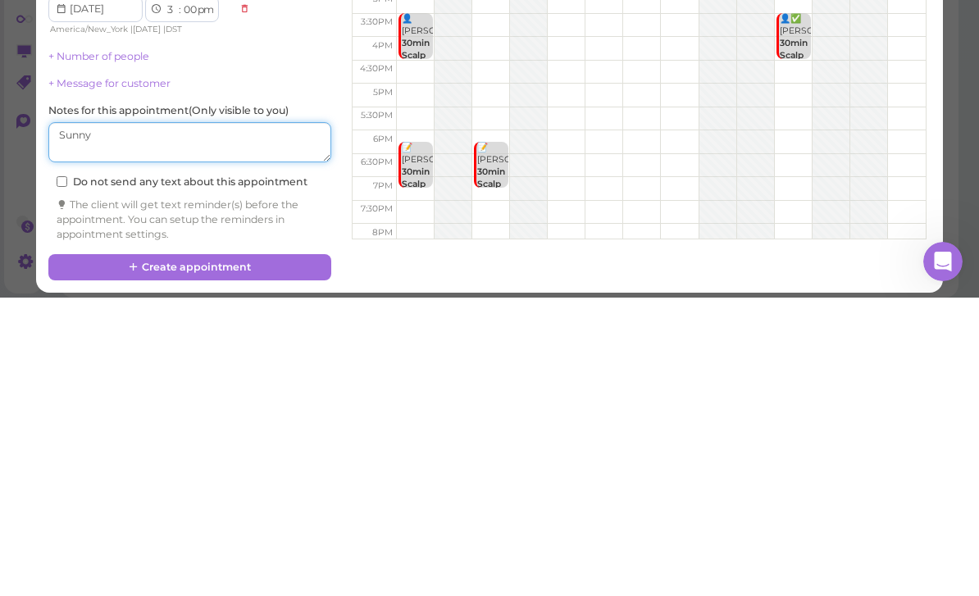
scroll to position [47, 0]
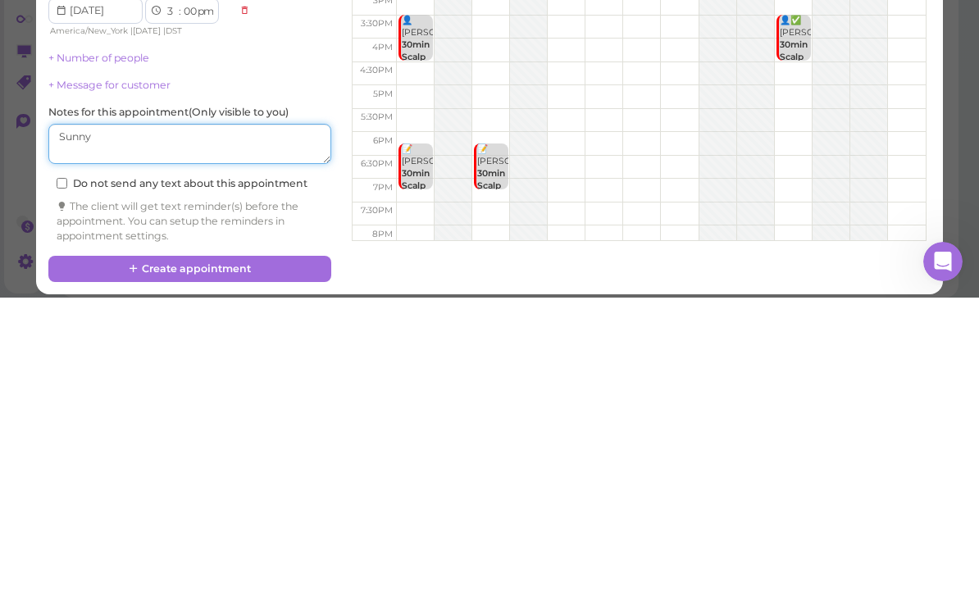
type textarea "Sunny"
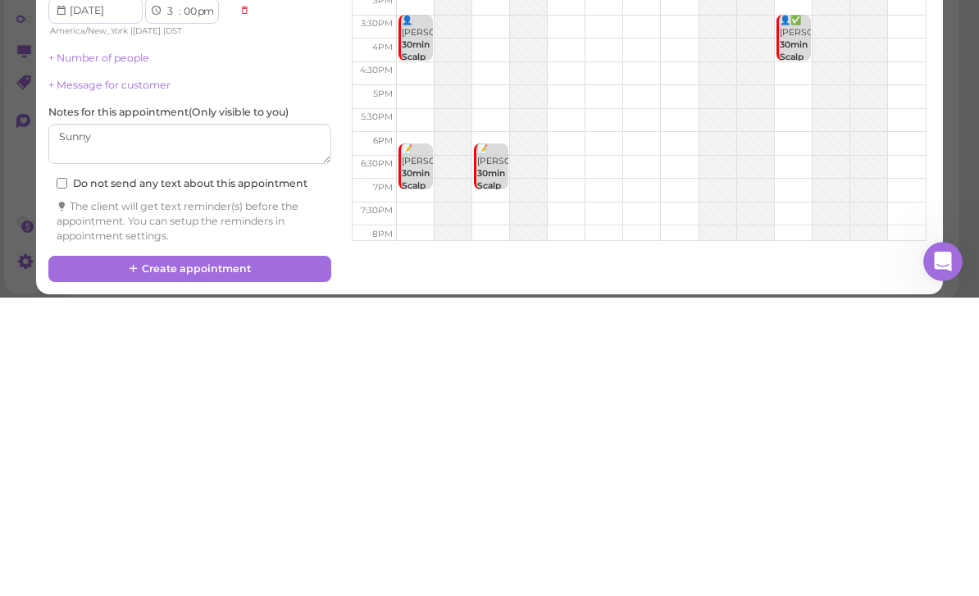
click at [253, 555] on button "Create appointment" at bounding box center [189, 568] width 283 height 26
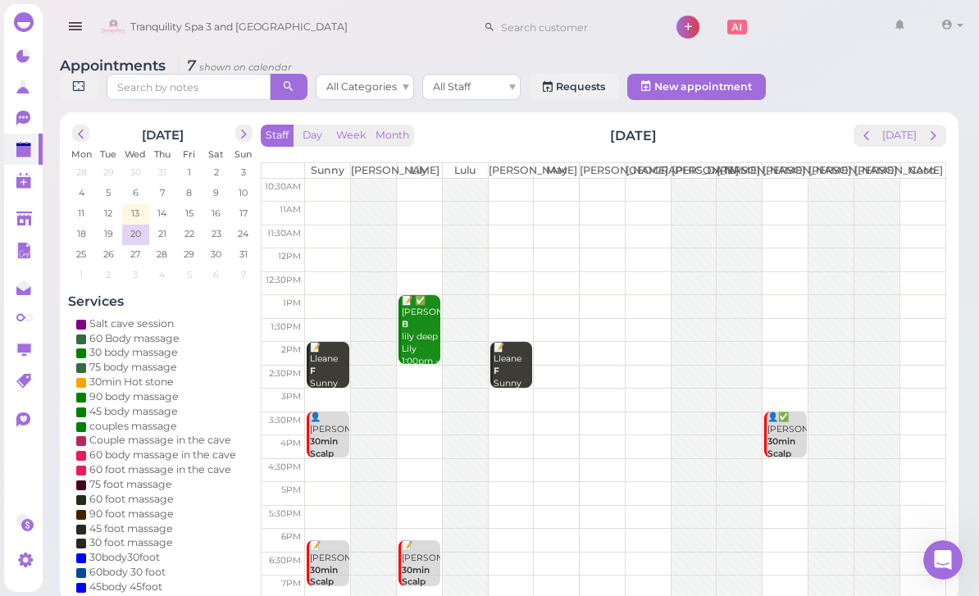
scroll to position [0, 0]
